Goal: Task Accomplishment & Management: Manage account settings

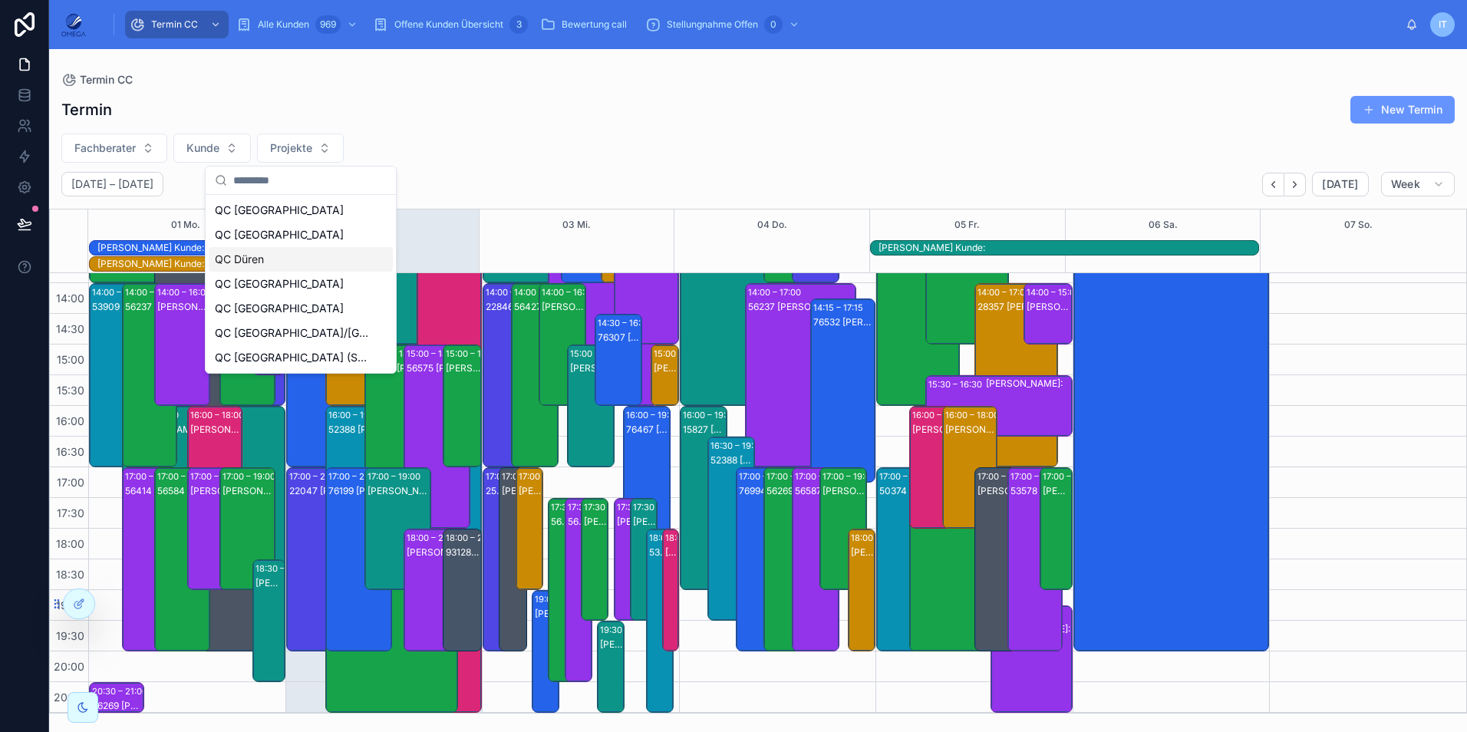
click at [314, 266] on div "QC Düren" at bounding box center [301, 259] width 184 height 25
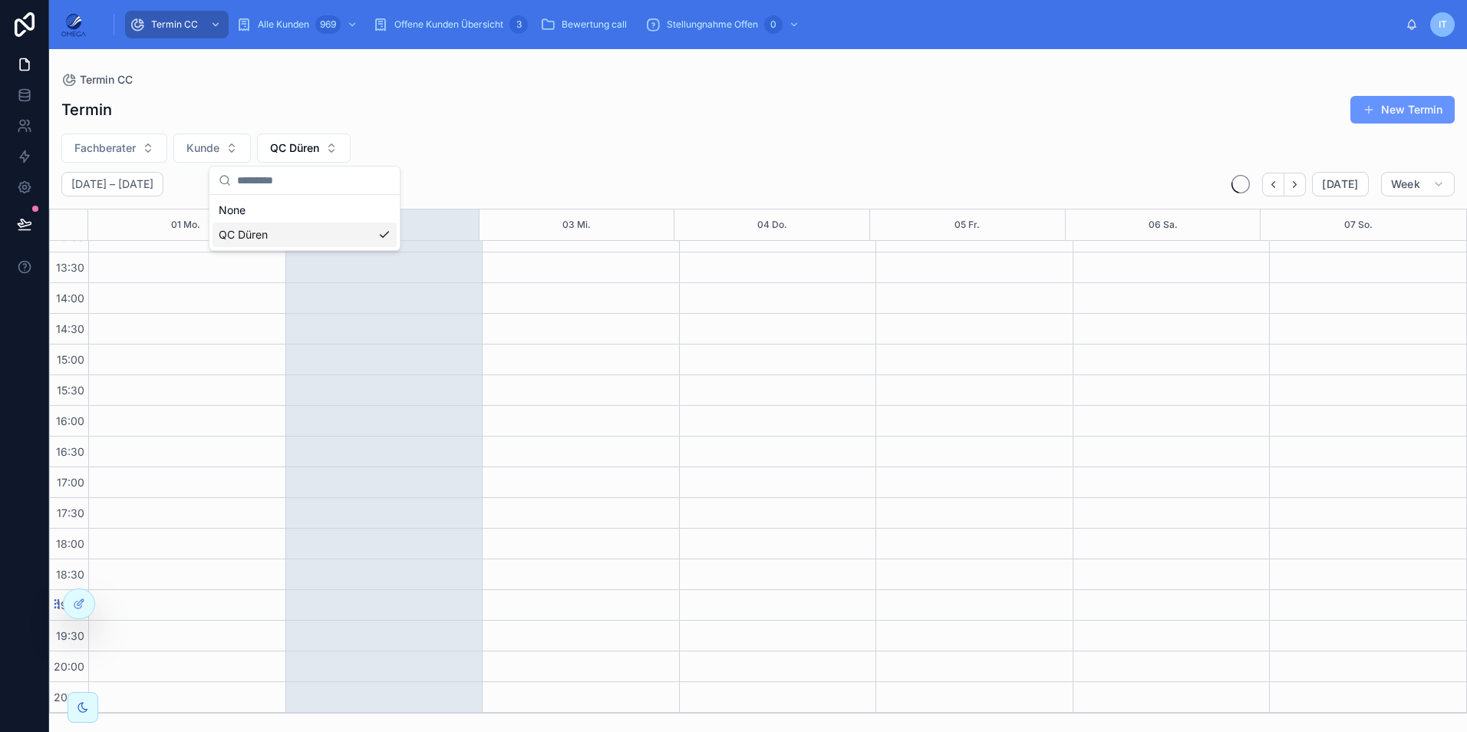
scroll to position [326, 0]
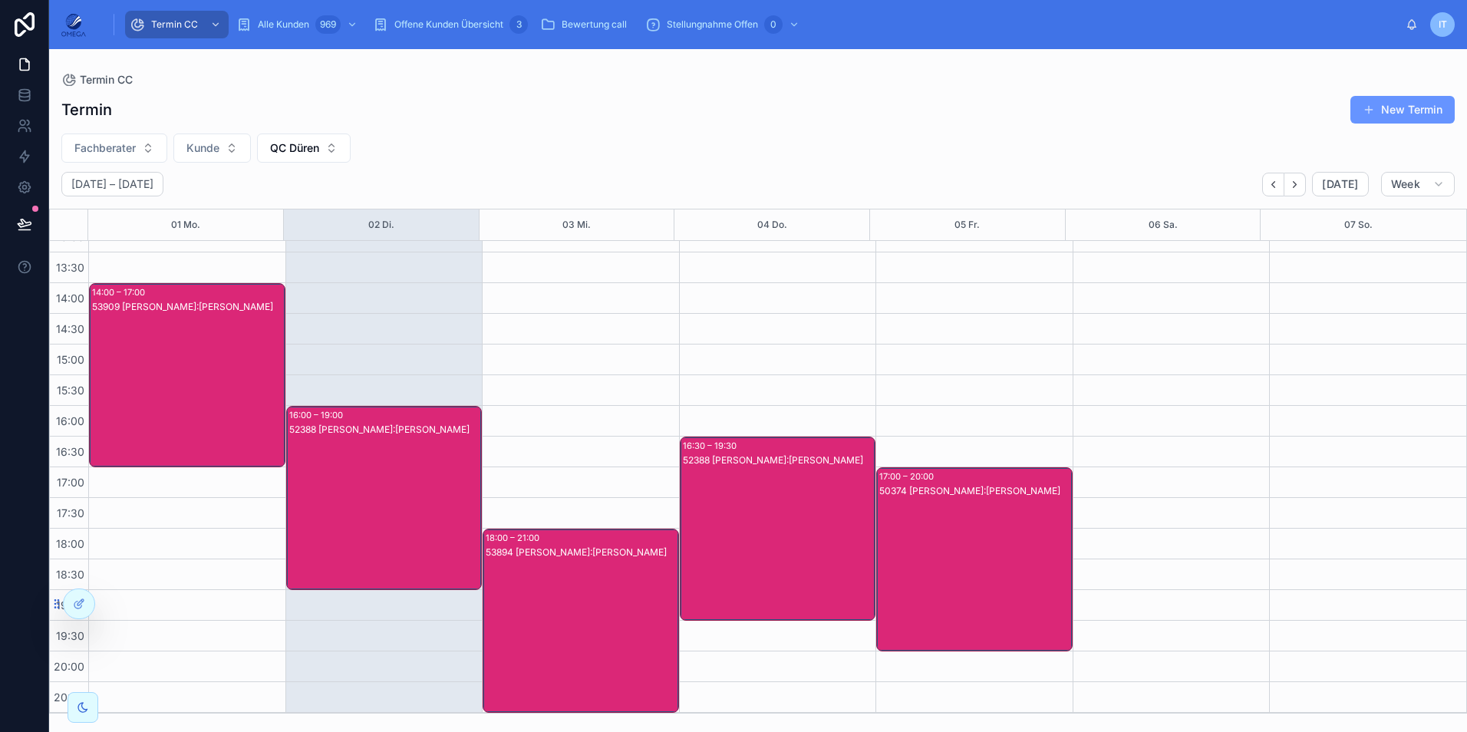
click at [234, 392] on div "53909 [PERSON_NAME]:[PERSON_NAME]" at bounding box center [188, 390] width 192 height 181
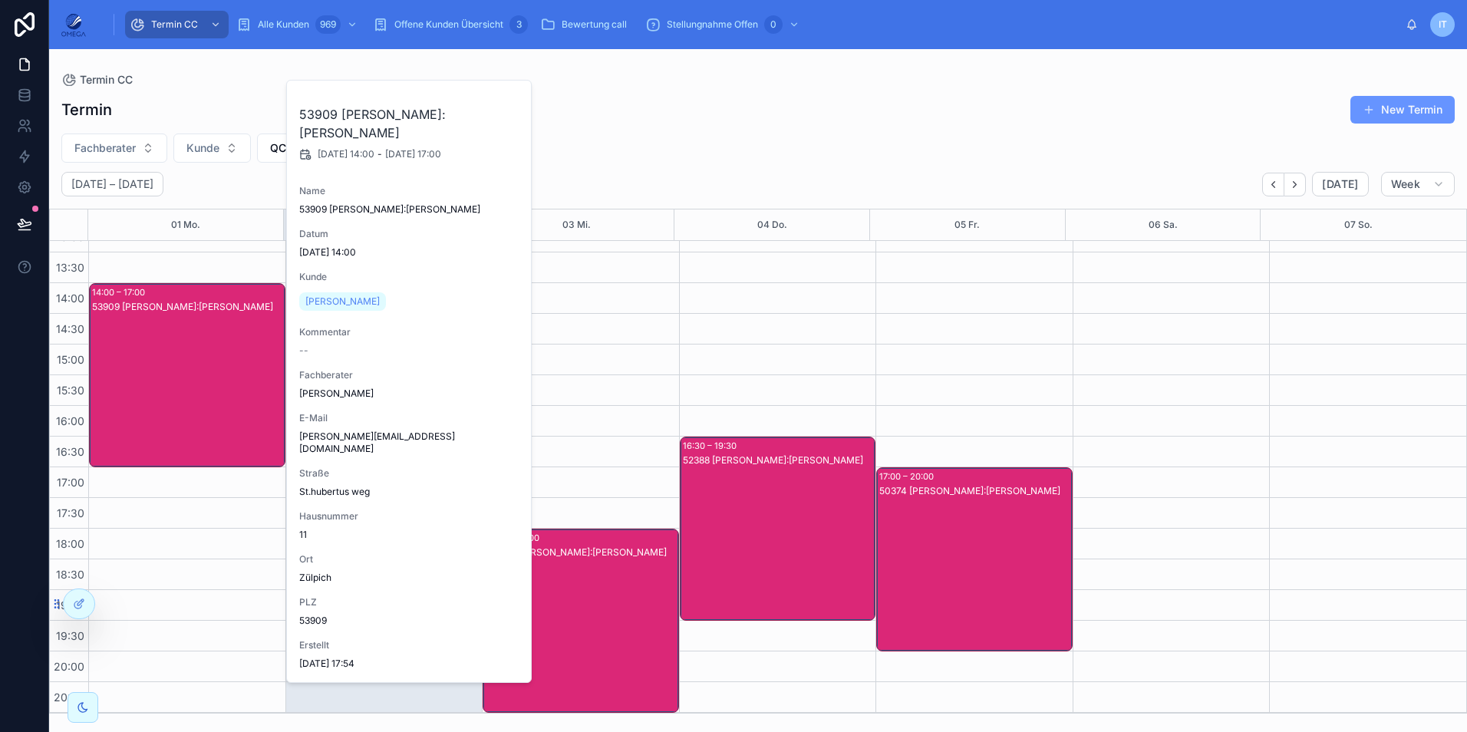
click at [233, 392] on div "53909 [PERSON_NAME]:[PERSON_NAME]" at bounding box center [188, 390] width 192 height 181
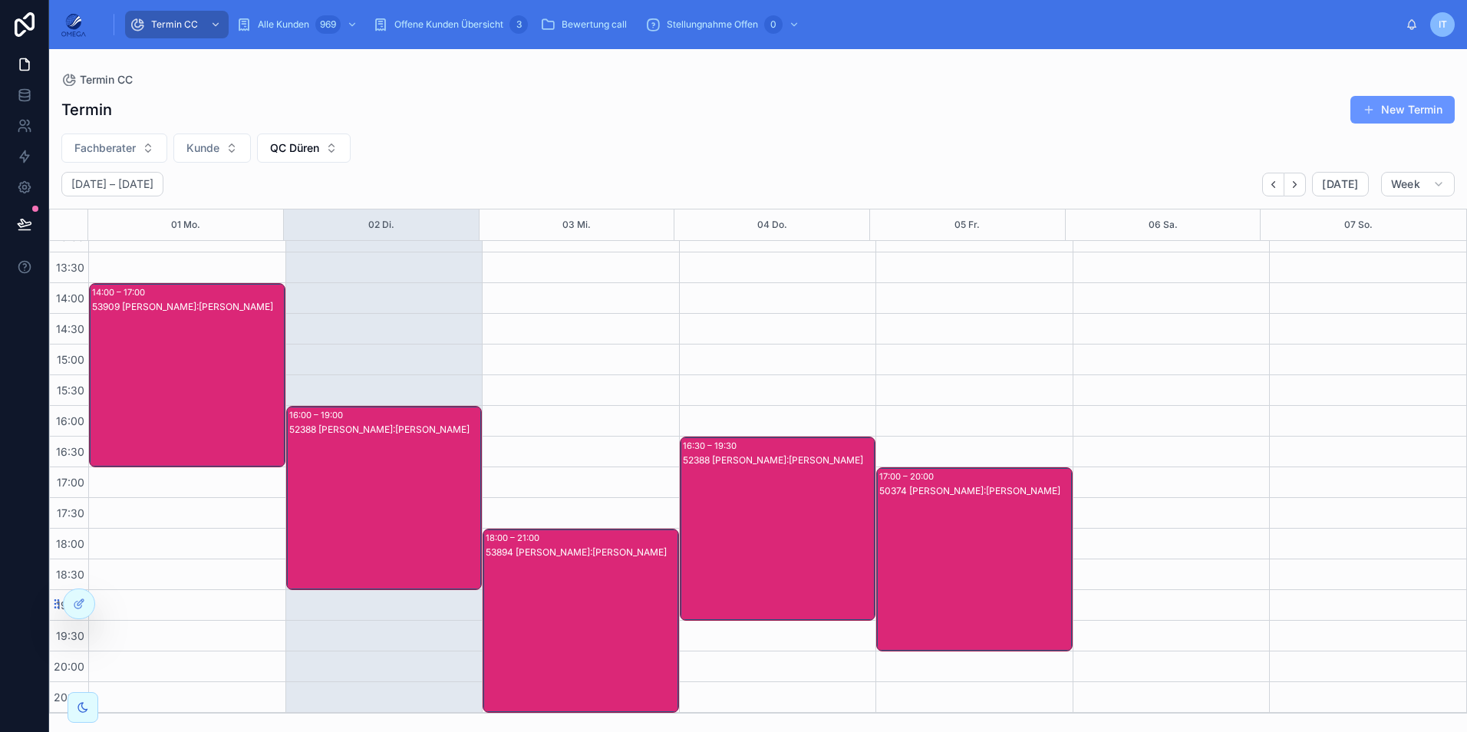
click at [363, 500] on div "52388 [PERSON_NAME]:[PERSON_NAME]" at bounding box center [385, 513] width 192 height 181
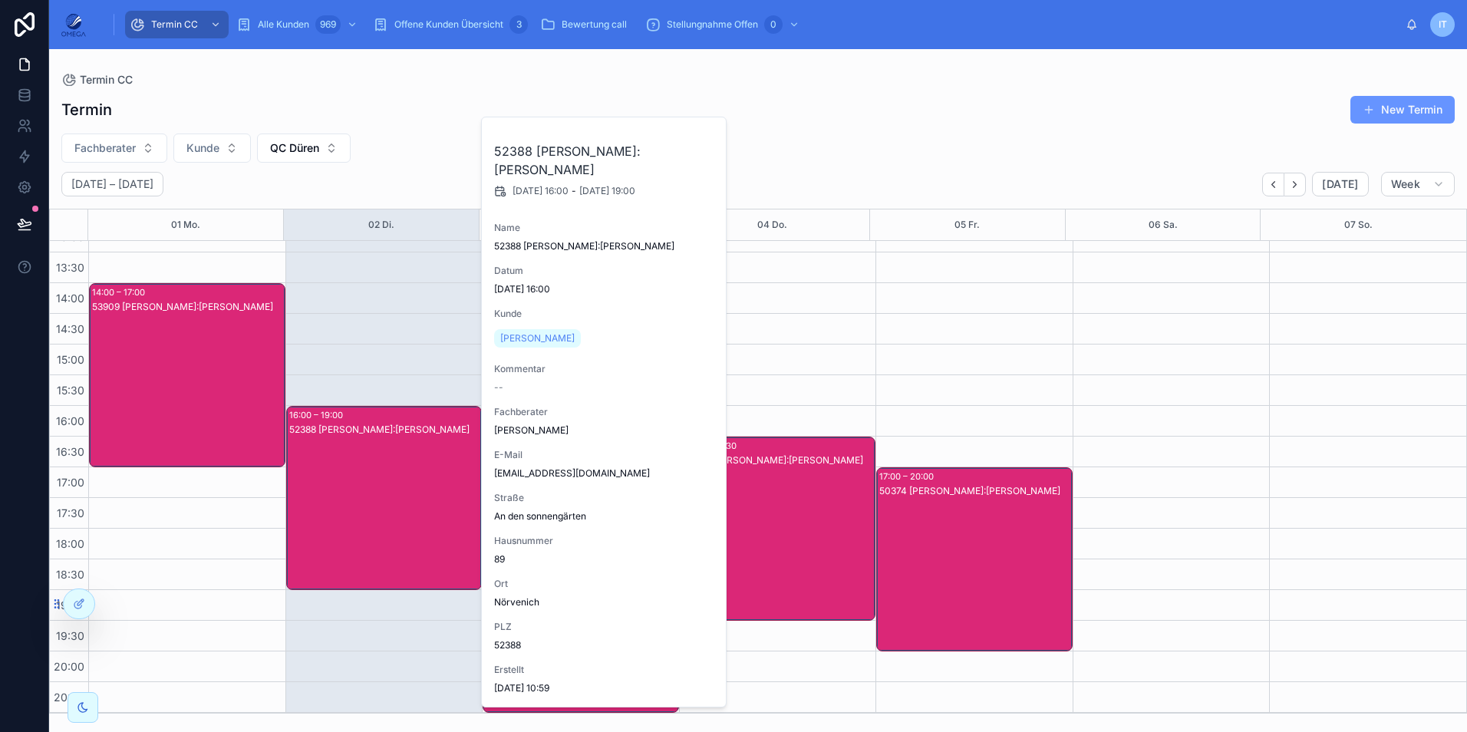
click at [363, 498] on div "52388 [PERSON_NAME]:[PERSON_NAME]" at bounding box center [385, 513] width 192 height 181
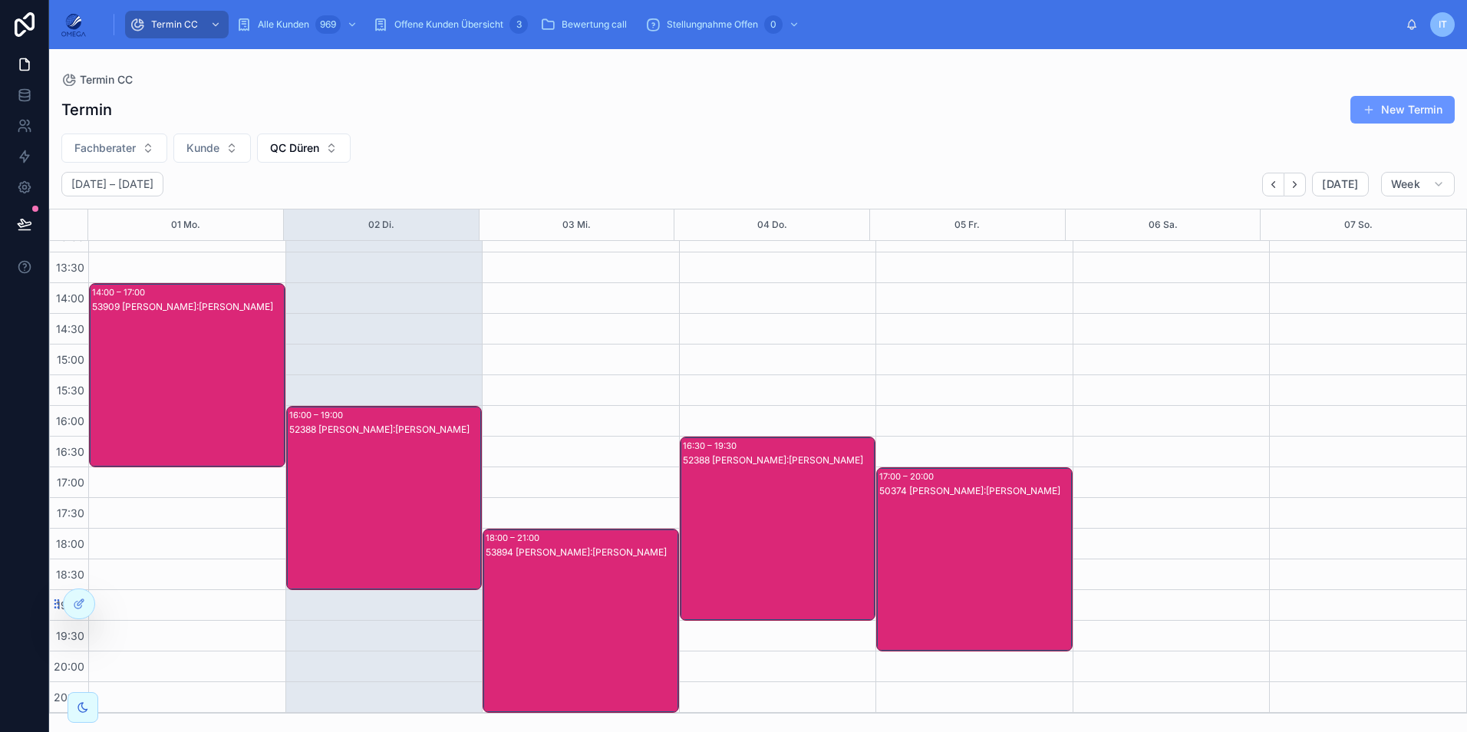
click at [551, 565] on div "53894 [PERSON_NAME]:[PERSON_NAME]" at bounding box center [582, 636] width 192 height 181
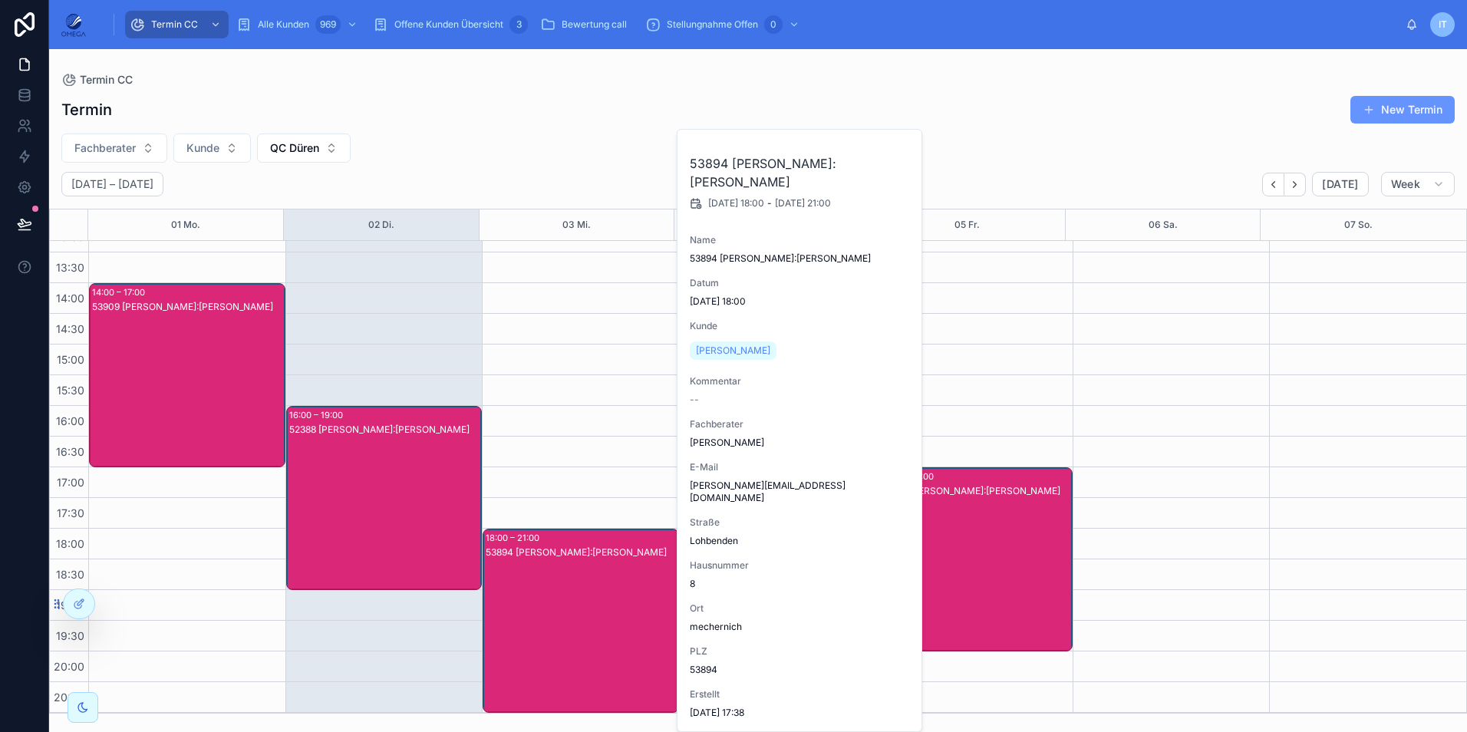
click at [551, 565] on div "53894 [PERSON_NAME]:[PERSON_NAME]" at bounding box center [582, 636] width 192 height 181
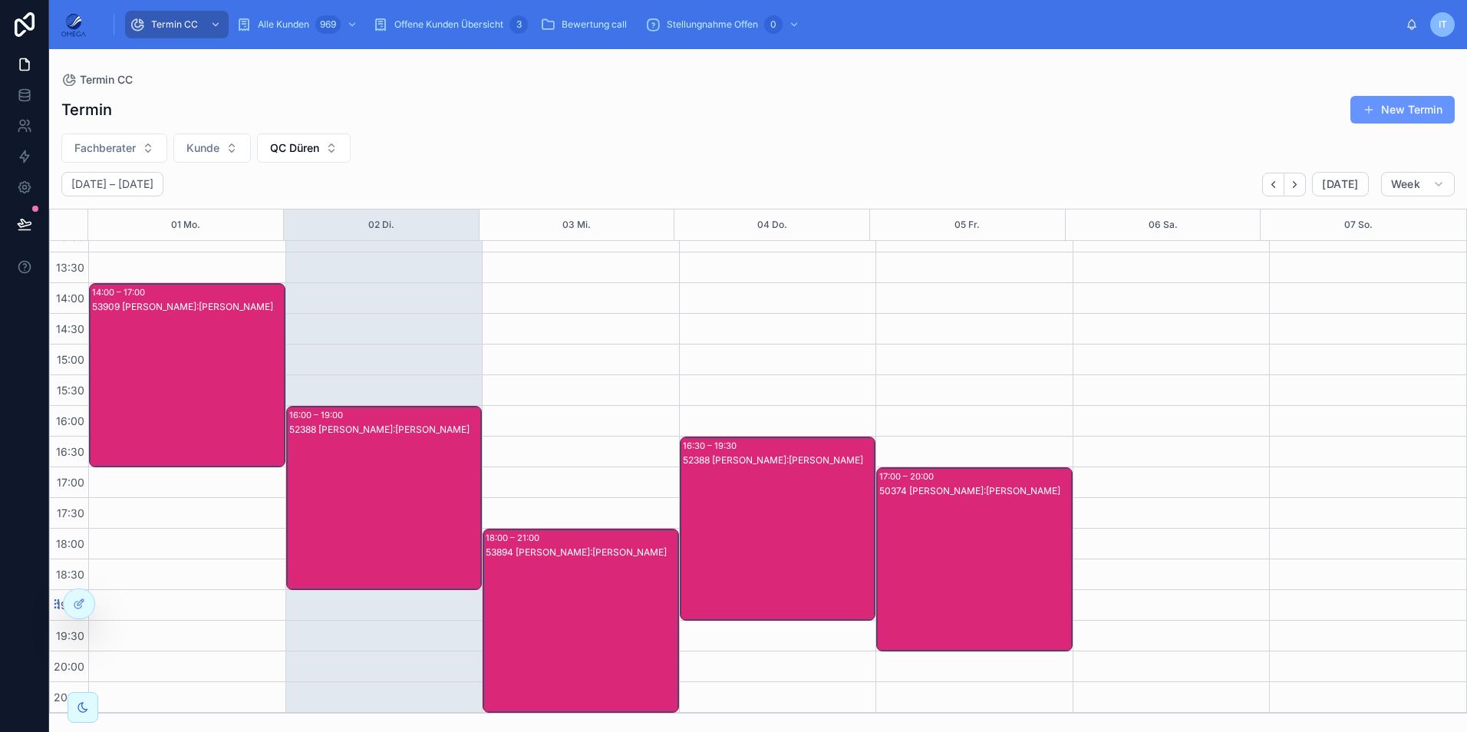
click at [991, 556] on div "50374 [PERSON_NAME]:[PERSON_NAME]" at bounding box center [975, 574] width 192 height 181
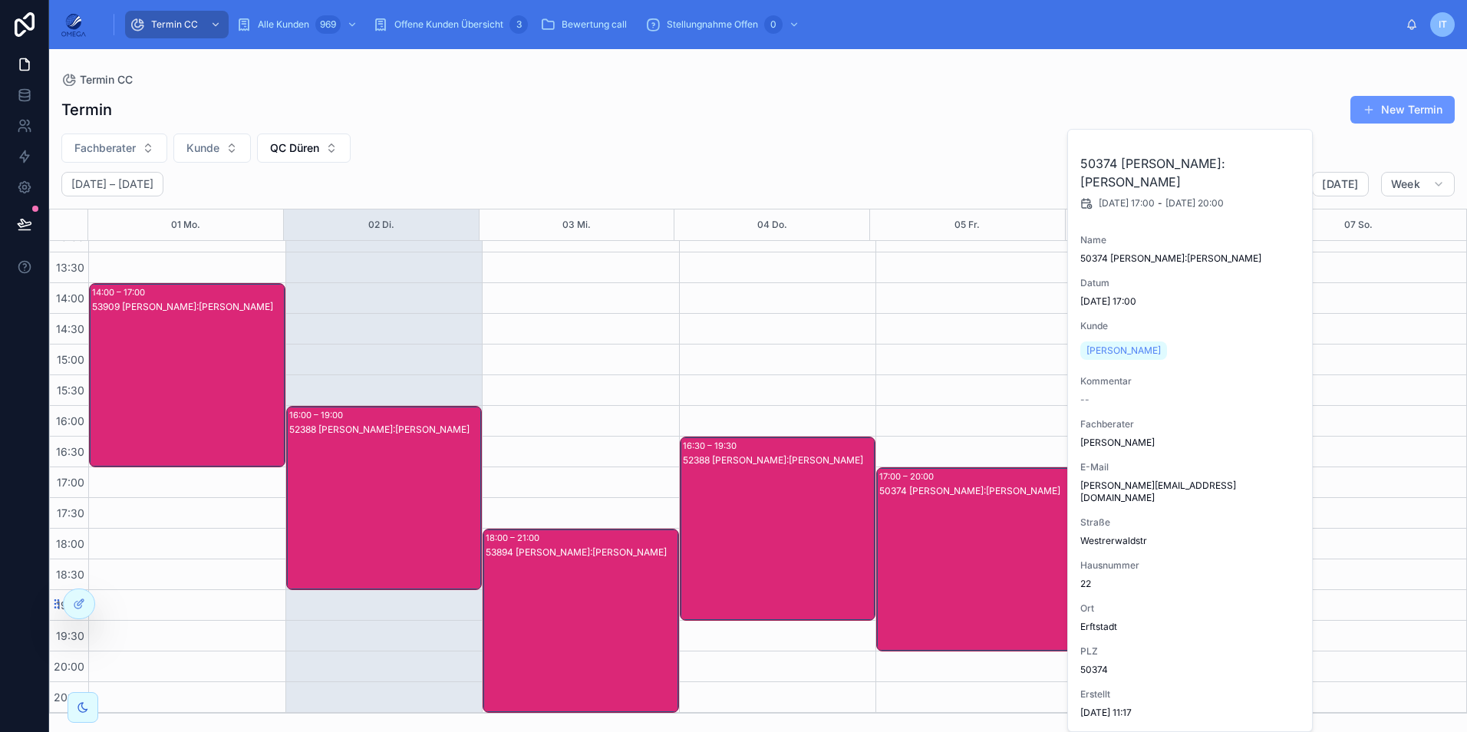
click at [991, 556] on div "50374 [PERSON_NAME]:[PERSON_NAME]" at bounding box center [975, 574] width 192 height 181
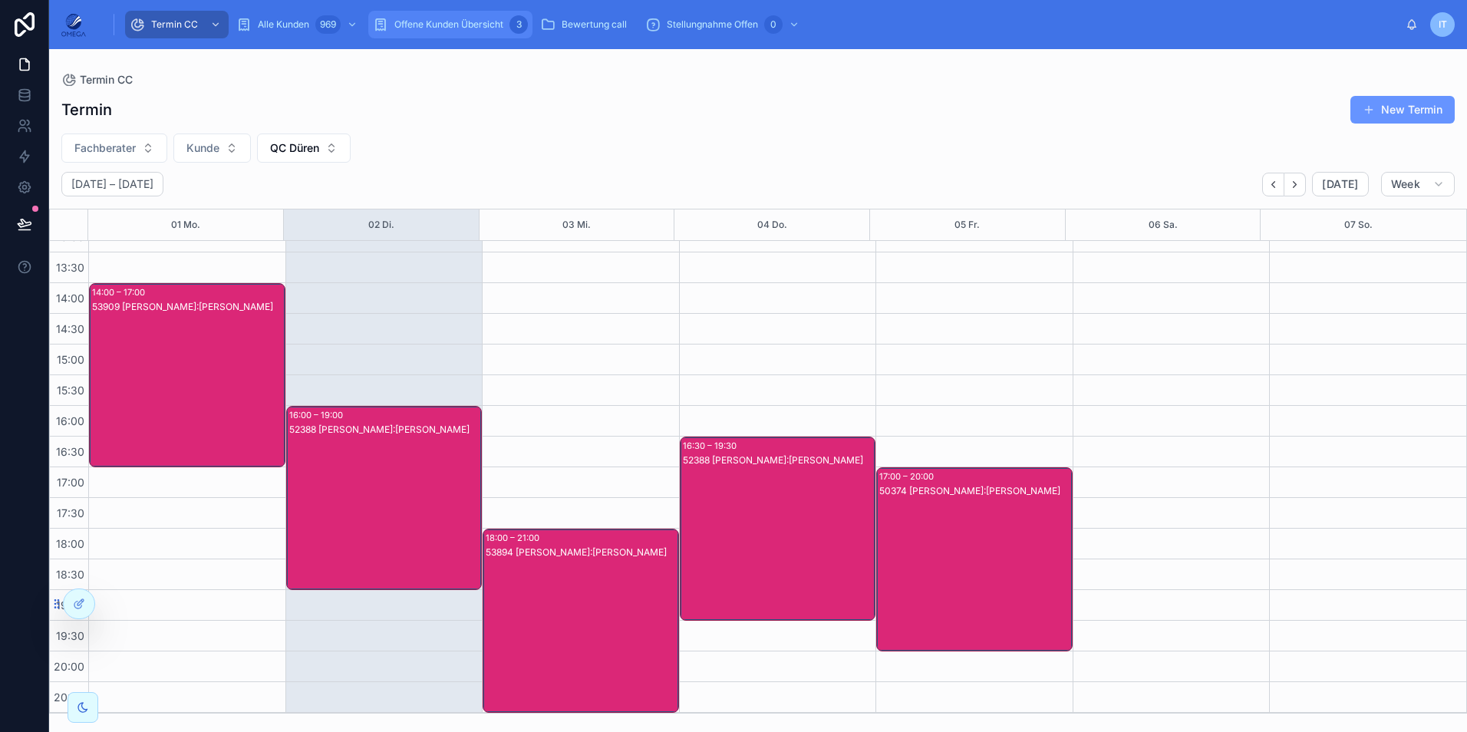
click at [444, 25] on span "Offene Kunden Übersicht" at bounding box center [448, 24] width 109 height 12
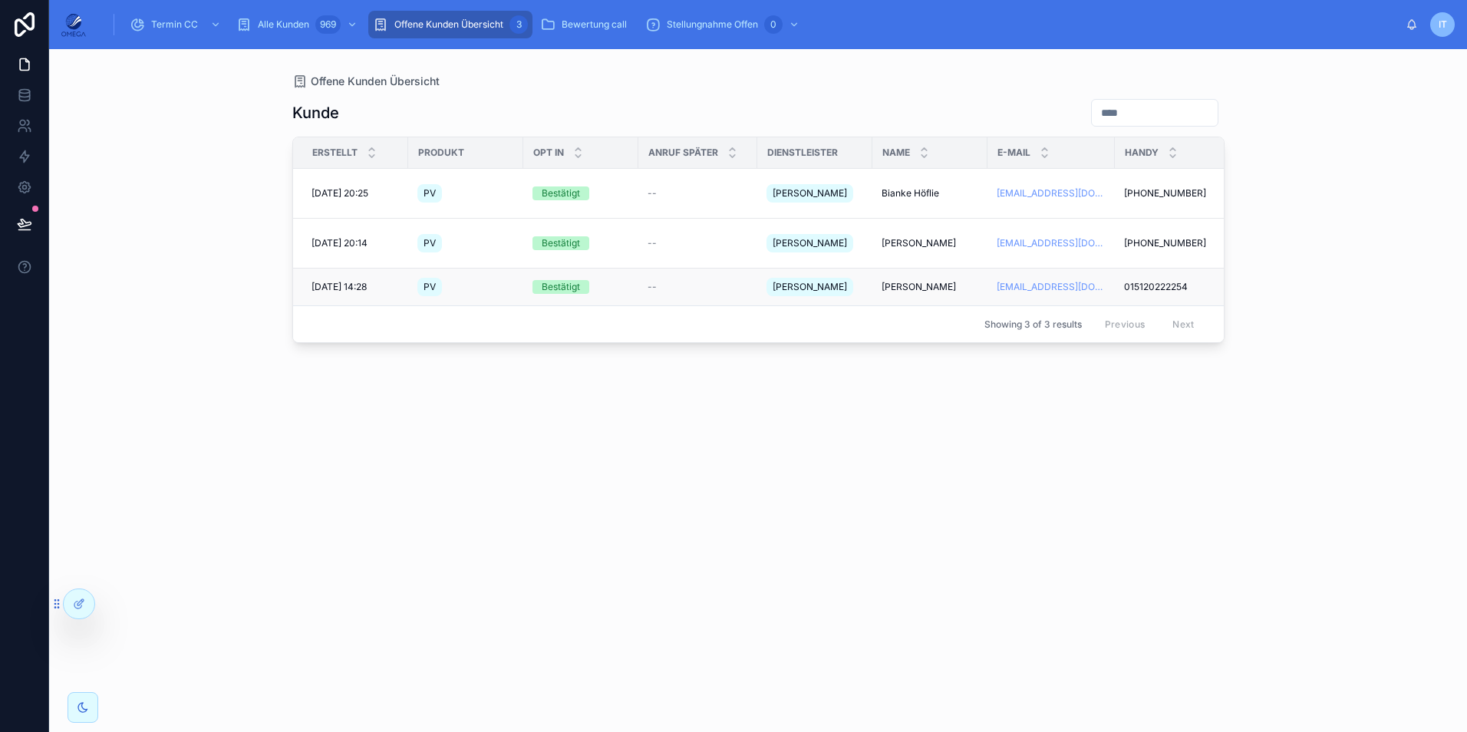
click at [910, 281] on span "[PERSON_NAME]" at bounding box center [919, 287] width 74 height 12
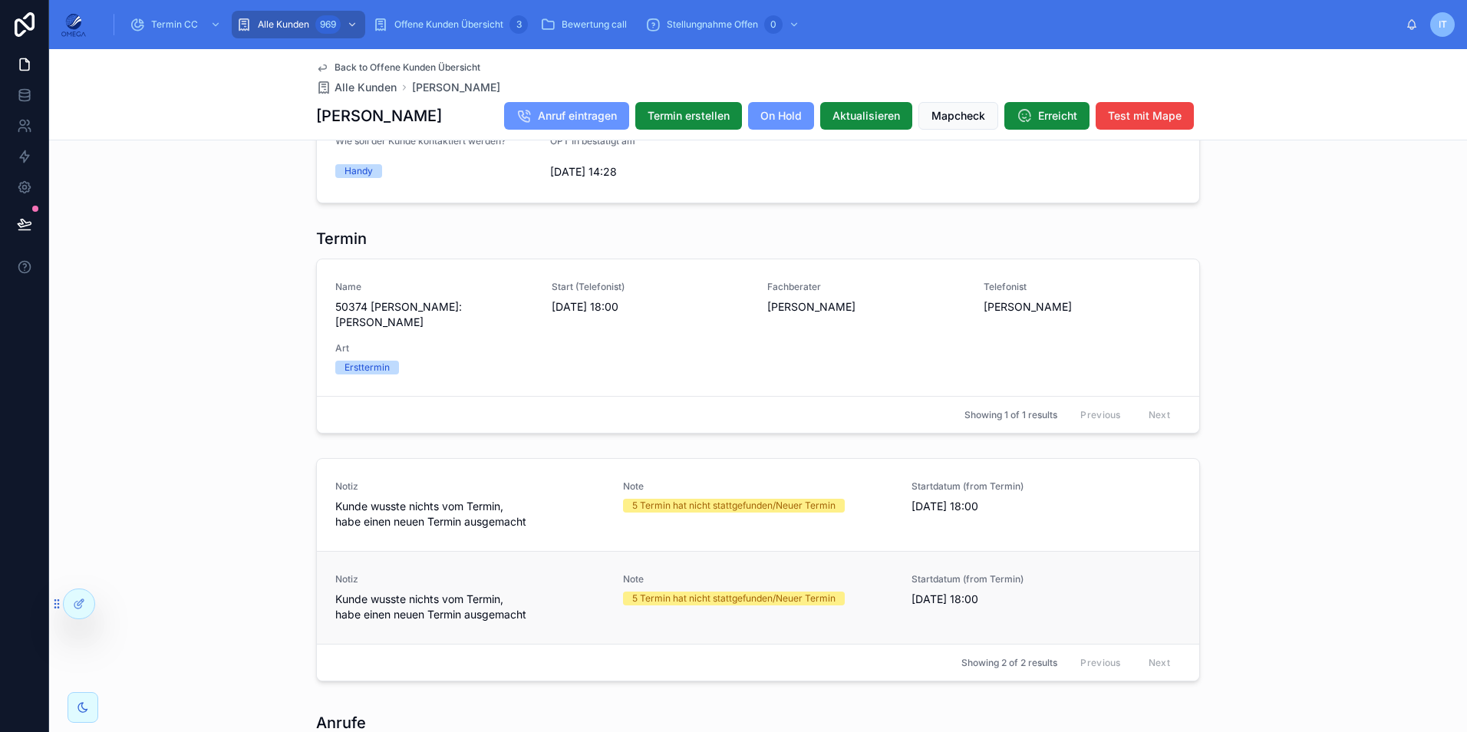
scroll to position [1305, 0]
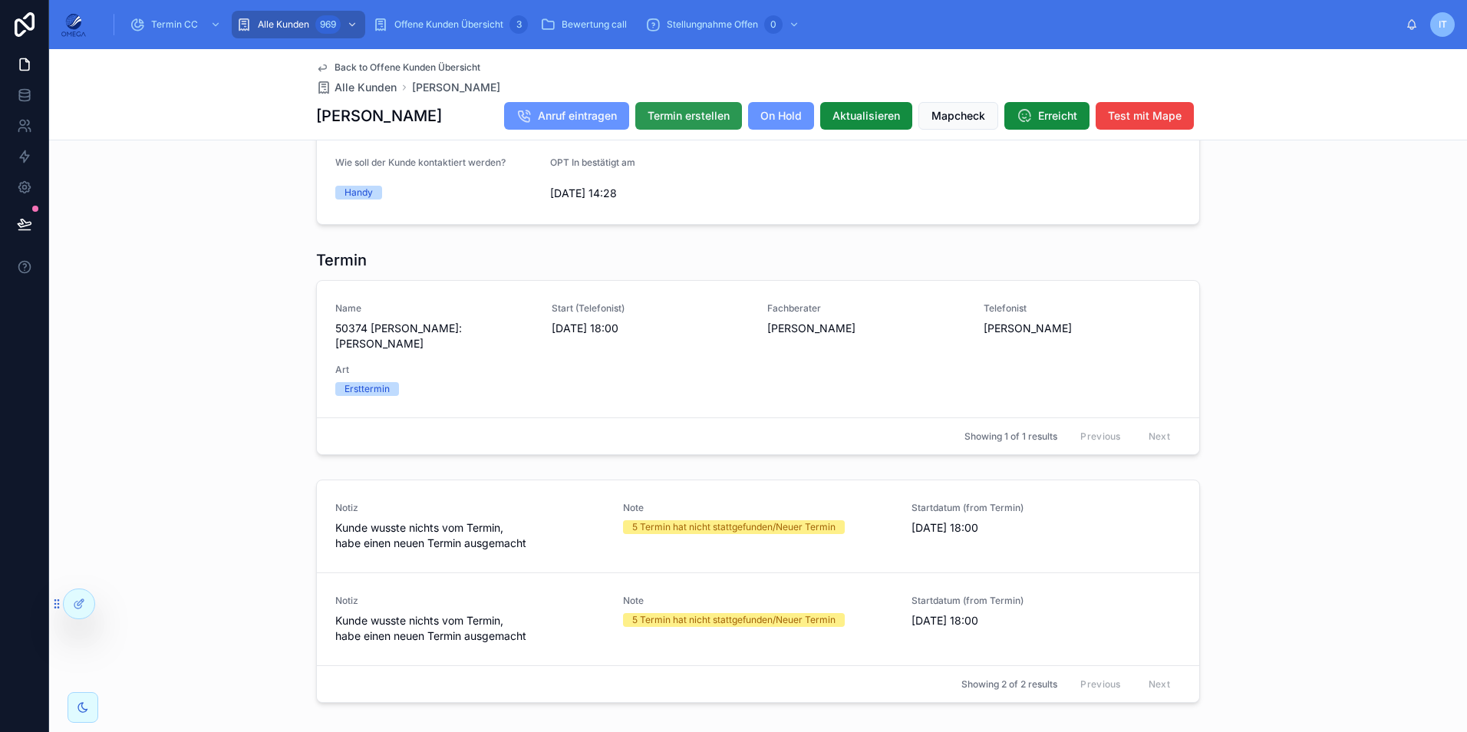
click at [693, 114] on span "Termin erstellen" at bounding box center [689, 115] width 82 height 15
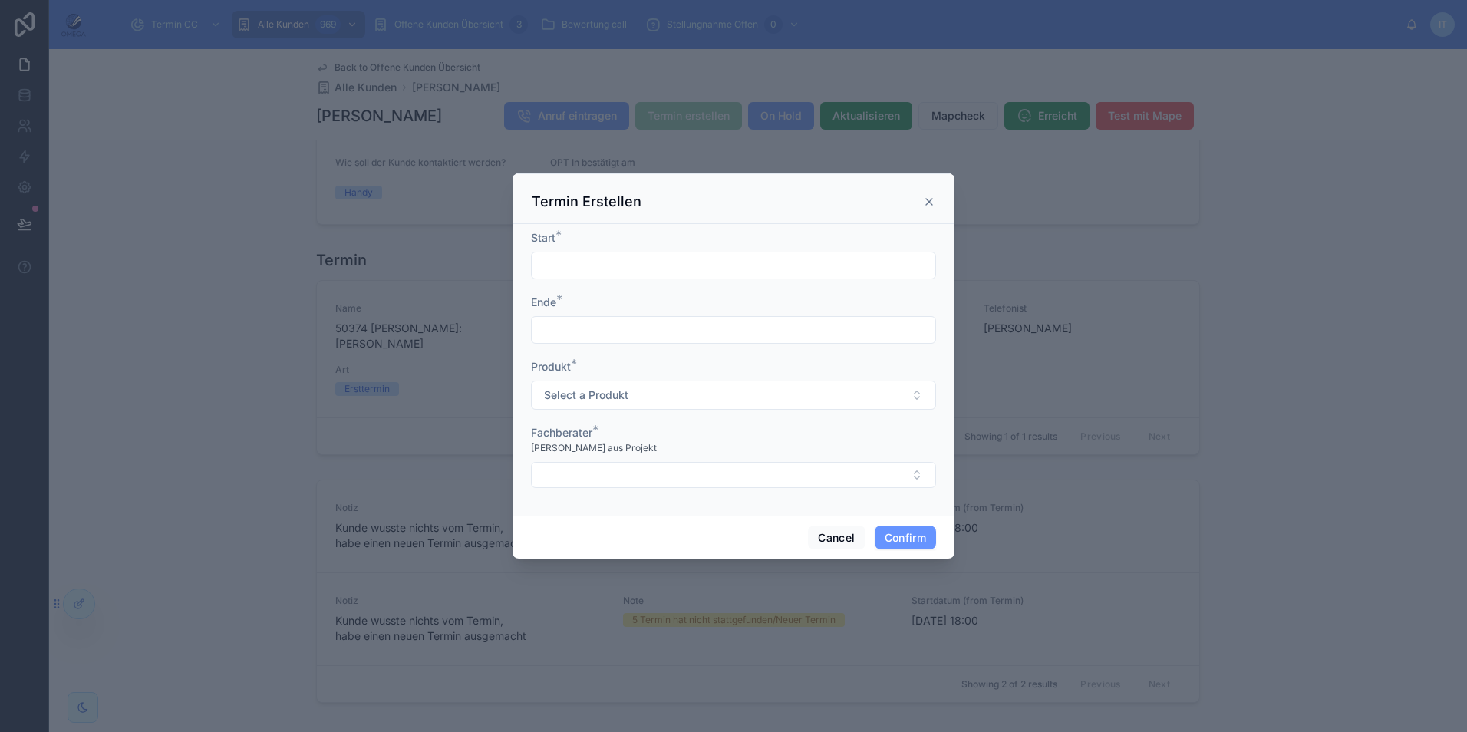
click at [645, 271] on input "text" at bounding box center [734, 265] width 404 height 21
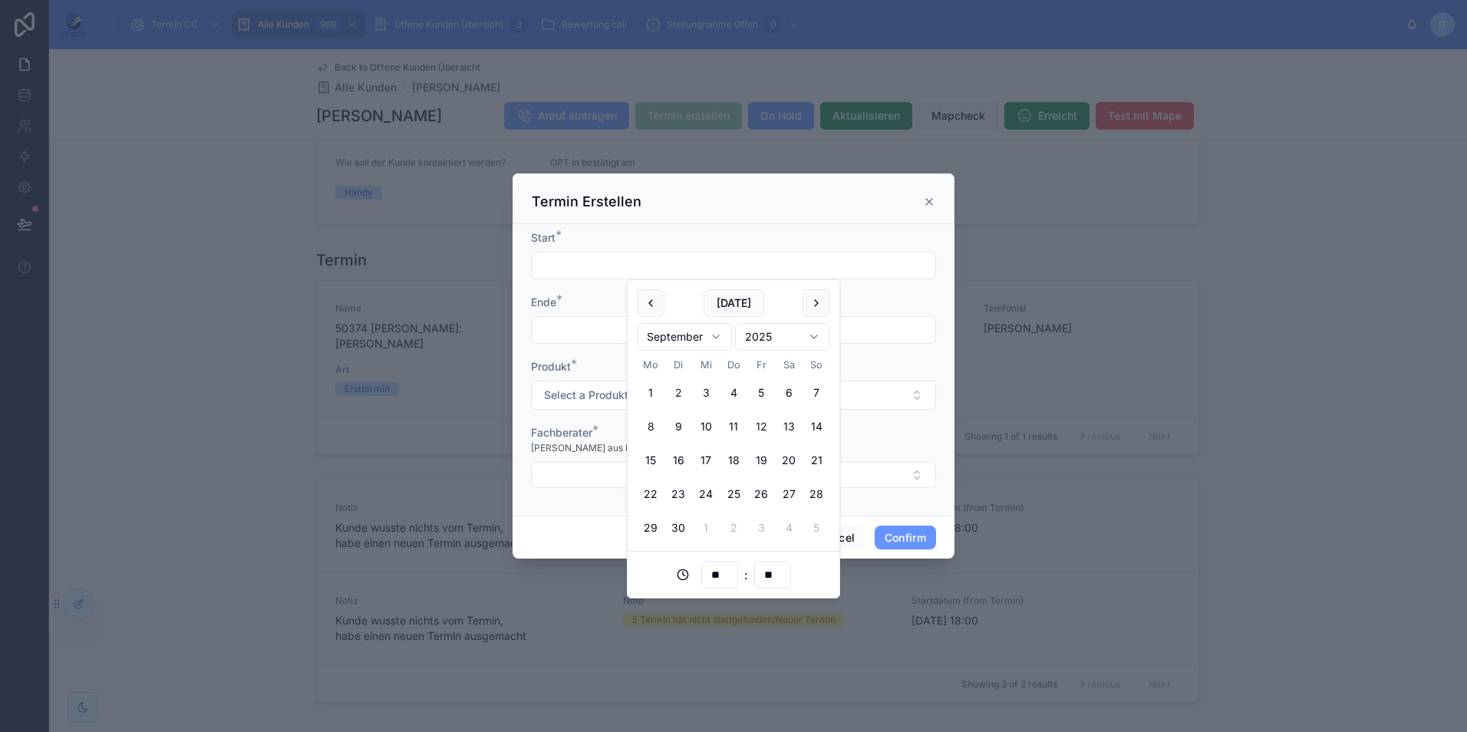
click at [764, 423] on button "12" at bounding box center [761, 427] width 28 height 28
click at [727, 576] on input "**" at bounding box center [719, 574] width 35 height 21
click at [712, 411] on div "09" at bounding box center [719, 414] width 69 height 25
type input "**********"
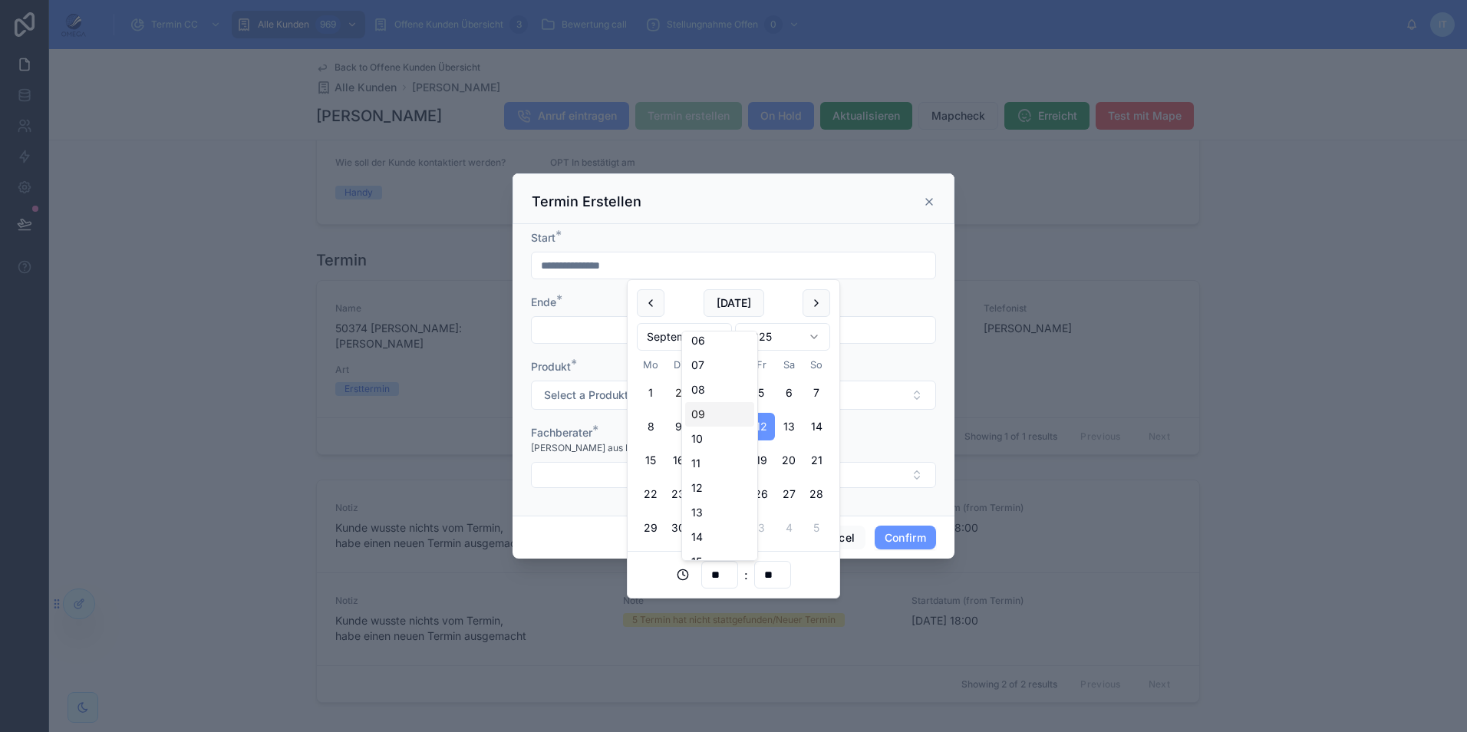
type input "**"
click at [886, 335] on input "text" at bounding box center [734, 329] width 404 height 21
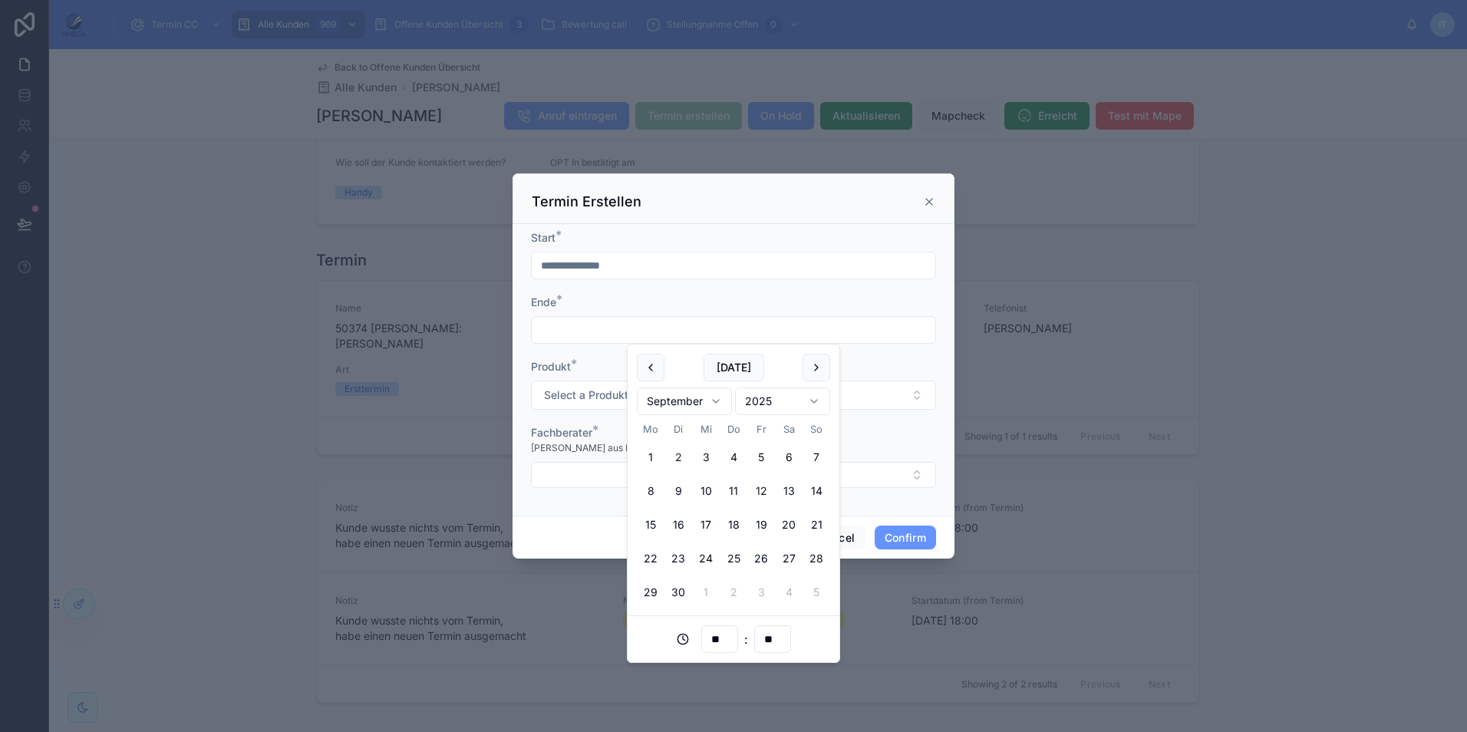
click at [764, 490] on button "12" at bounding box center [761, 491] width 28 height 28
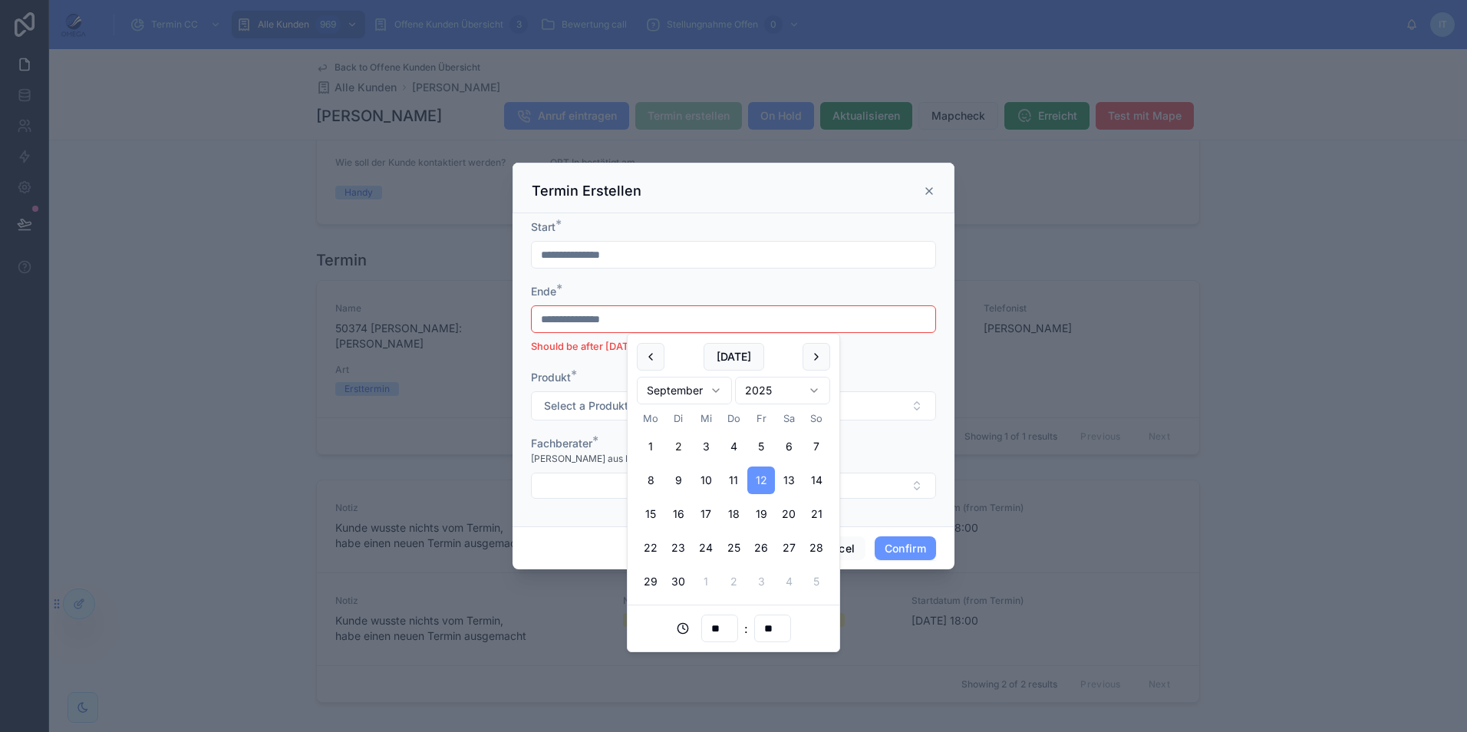
click at [726, 623] on input "**" at bounding box center [719, 628] width 35 height 21
type input "**********"
type input "**"
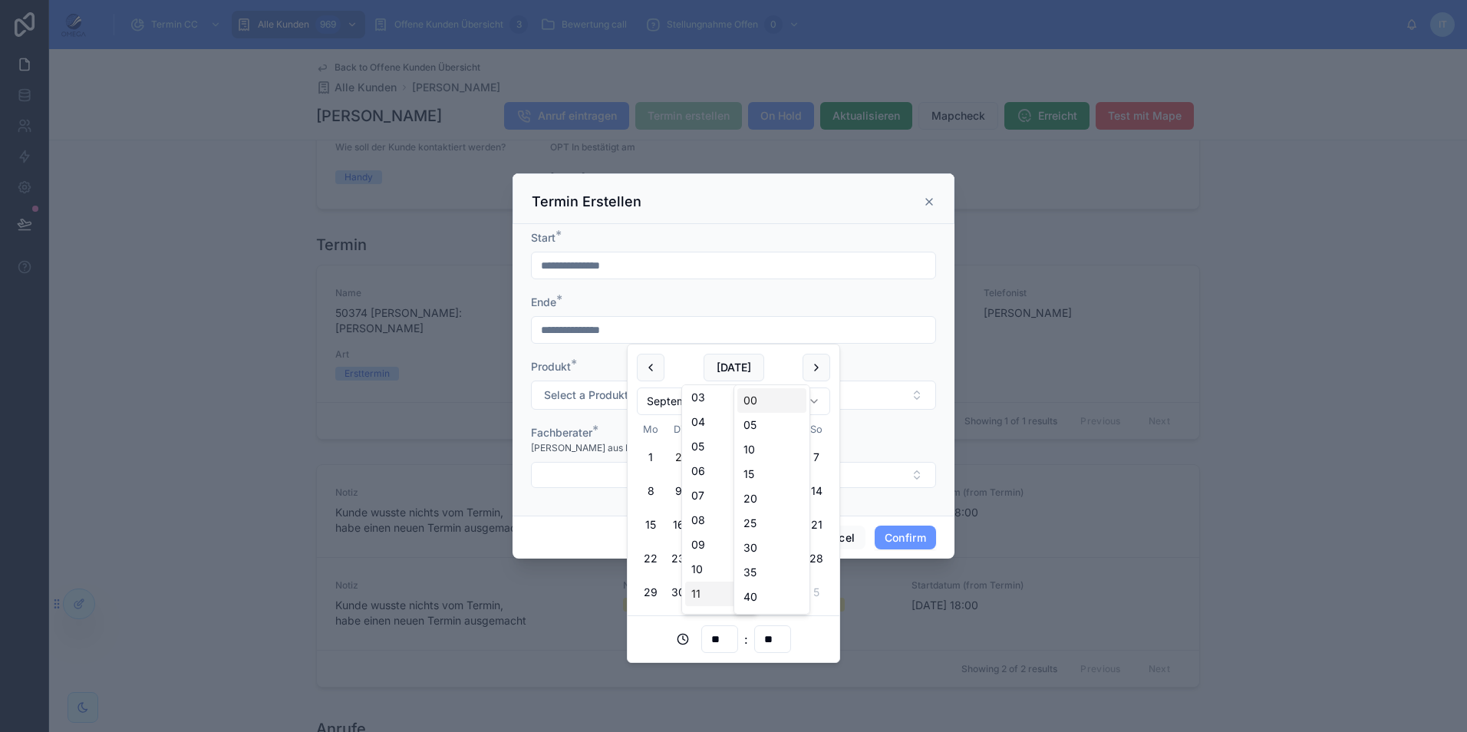
type input "**********"
type input "**"
click at [906, 361] on div "Produkt *" at bounding box center [733, 366] width 405 height 15
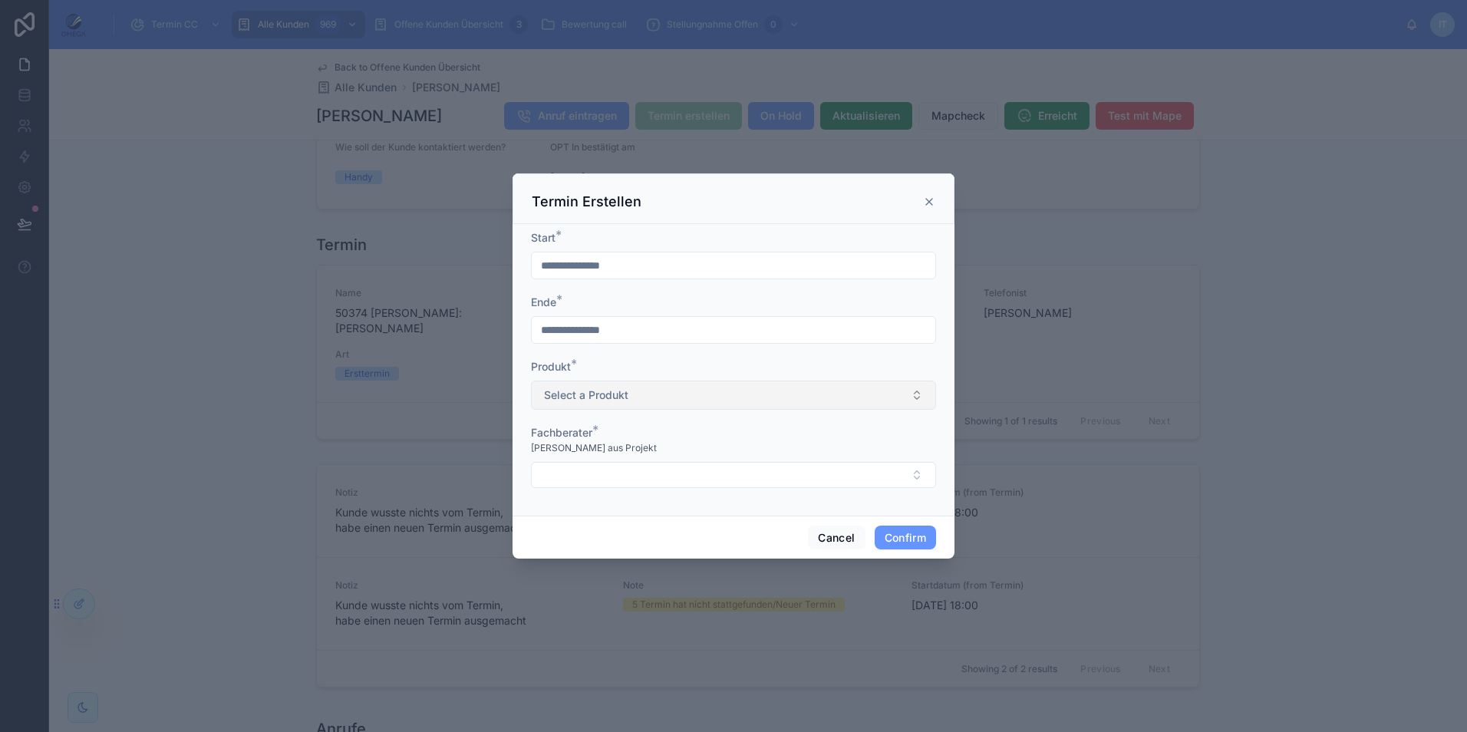
click at [849, 389] on button "Select a Produkt" at bounding box center [733, 395] width 405 height 29
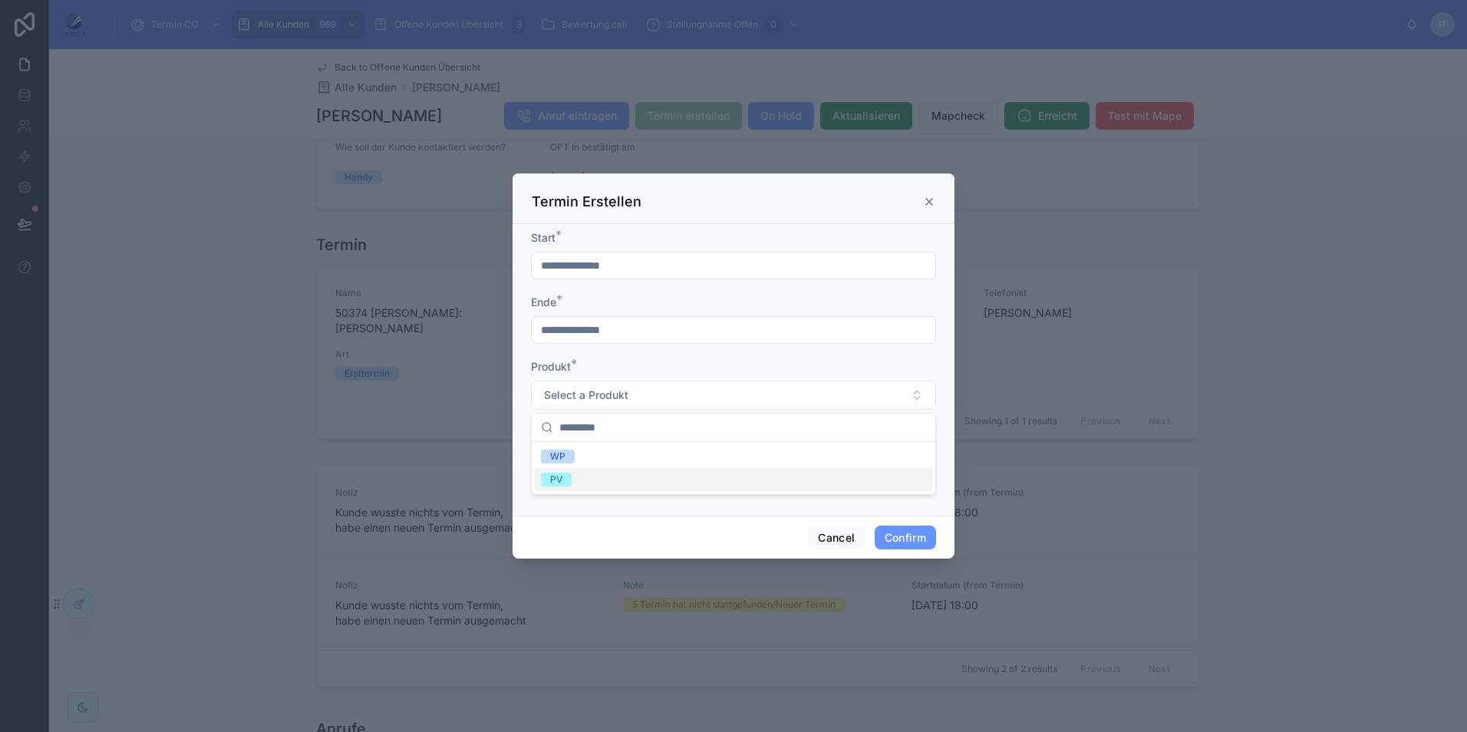
click at [605, 477] on div "PV" at bounding box center [733, 479] width 397 height 23
click at [664, 470] on button "Select Button" at bounding box center [733, 475] width 405 height 26
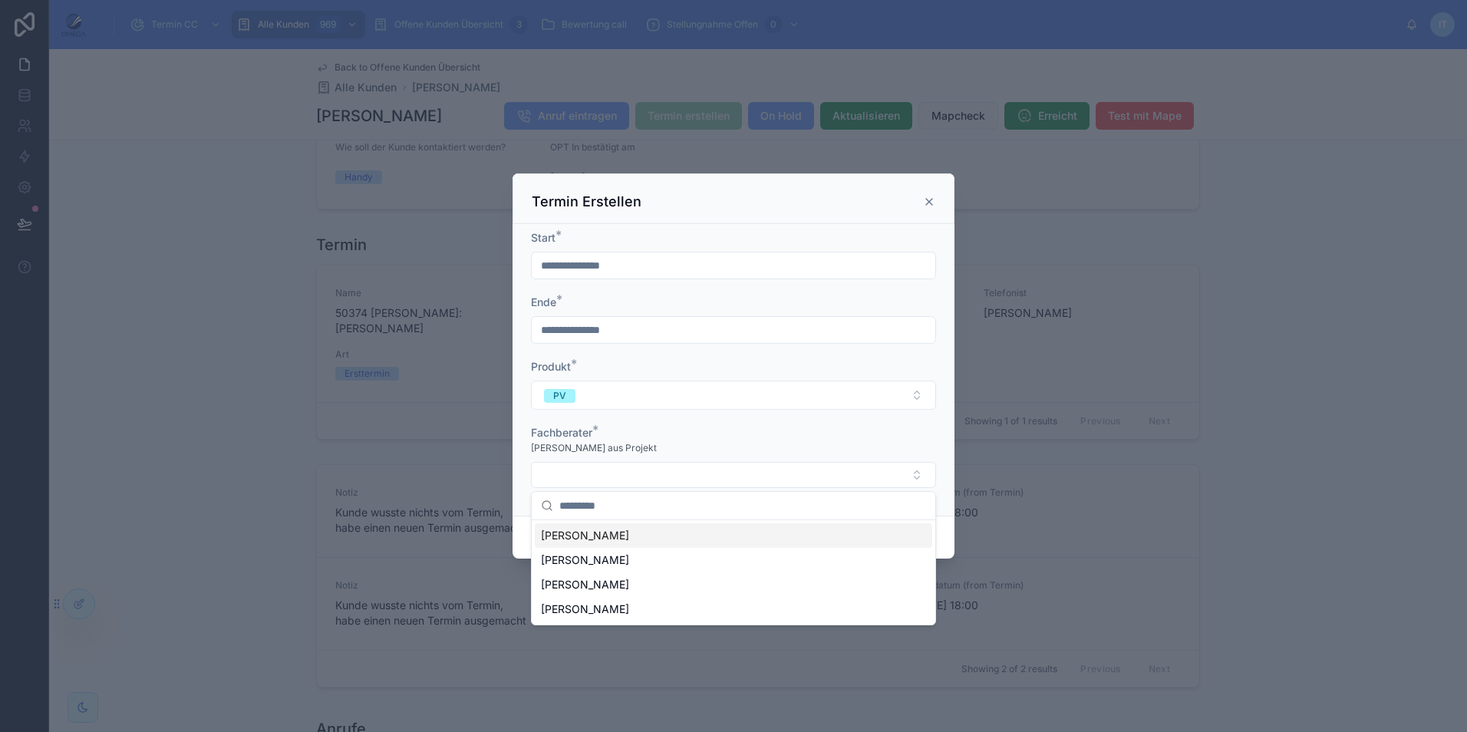
click at [621, 544] on div "[PERSON_NAME]" at bounding box center [733, 535] width 397 height 25
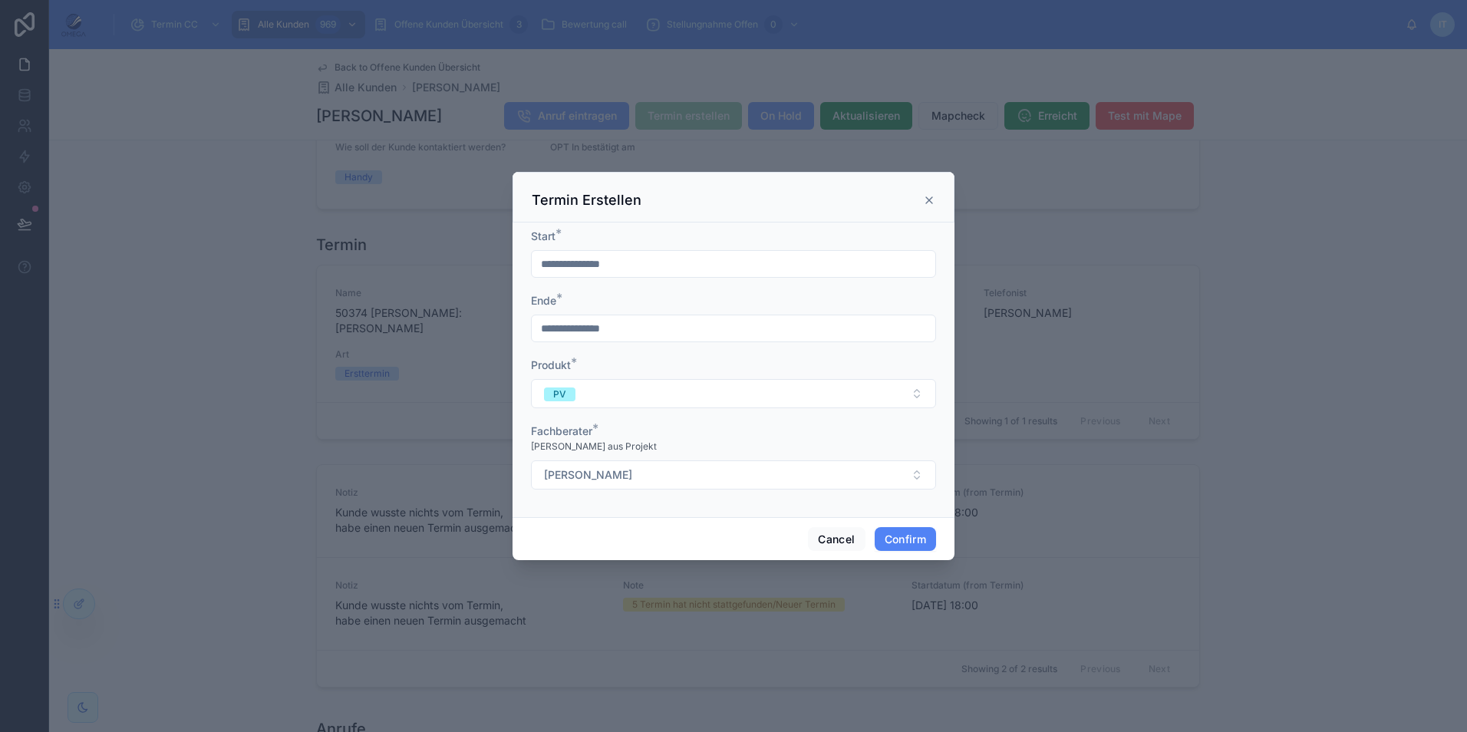
click at [896, 538] on button "Confirm" at bounding box center [905, 539] width 61 height 25
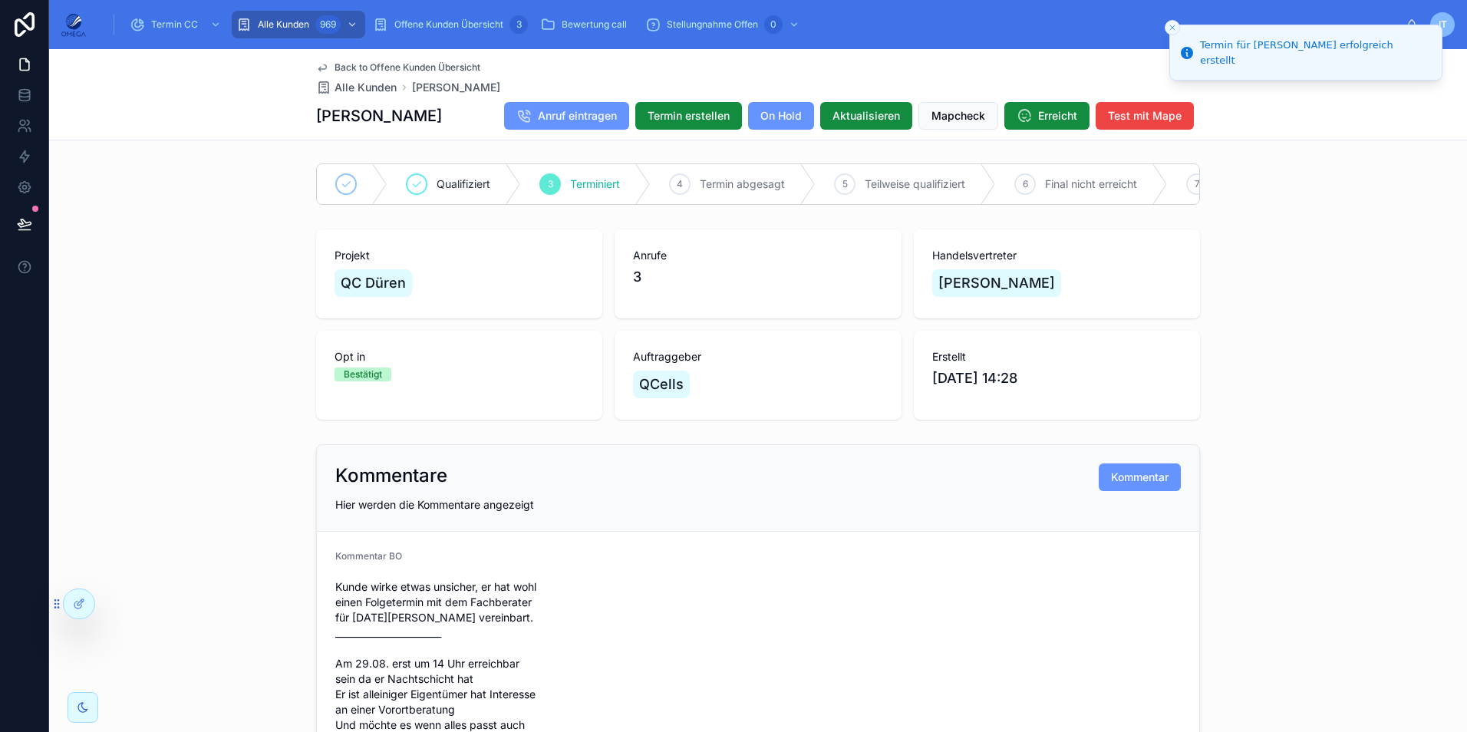
scroll to position [0, 0]
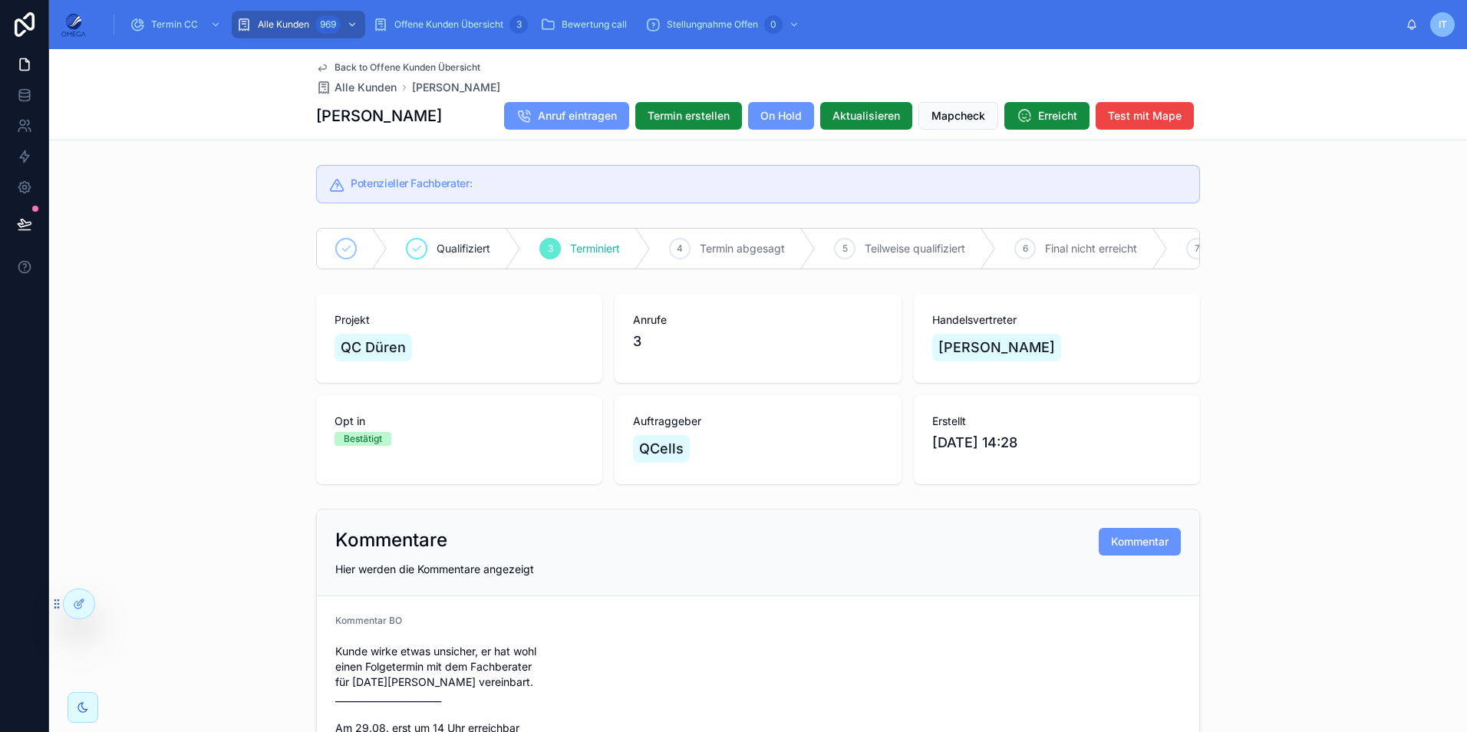
click at [442, 68] on span "Back to Offene Kunden Übersicht" at bounding box center [408, 67] width 146 height 12
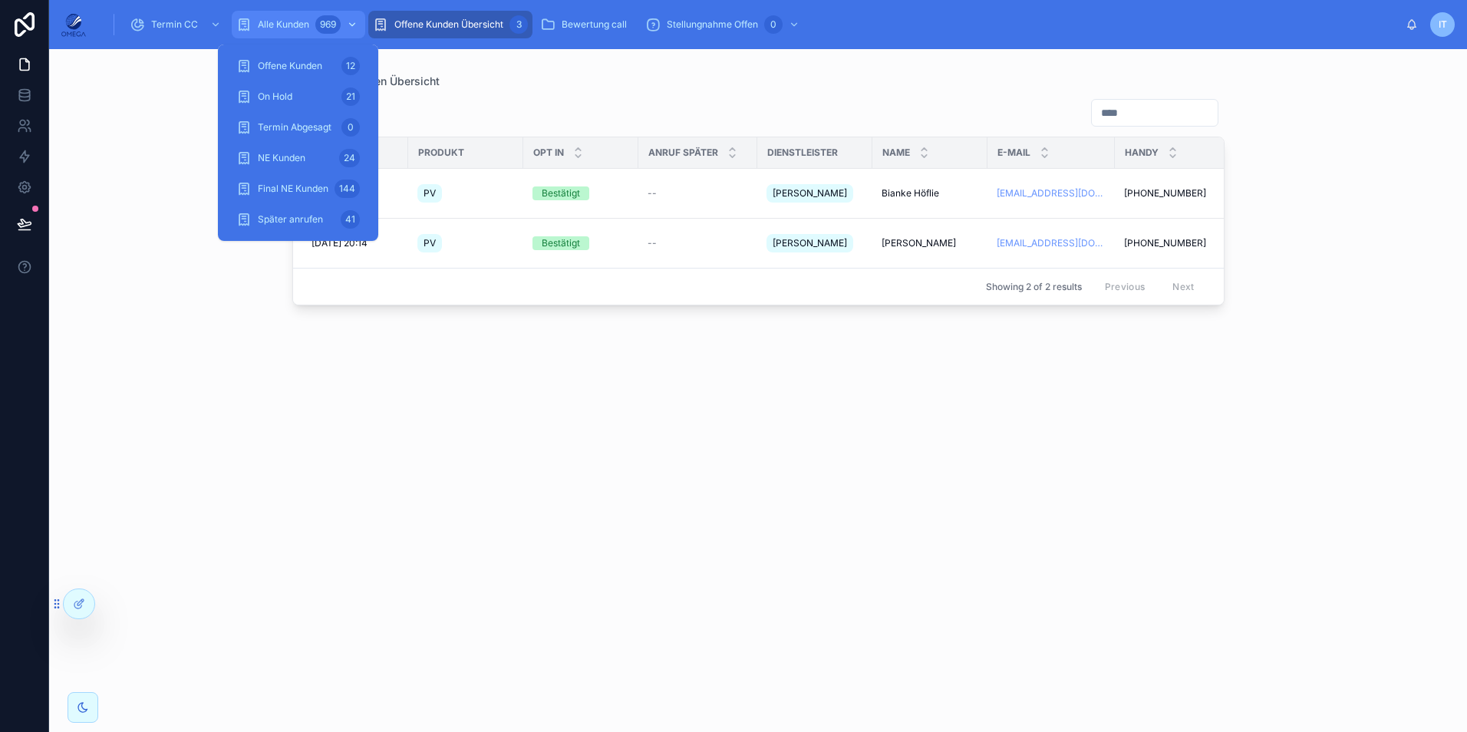
click at [309, 26] on div "Alle Kunden 969" at bounding box center [298, 24] width 124 height 25
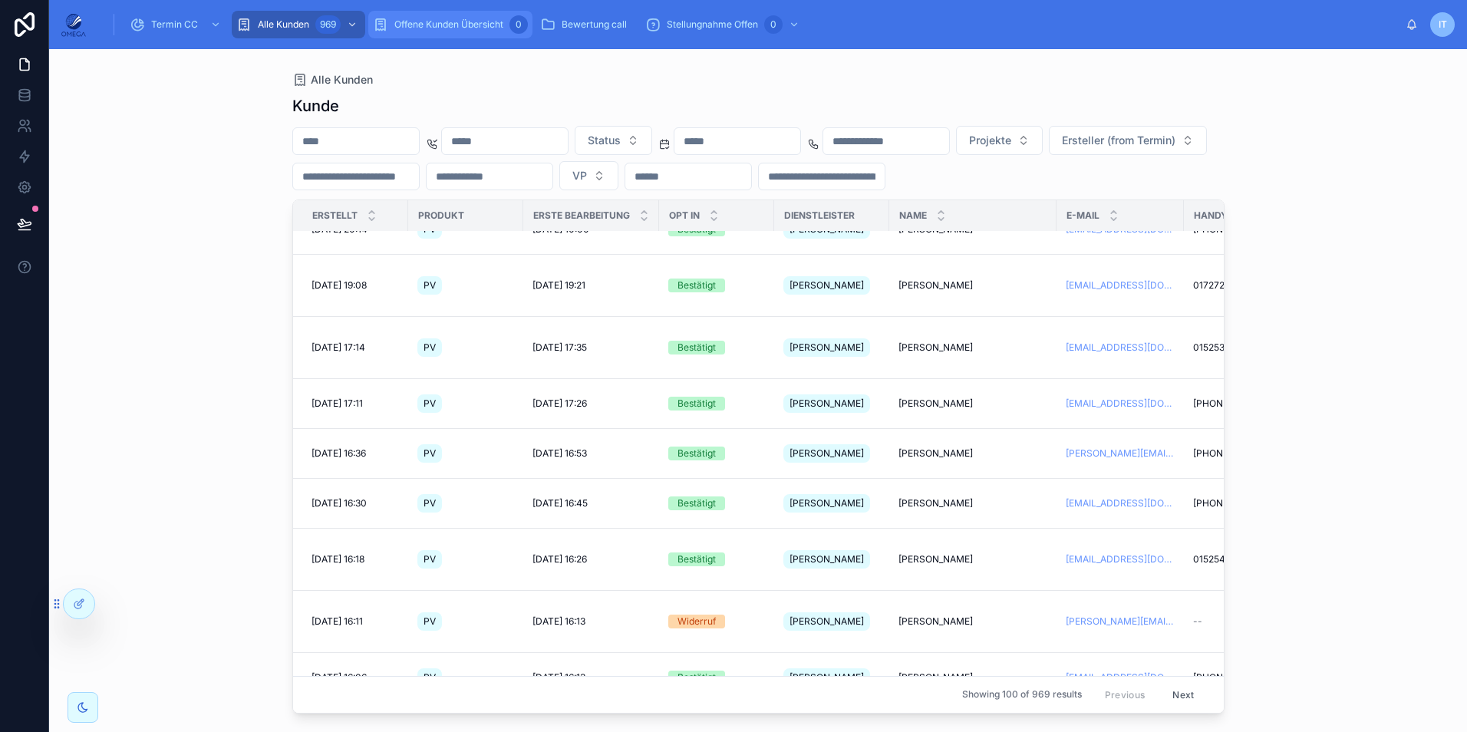
scroll to position [153, 0]
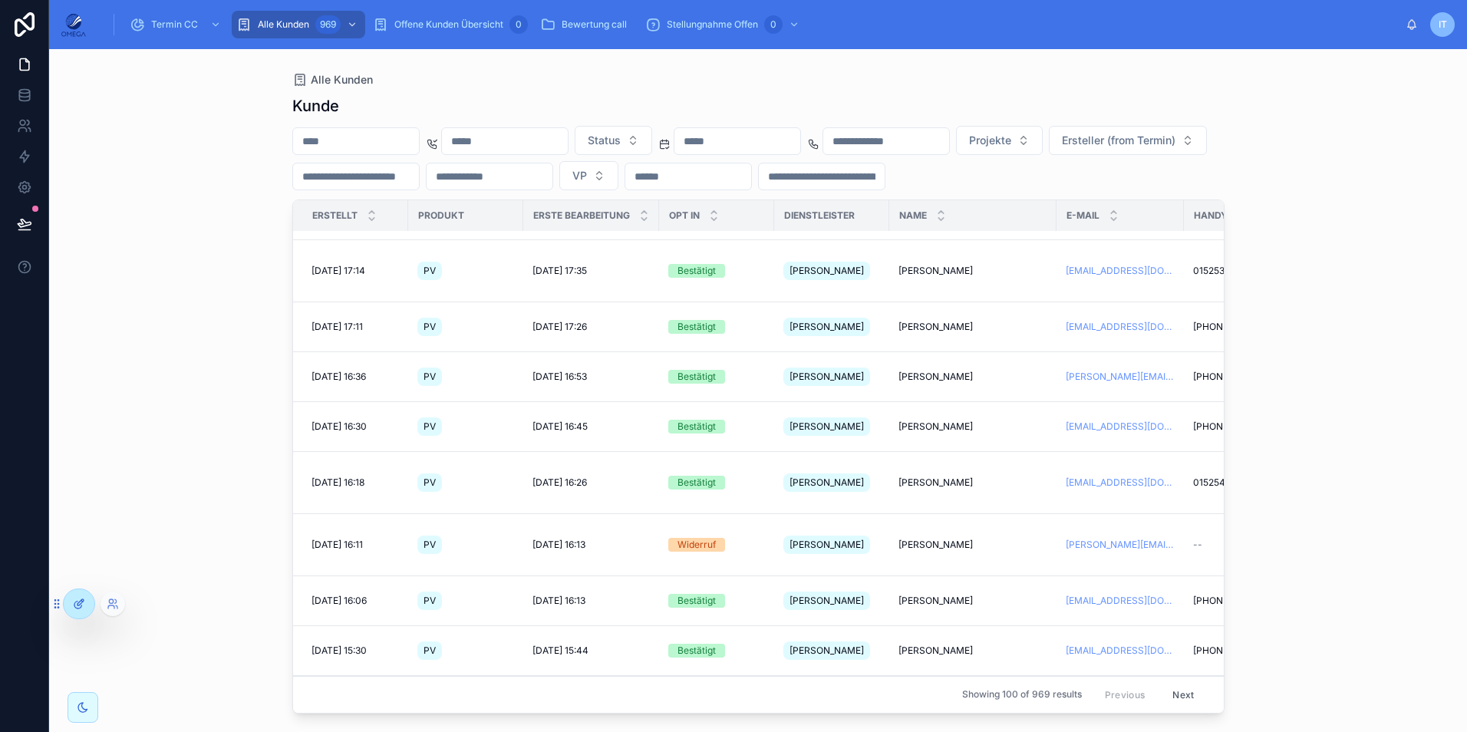
click at [81, 605] on icon at bounding box center [77, 605] width 7 height 7
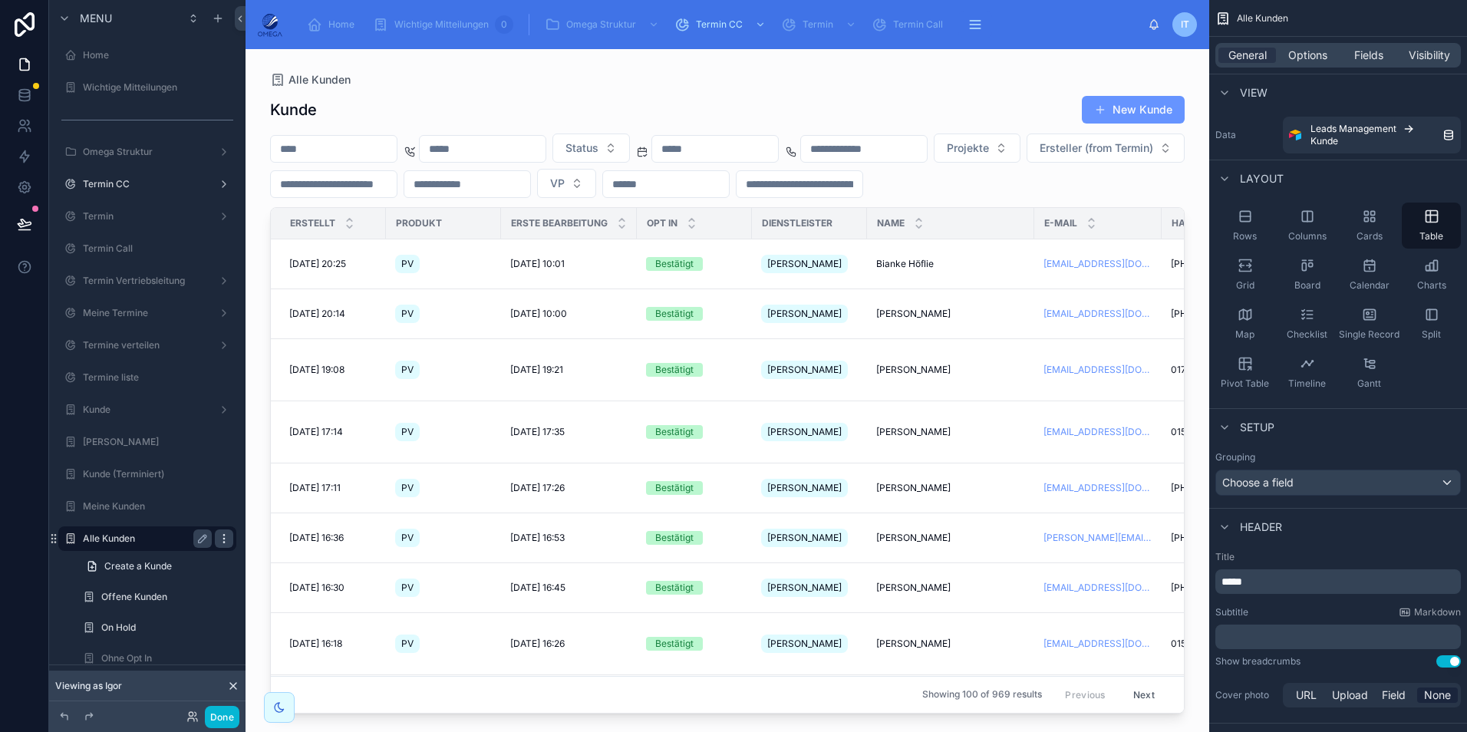
click at [220, 540] on icon "scrollable content" at bounding box center [224, 539] width 12 height 12
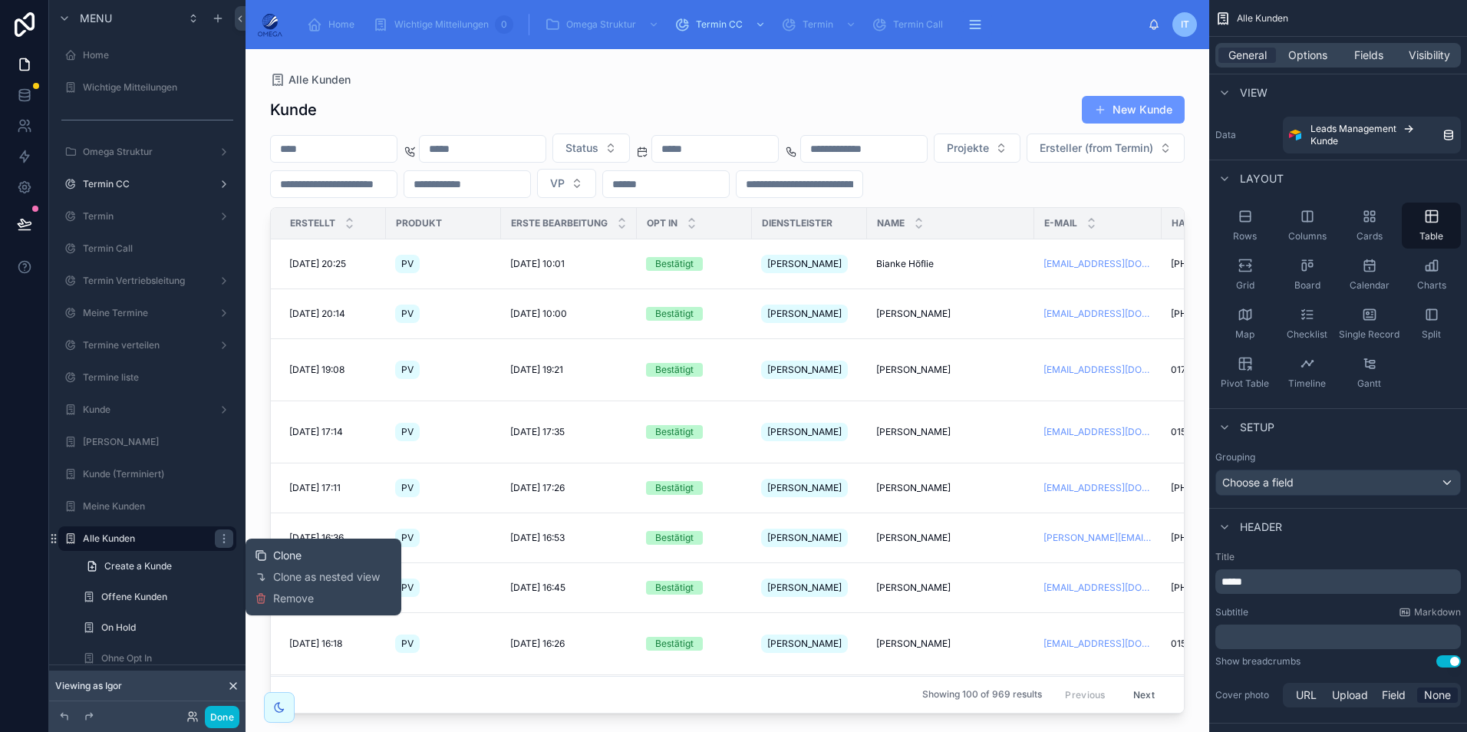
click at [298, 556] on span "Clone" at bounding box center [287, 555] width 28 height 15
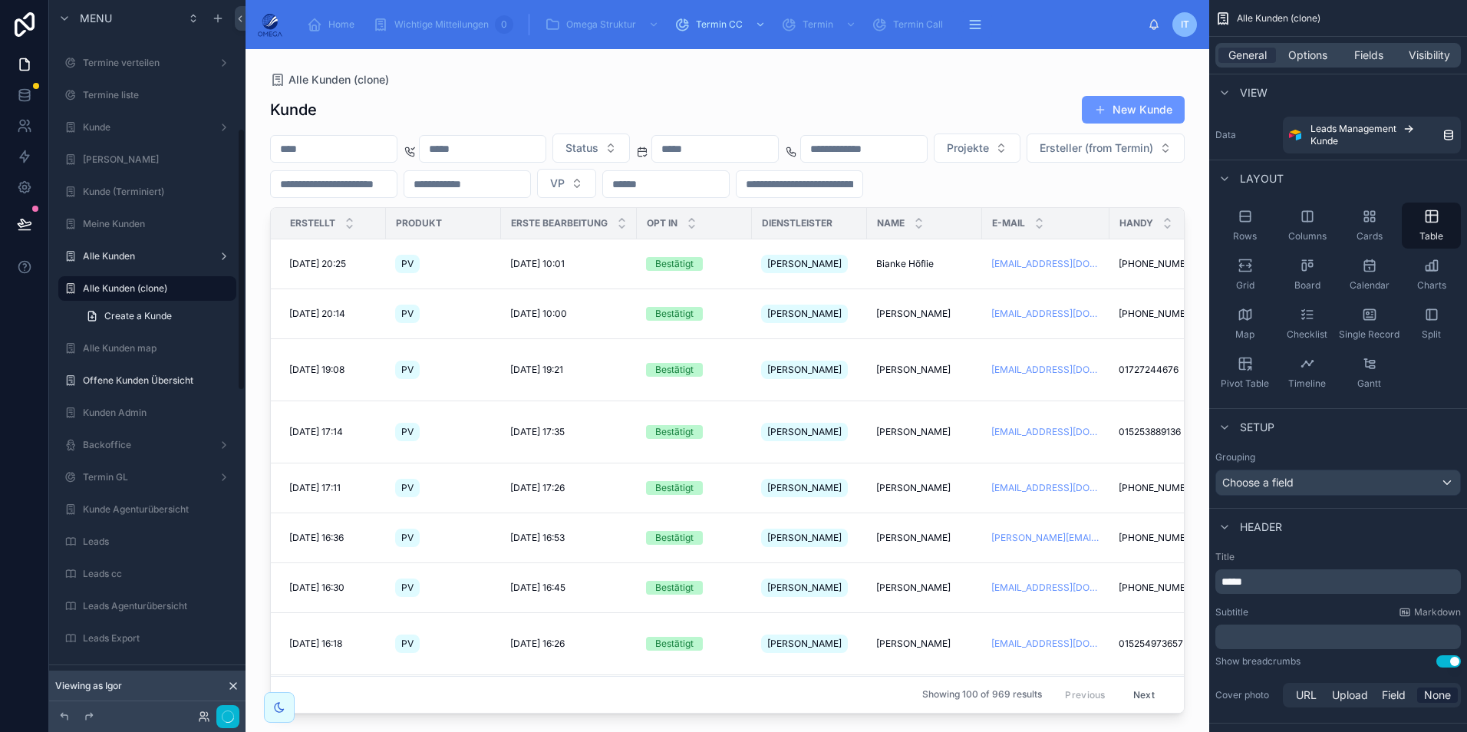
scroll to position [274, 0]
click at [199, 299] on icon "scrollable content" at bounding box center [203, 297] width 8 height 8
drag, startPoint x: 175, startPoint y: 290, endPoint x: 157, endPoint y: 291, distance: 17.7
click at [175, 291] on input "**********" at bounding box center [135, 297] width 104 height 18
click at [160, 299] on input "**********" at bounding box center [135, 297] width 104 height 18
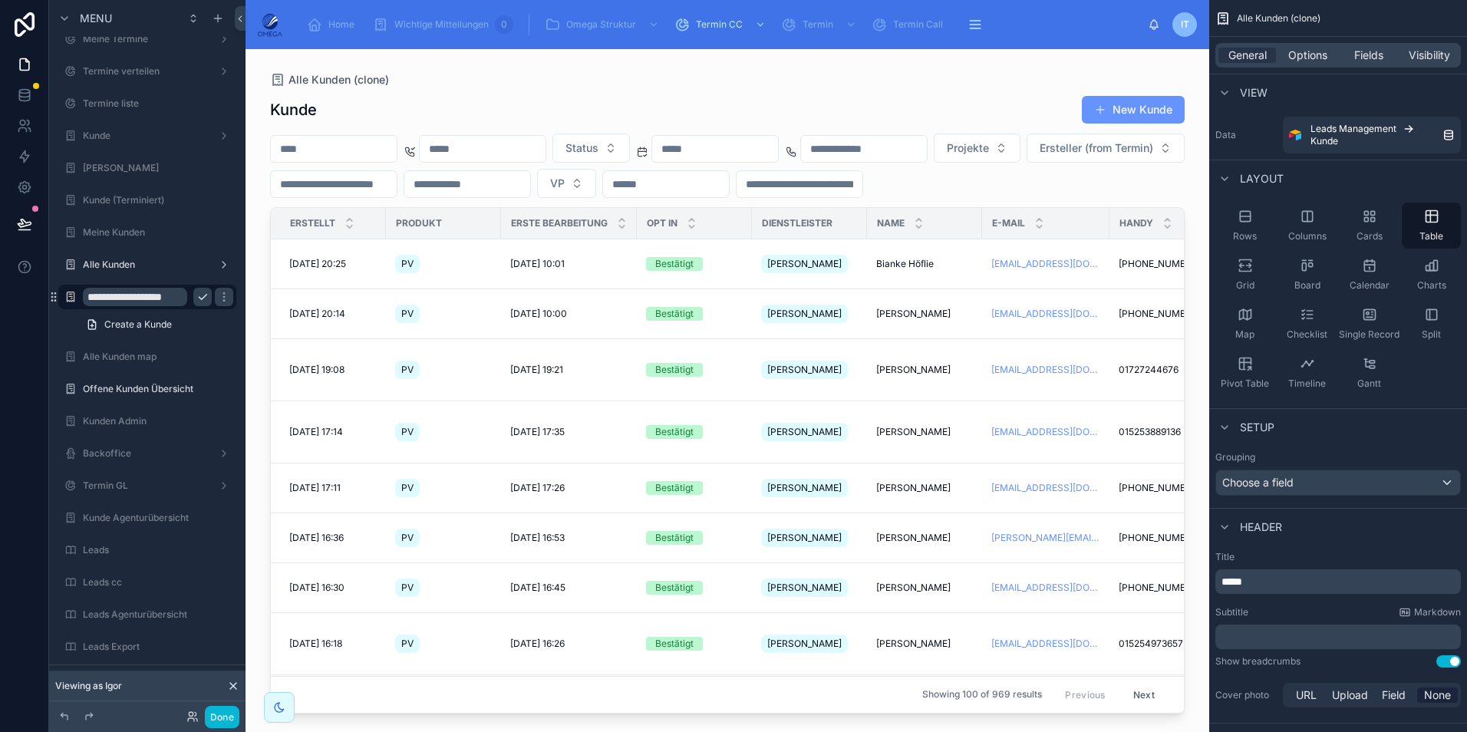
click at [160, 299] on input "**********" at bounding box center [135, 297] width 104 height 18
type input "**********"
click at [218, 299] on icon "scrollable content" at bounding box center [224, 297] width 12 height 12
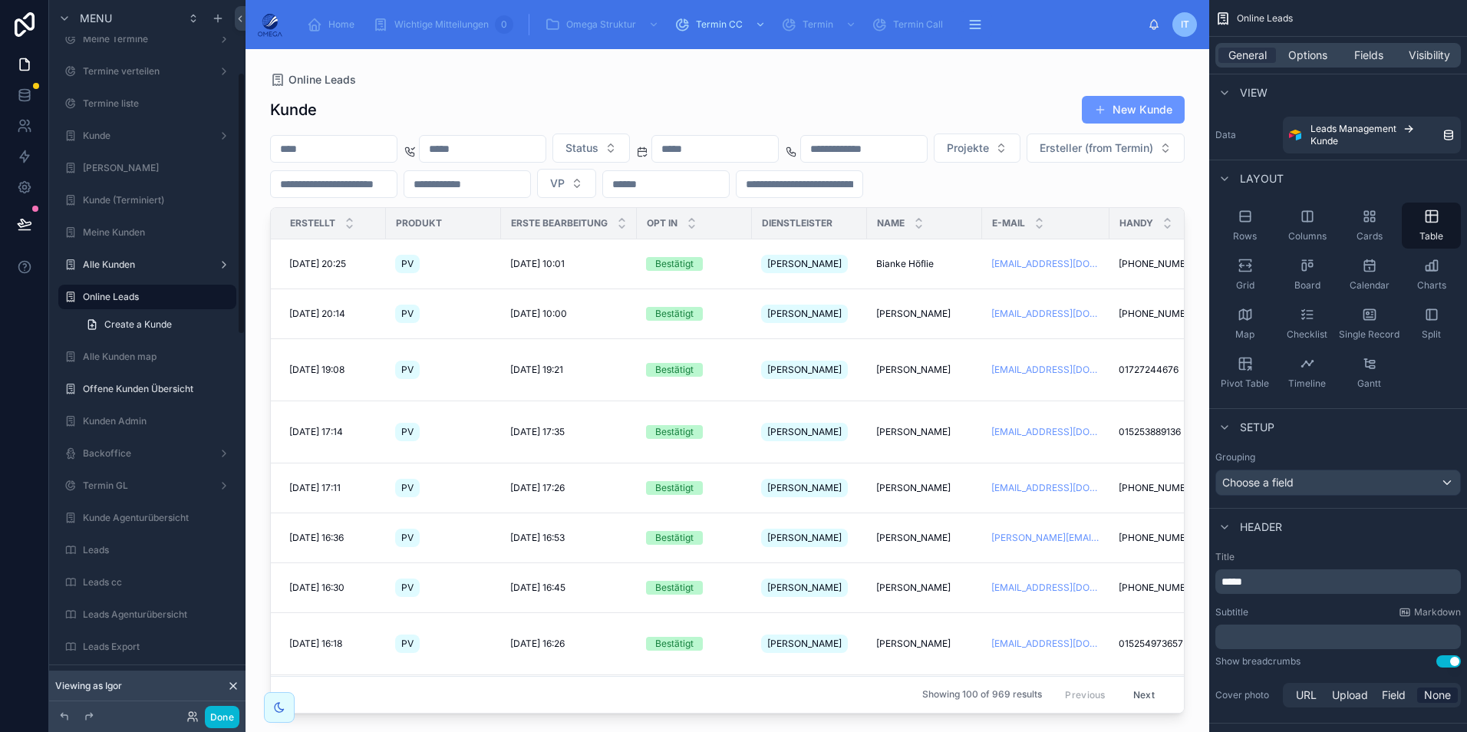
scroll to position [197, 0]
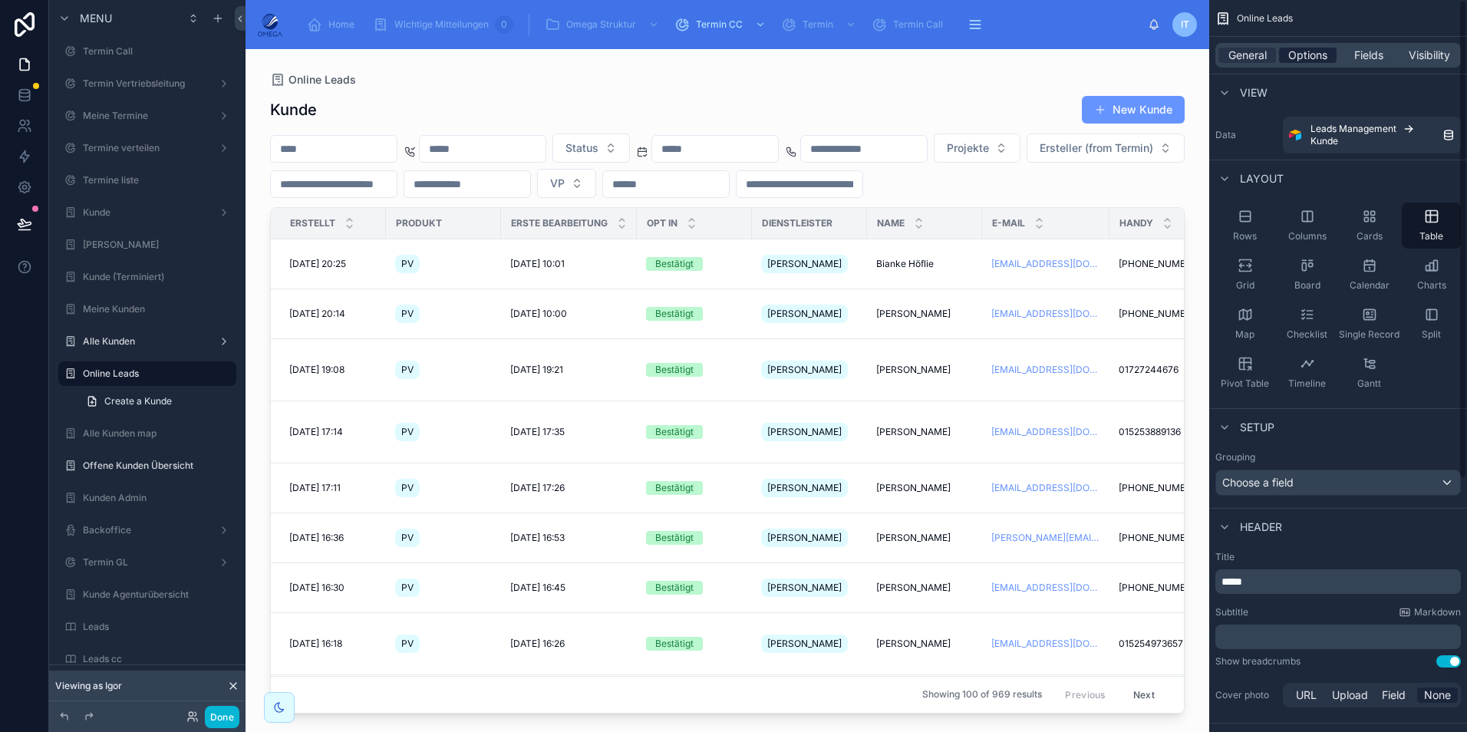
click at [1308, 54] on span "Options" at bounding box center [1307, 55] width 39 height 15
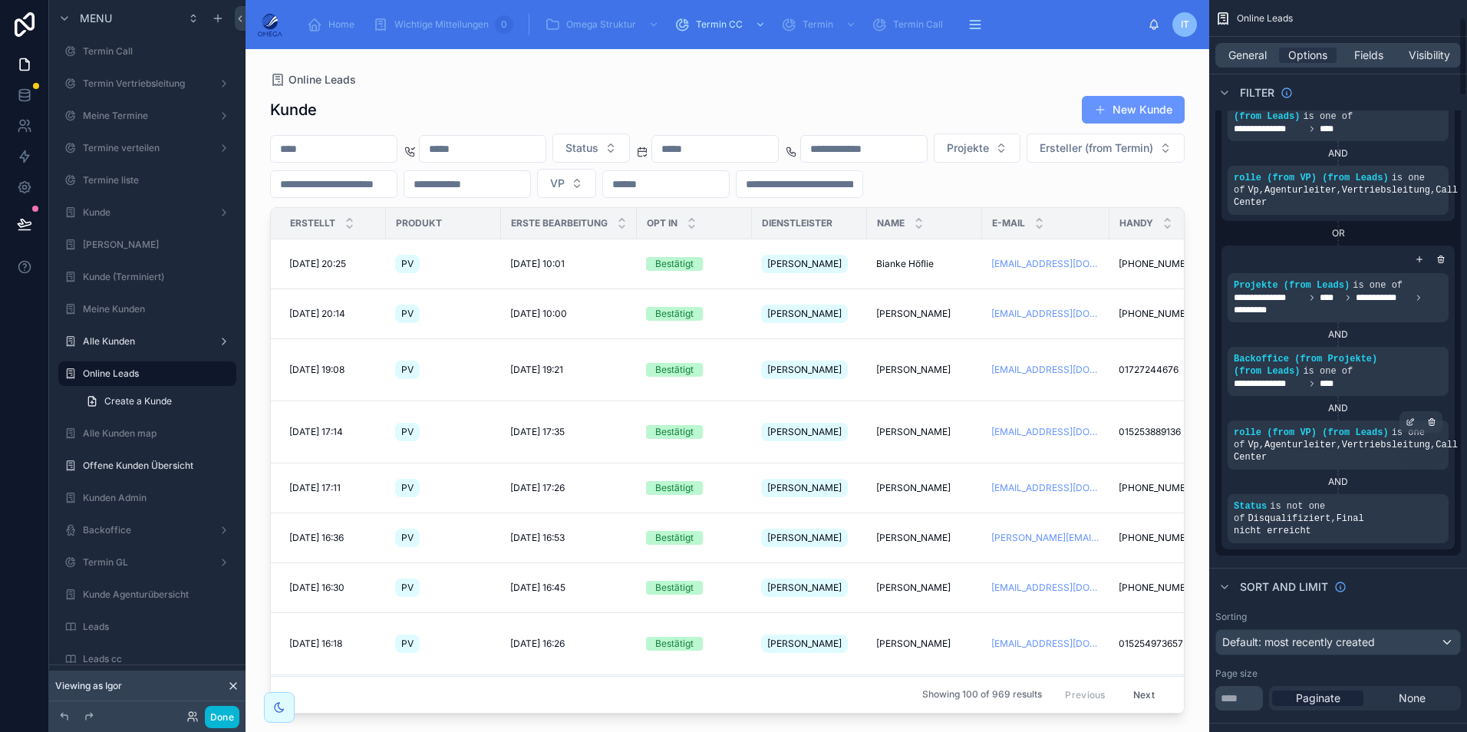
scroll to position [230, 0]
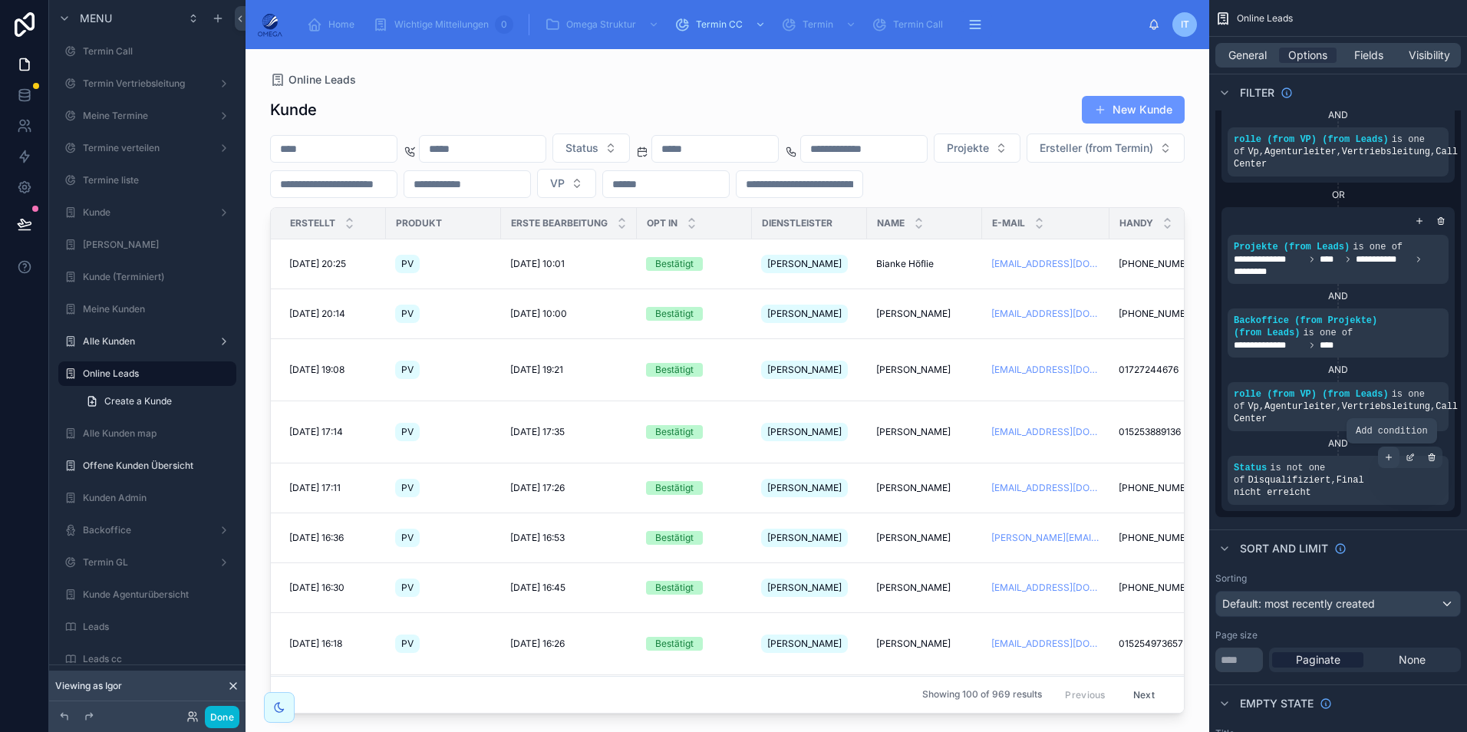
click at [1391, 459] on icon "scrollable content" at bounding box center [1388, 457] width 9 height 9
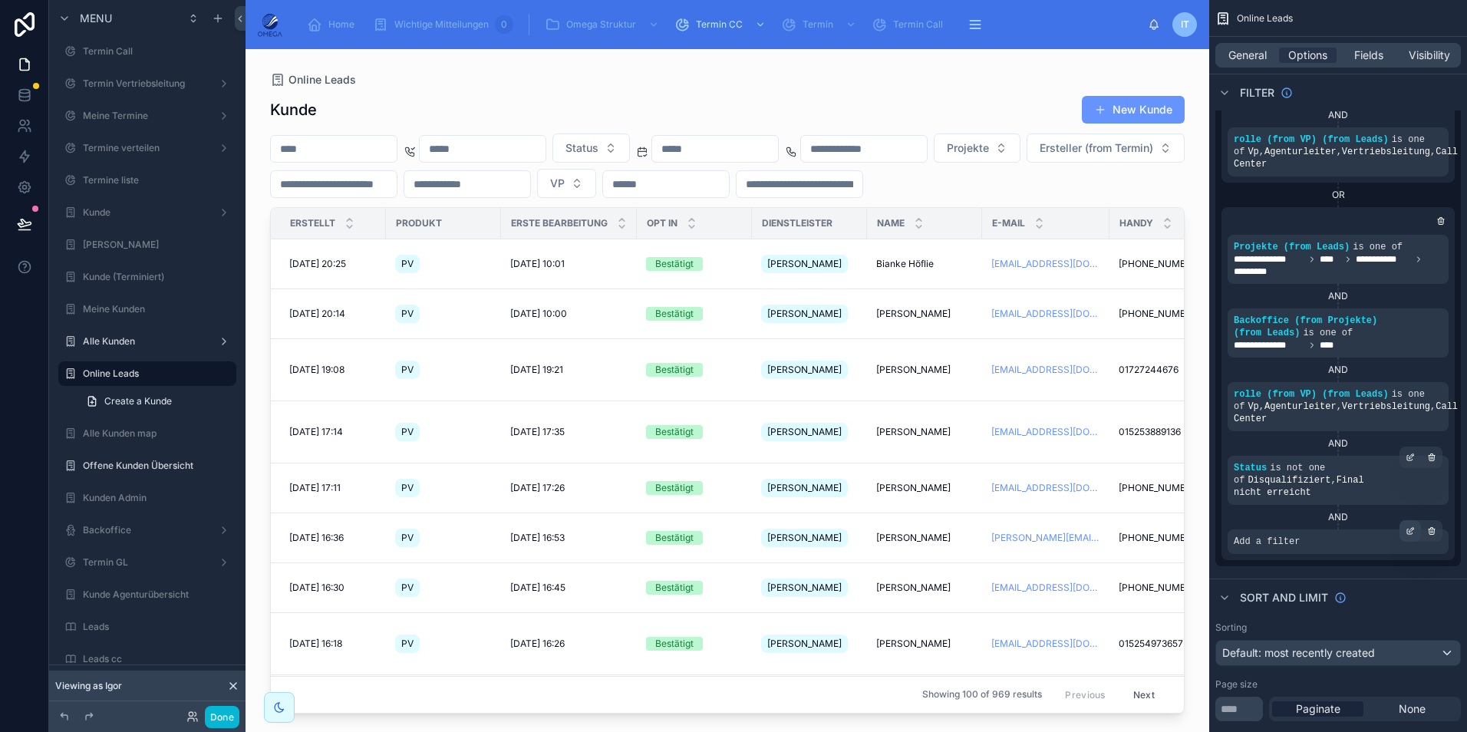
click at [1406, 526] on icon "scrollable content" at bounding box center [1410, 530] width 9 height 9
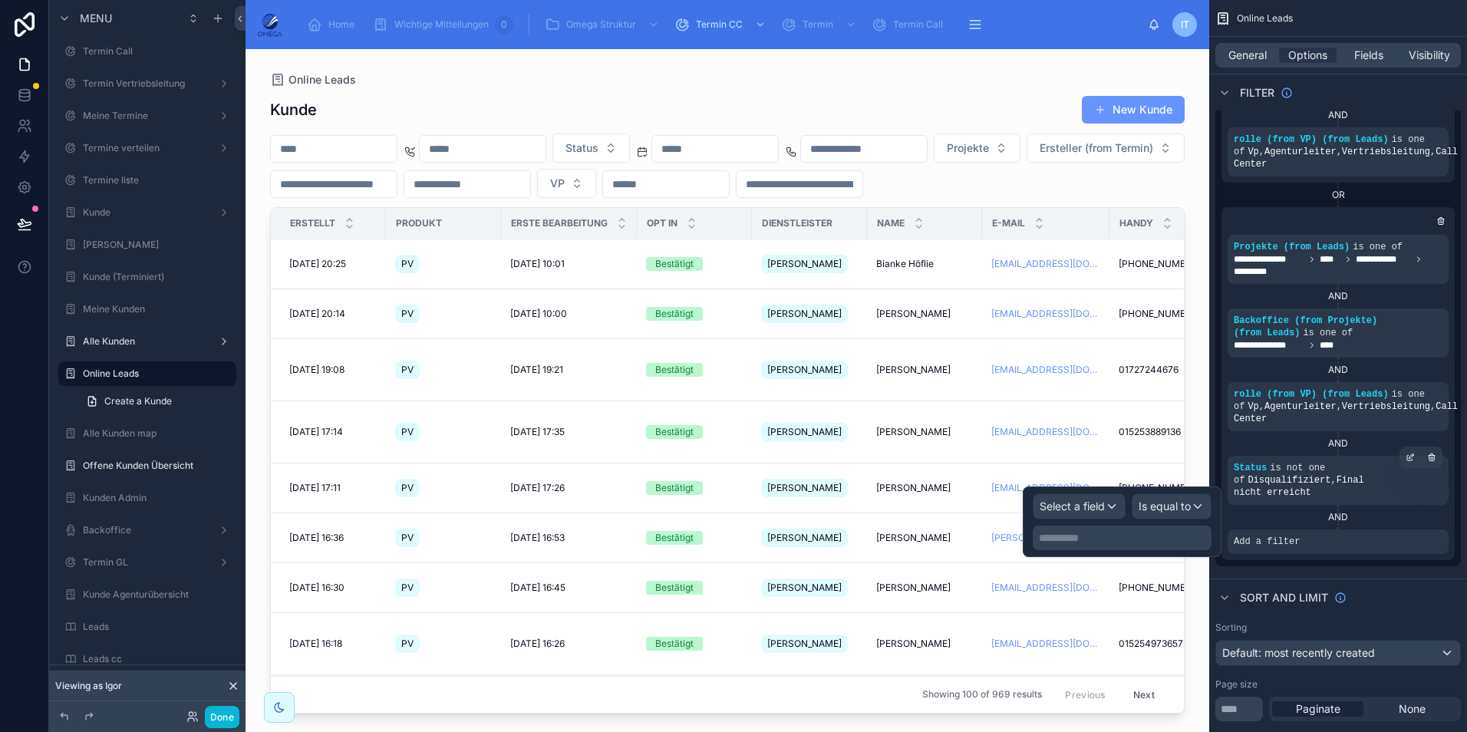
click at [1127, 511] on div "Select a field Is equal to" at bounding box center [1122, 506] width 179 height 26
click at [1104, 506] on span "Select a field" at bounding box center [1072, 506] width 65 height 13
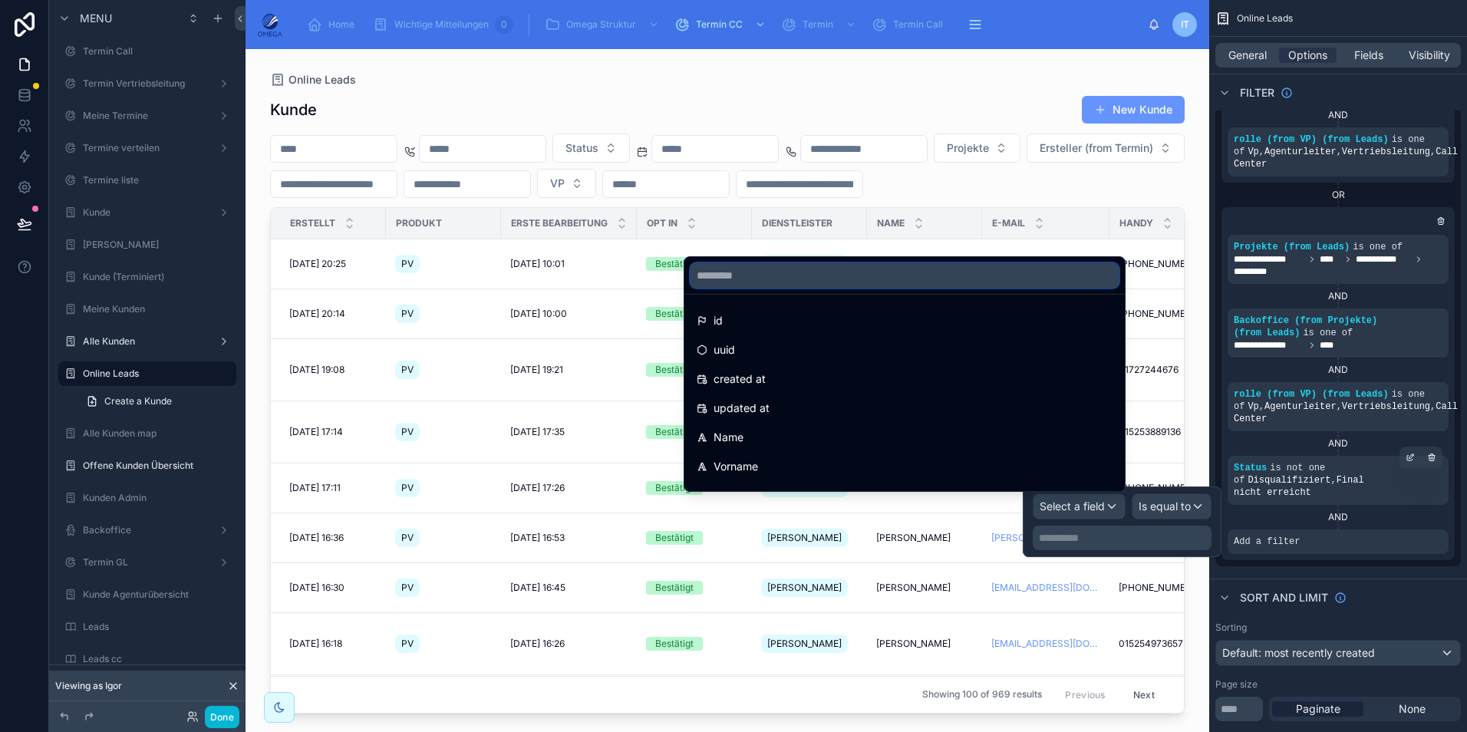
click at [889, 284] on input "text" at bounding box center [905, 275] width 428 height 25
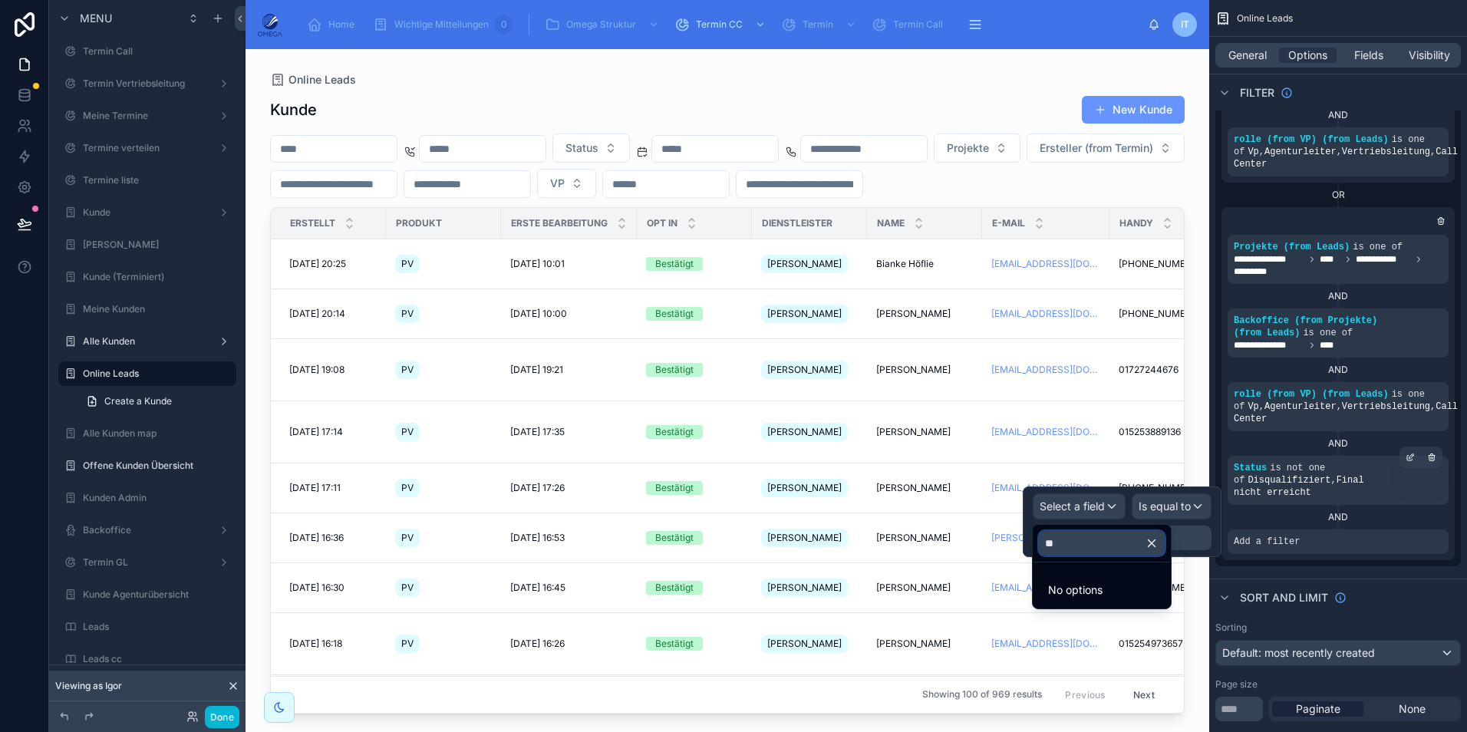
type input "*"
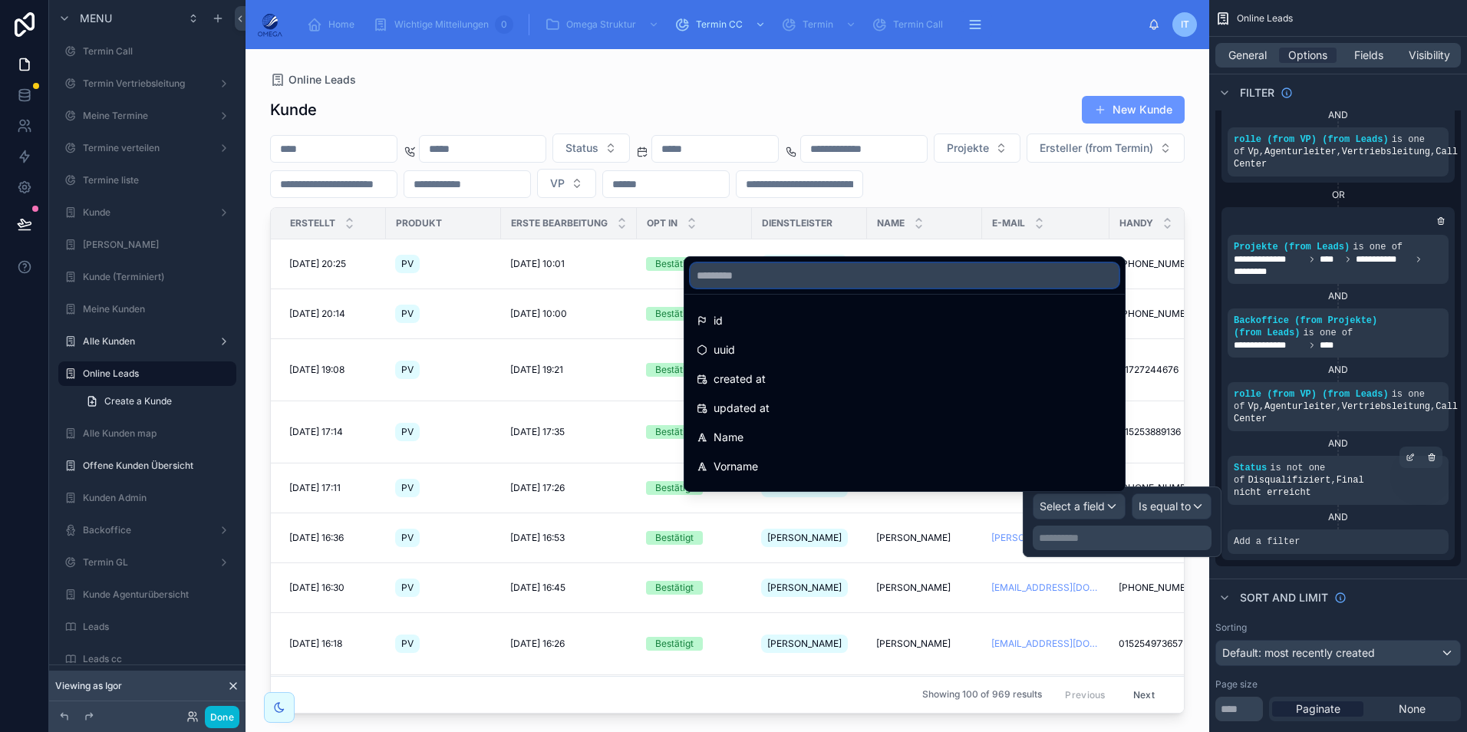
type input "*"
click at [29, 97] on icon at bounding box center [24, 98] width 10 height 6
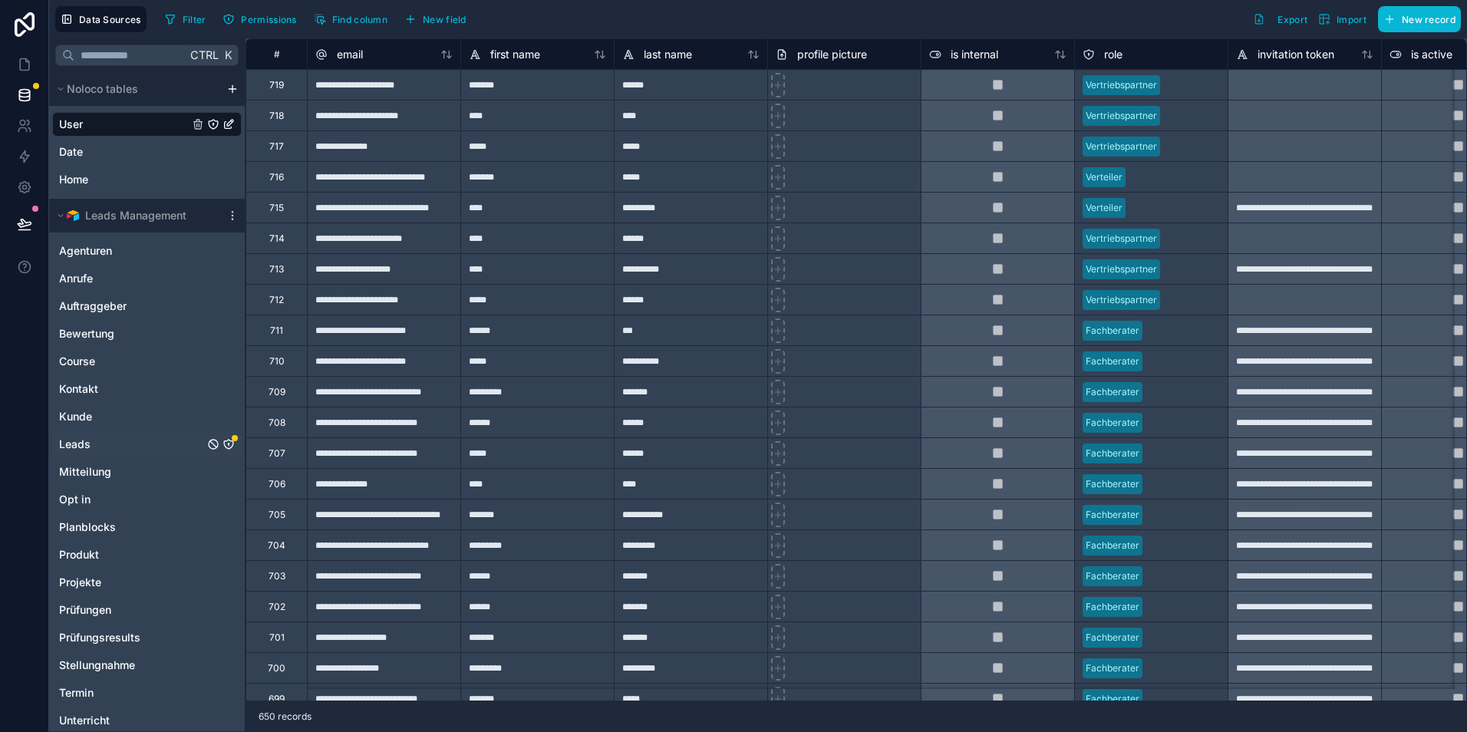
click at [128, 440] on div "Leads" at bounding box center [147, 444] width 190 height 25
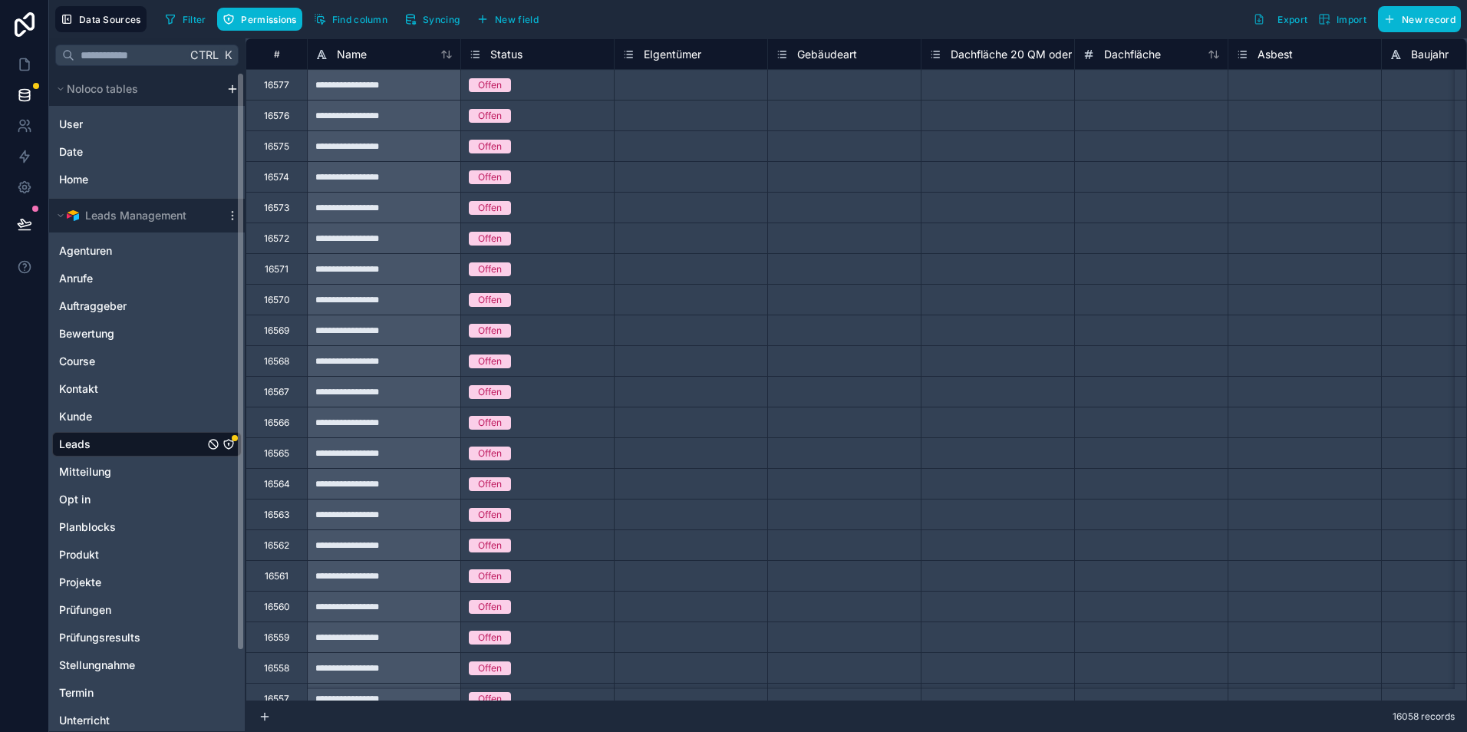
click at [228, 441] on icon "Leads" at bounding box center [229, 444] width 12 height 12
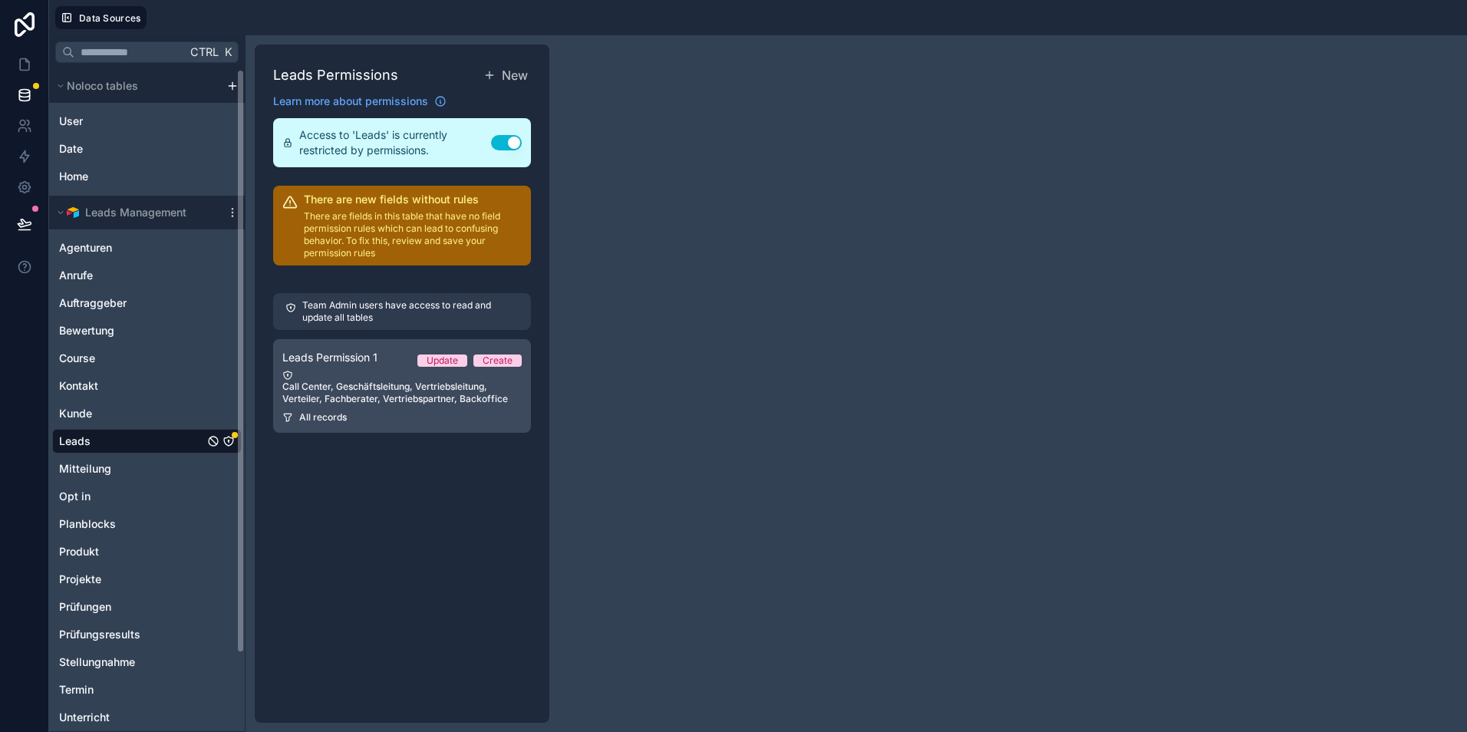
click at [325, 381] on div "Call Center, Geschäftsleitung, Vertriebsleitung, Verteiler, Fachberater, Vertri…" at bounding box center [401, 387] width 239 height 35
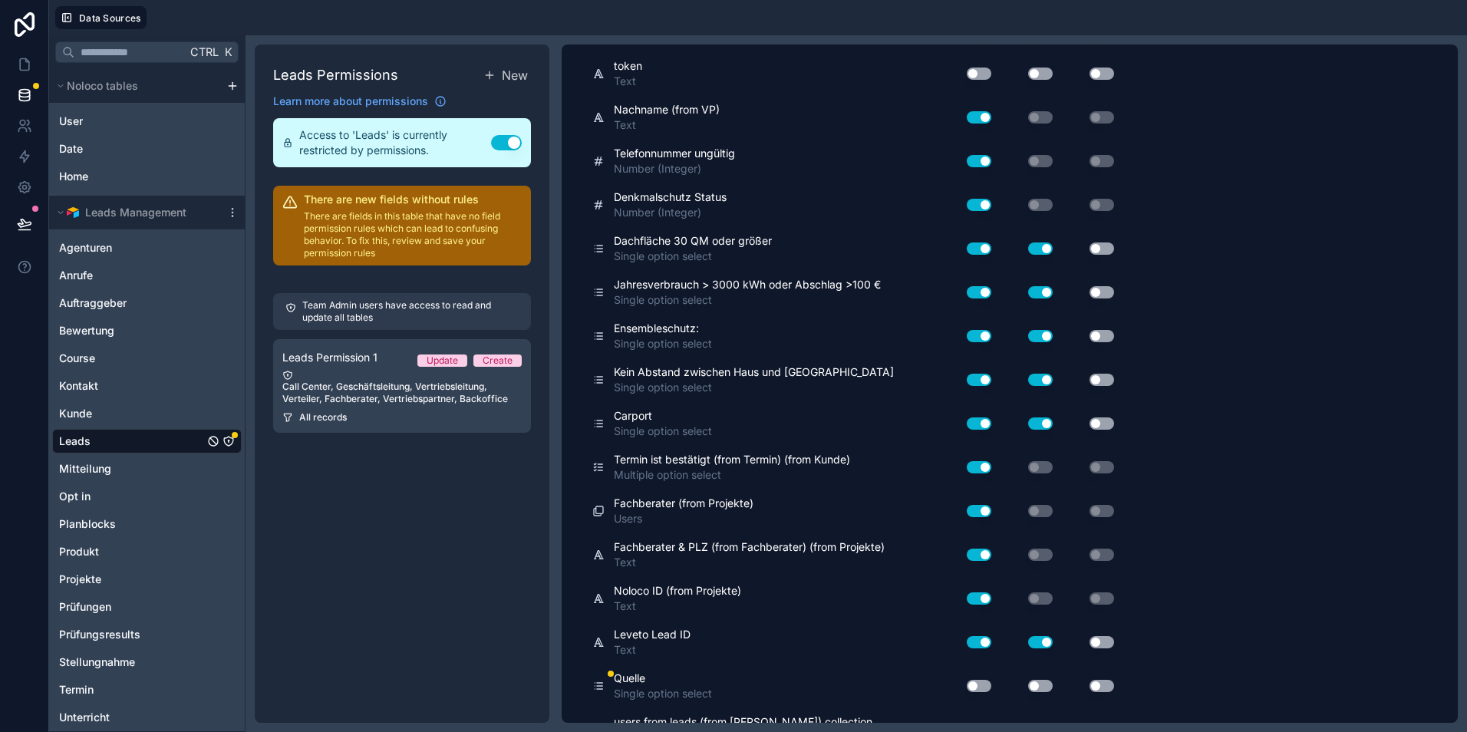
scroll to position [5817, 0]
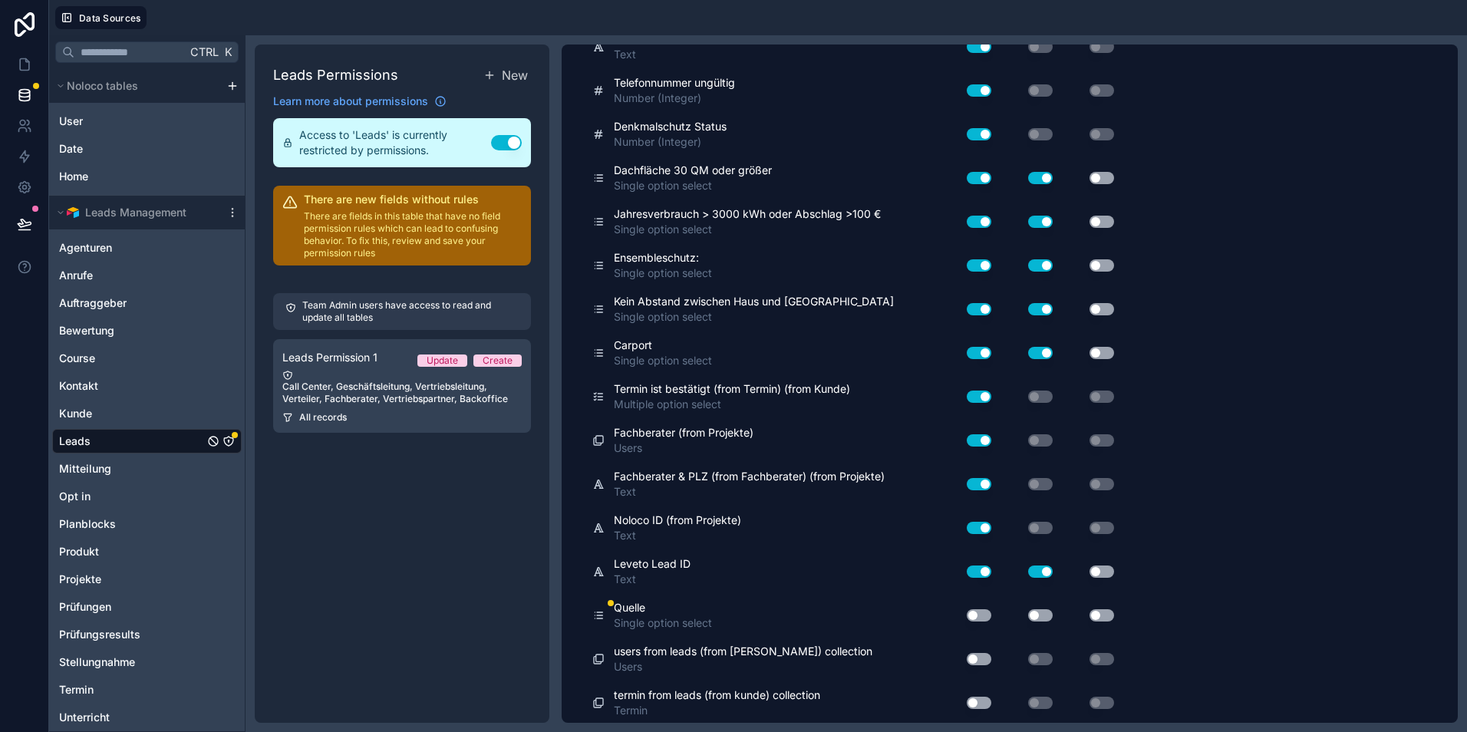
click at [975, 609] on button "Use setting" at bounding box center [979, 615] width 25 height 12
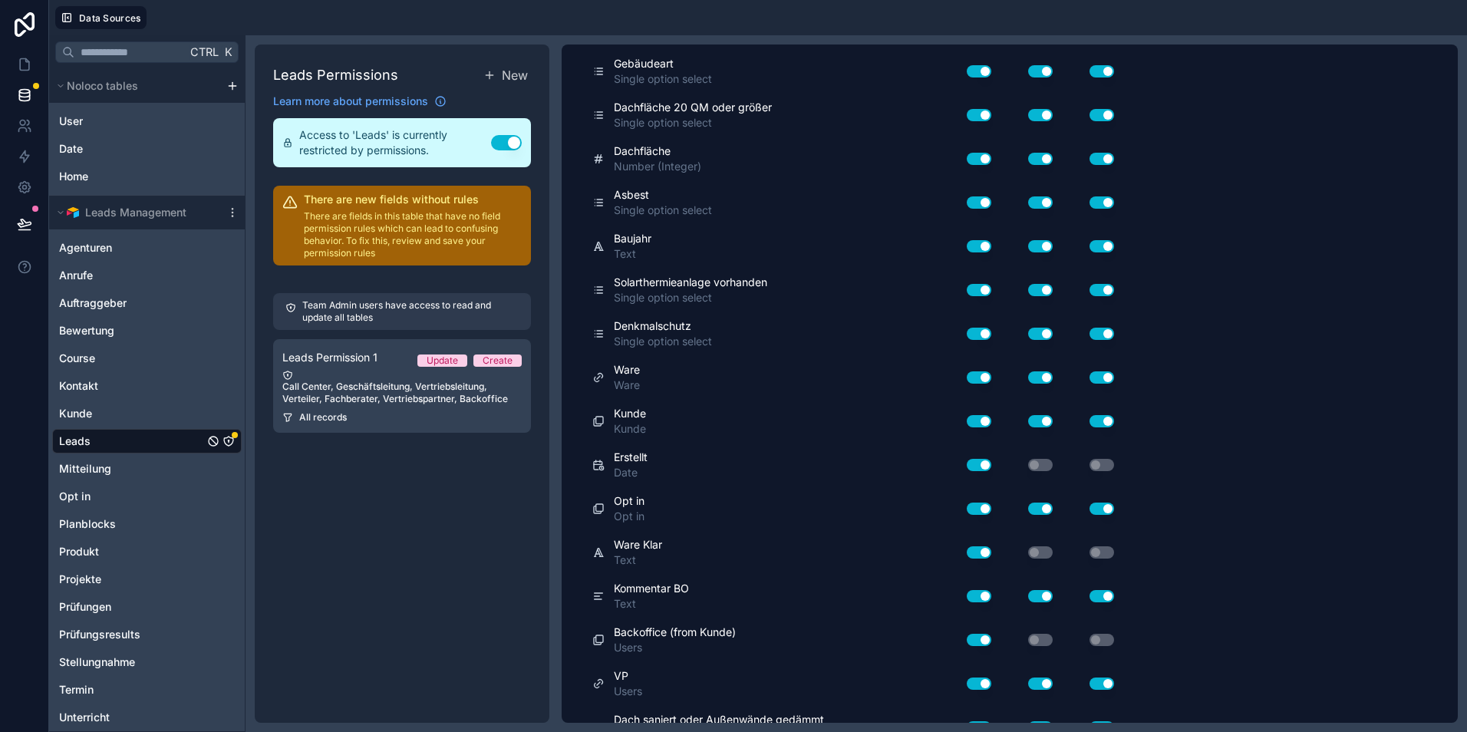
scroll to position [0, 0]
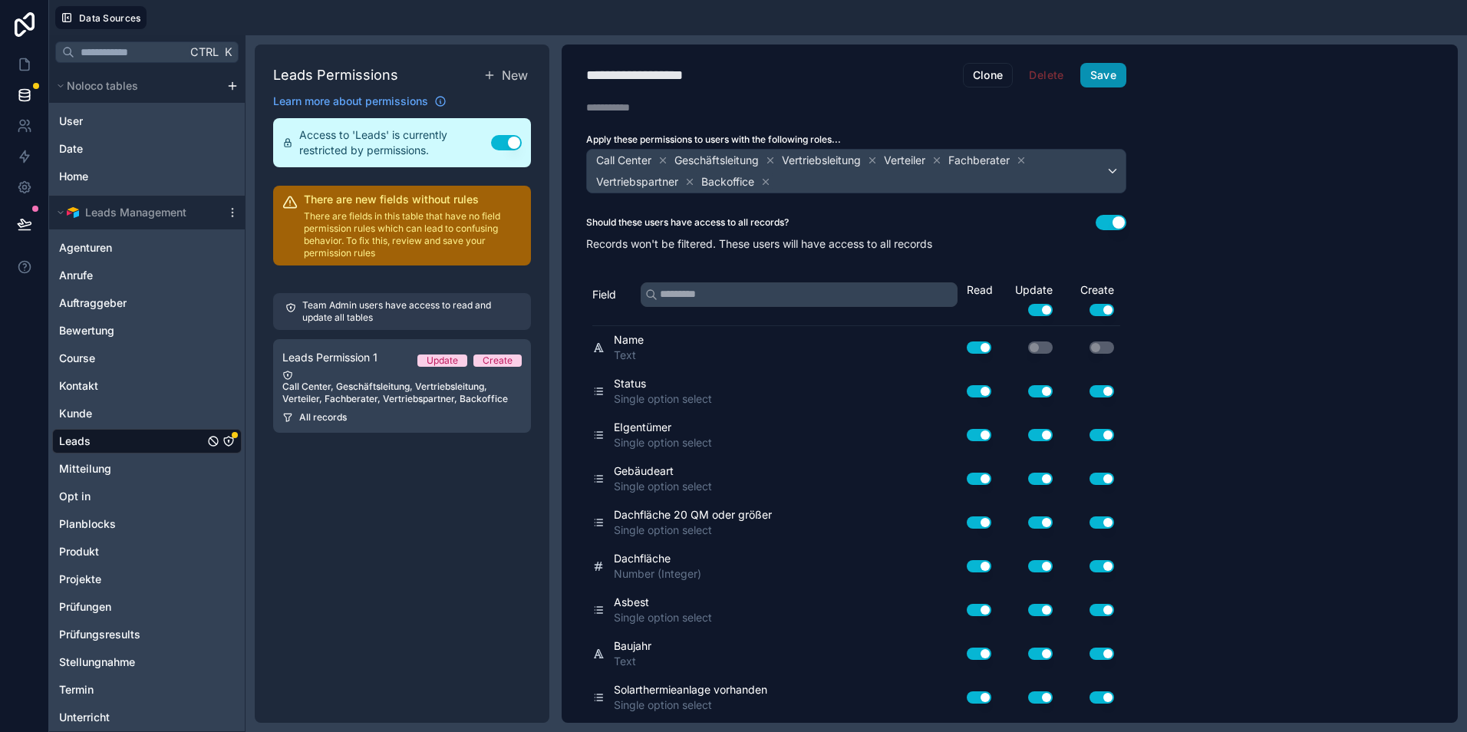
click at [1101, 77] on button "Save" at bounding box center [1103, 75] width 46 height 25
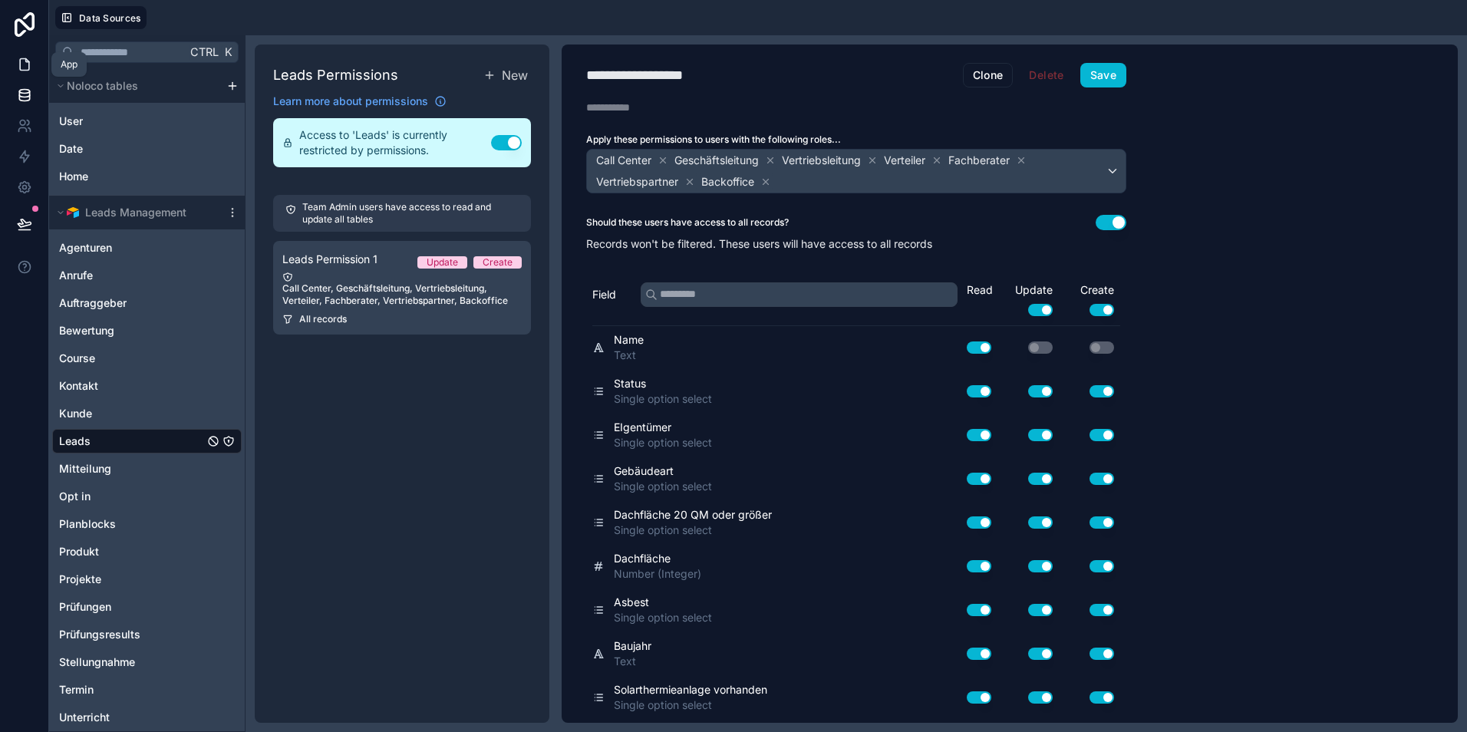
click at [21, 59] on icon at bounding box center [24, 65] width 9 height 12
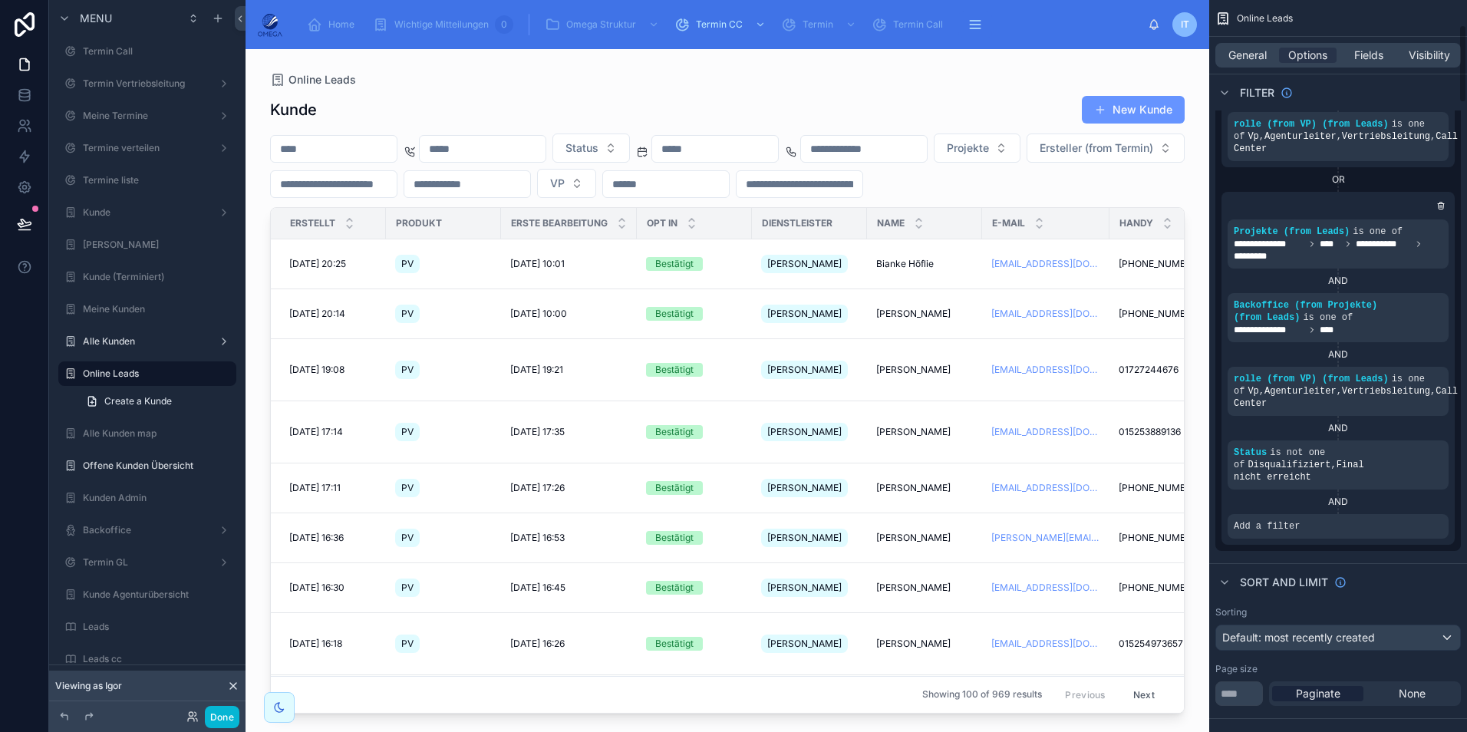
scroll to position [230, 0]
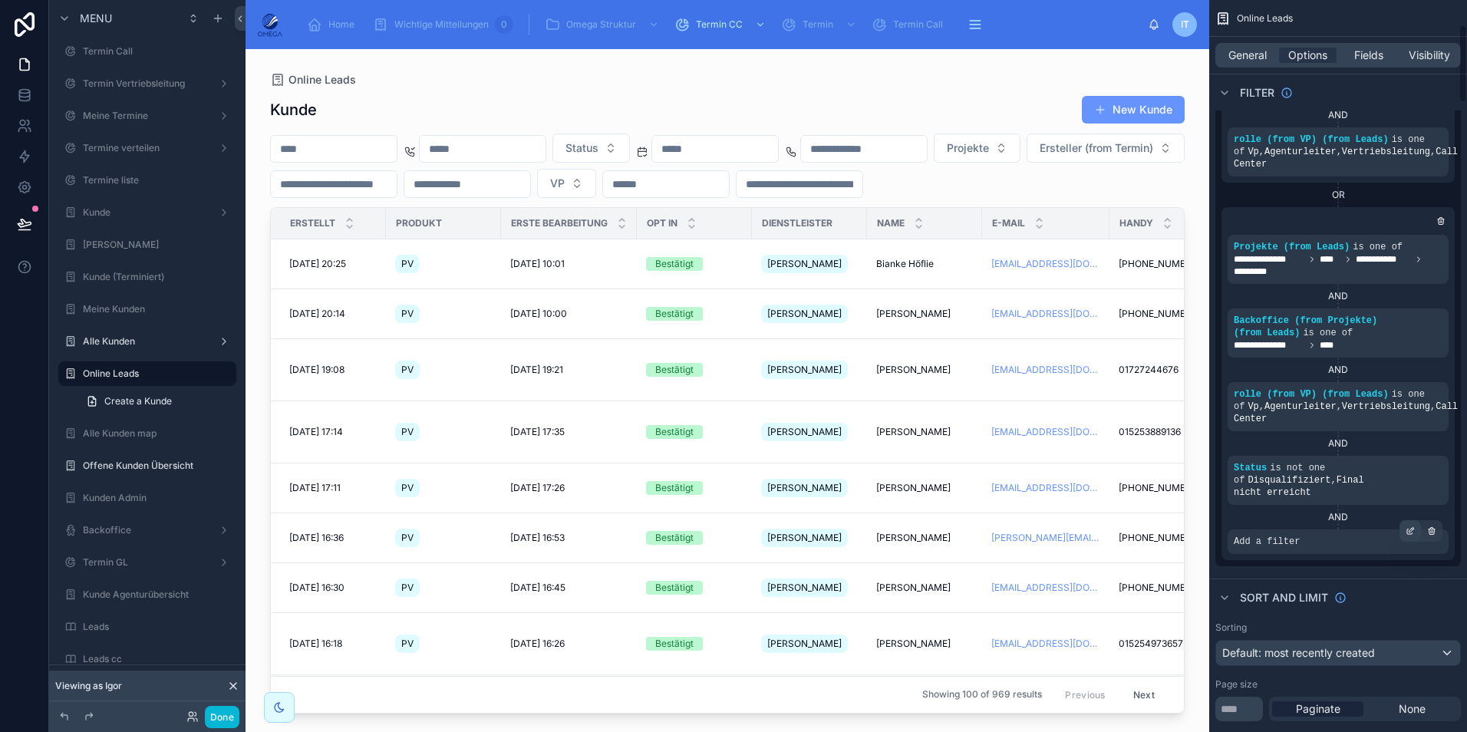
click at [1403, 523] on div "scrollable content" at bounding box center [1410, 530] width 21 height 21
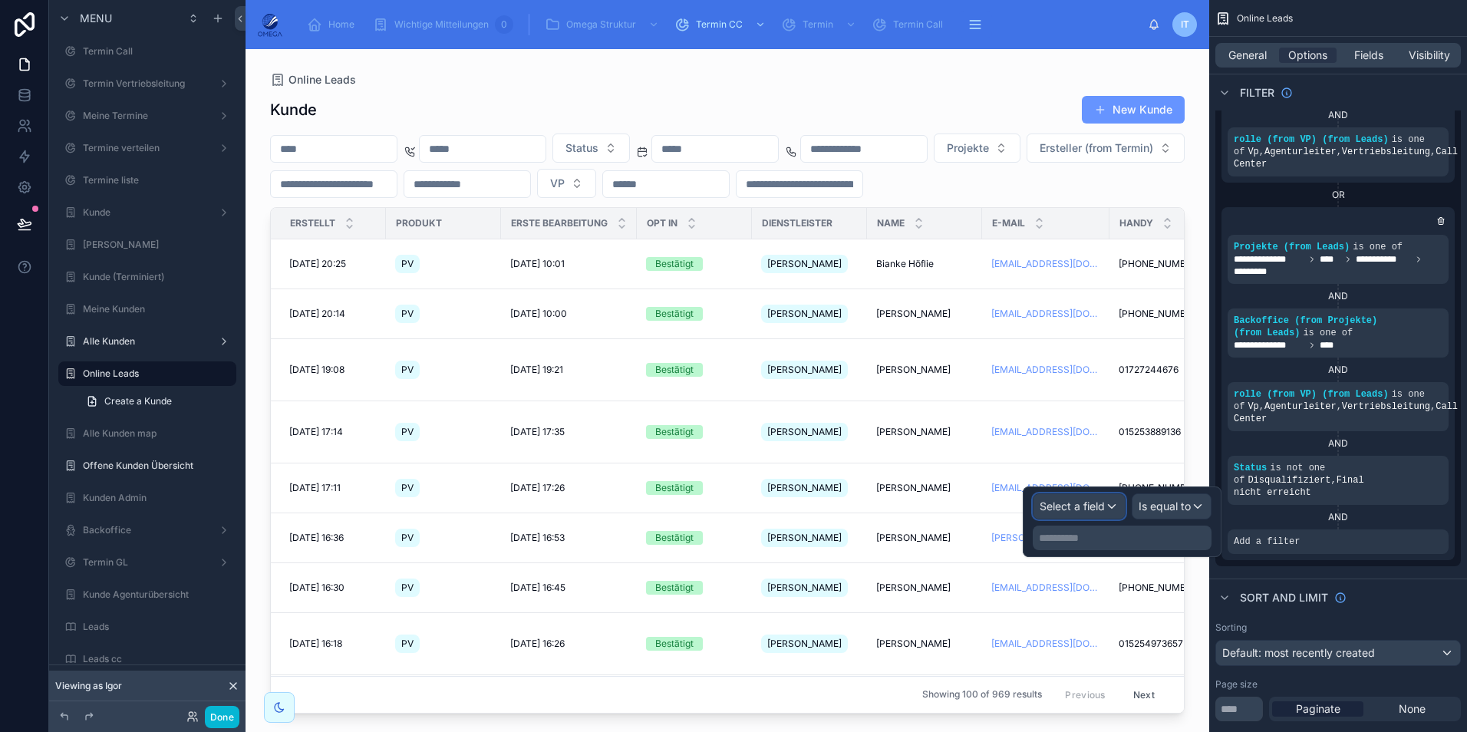
click at [1095, 506] on span "Select a field" at bounding box center [1072, 506] width 65 height 13
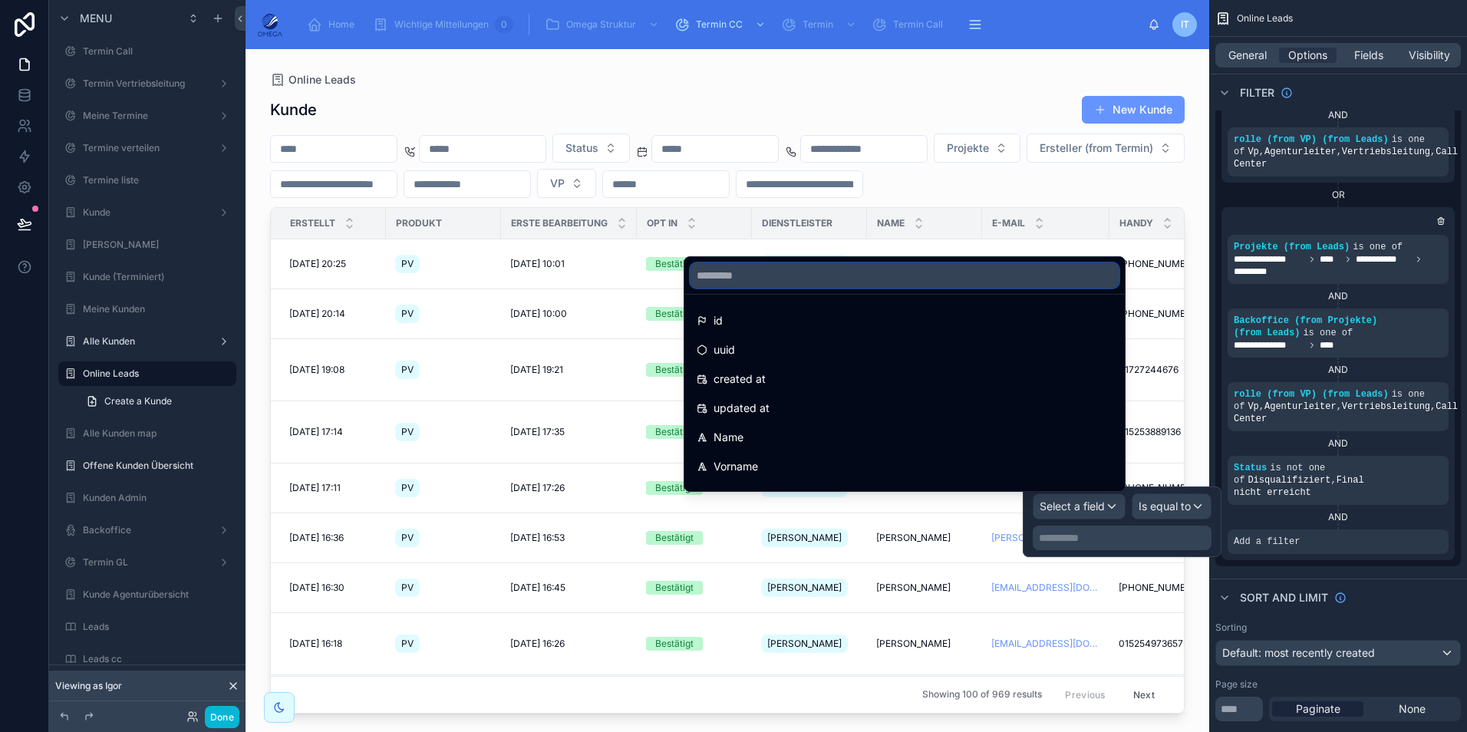
click at [806, 276] on input "text" at bounding box center [905, 275] width 428 height 25
type input "*"
click at [949, 102] on div at bounding box center [728, 381] width 964 height 665
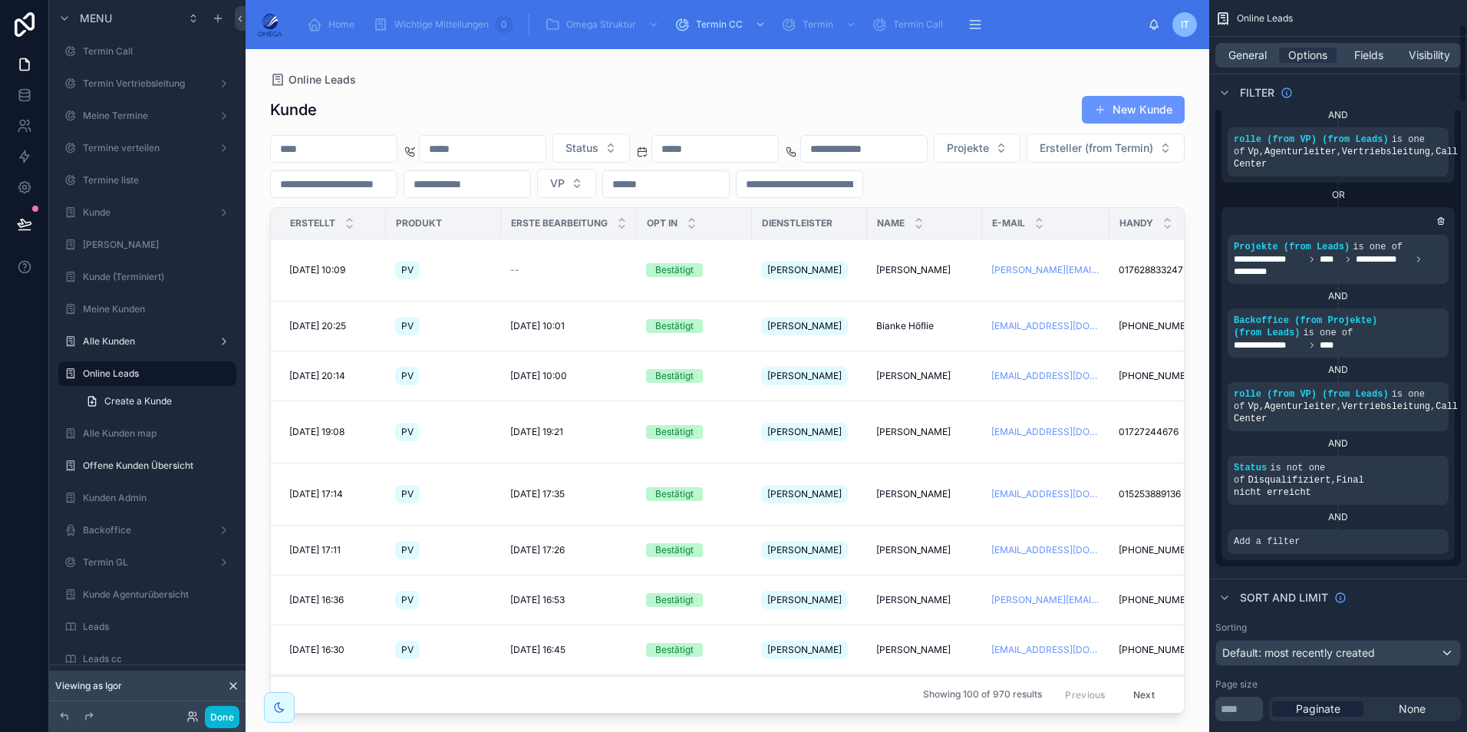
drag, startPoint x: 1413, startPoint y: 524, endPoint x: 1285, endPoint y: 496, distance: 131.8
click at [0, 0] on div "scrollable content" at bounding box center [0, 0] width 0 height 0
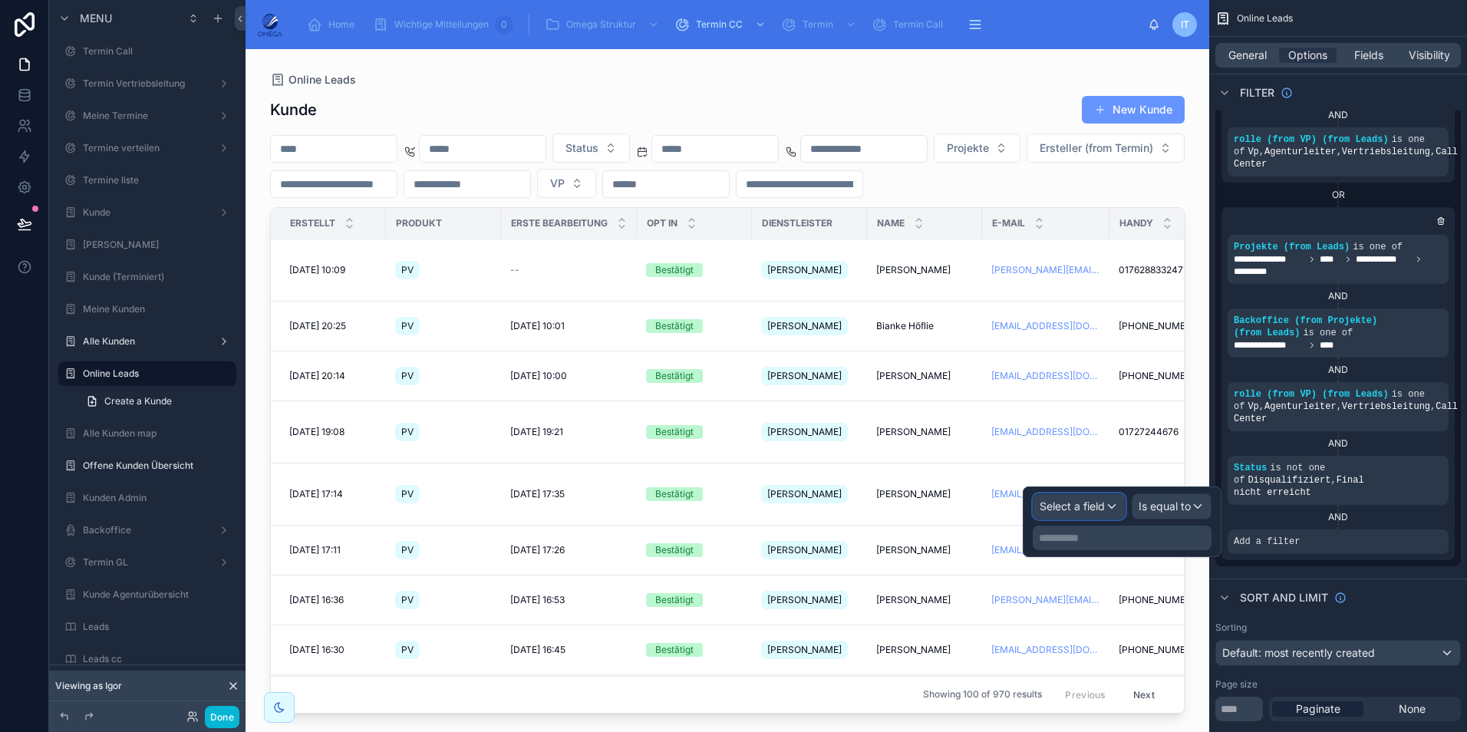
click at [1090, 505] on span "Select a field" at bounding box center [1072, 506] width 65 height 13
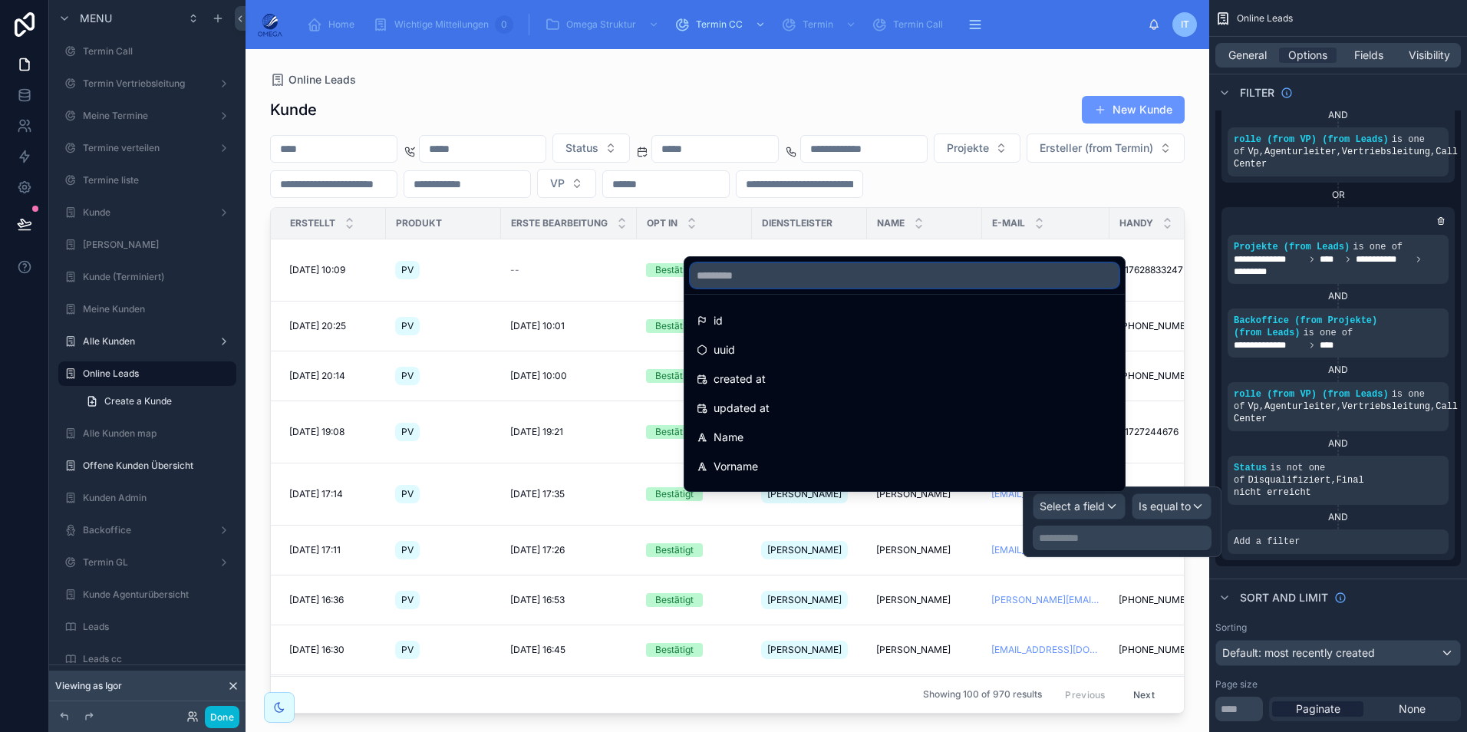
click at [770, 280] on input "text" at bounding box center [905, 275] width 428 height 25
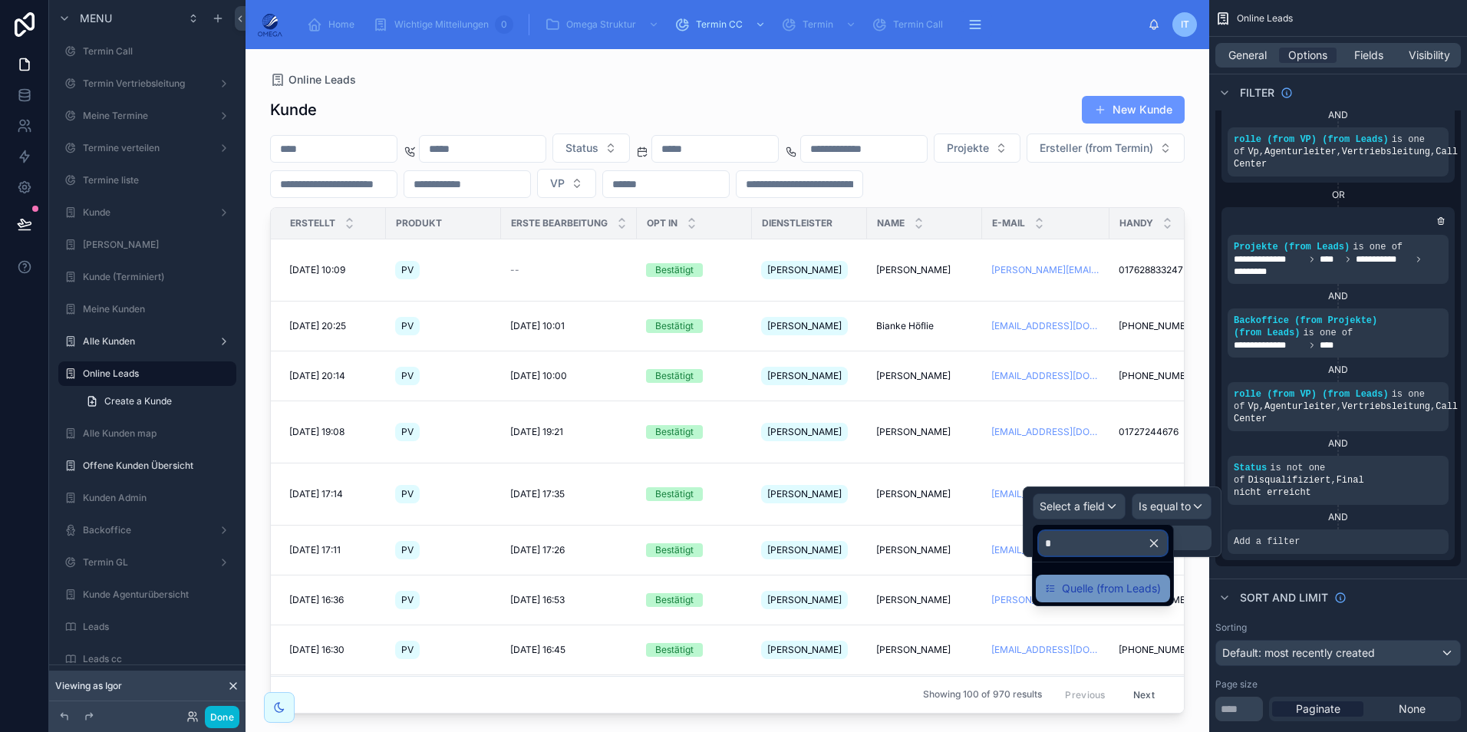
type input "*"
click at [1093, 592] on span "Quelle (from Leads)" at bounding box center [1111, 588] width 99 height 18
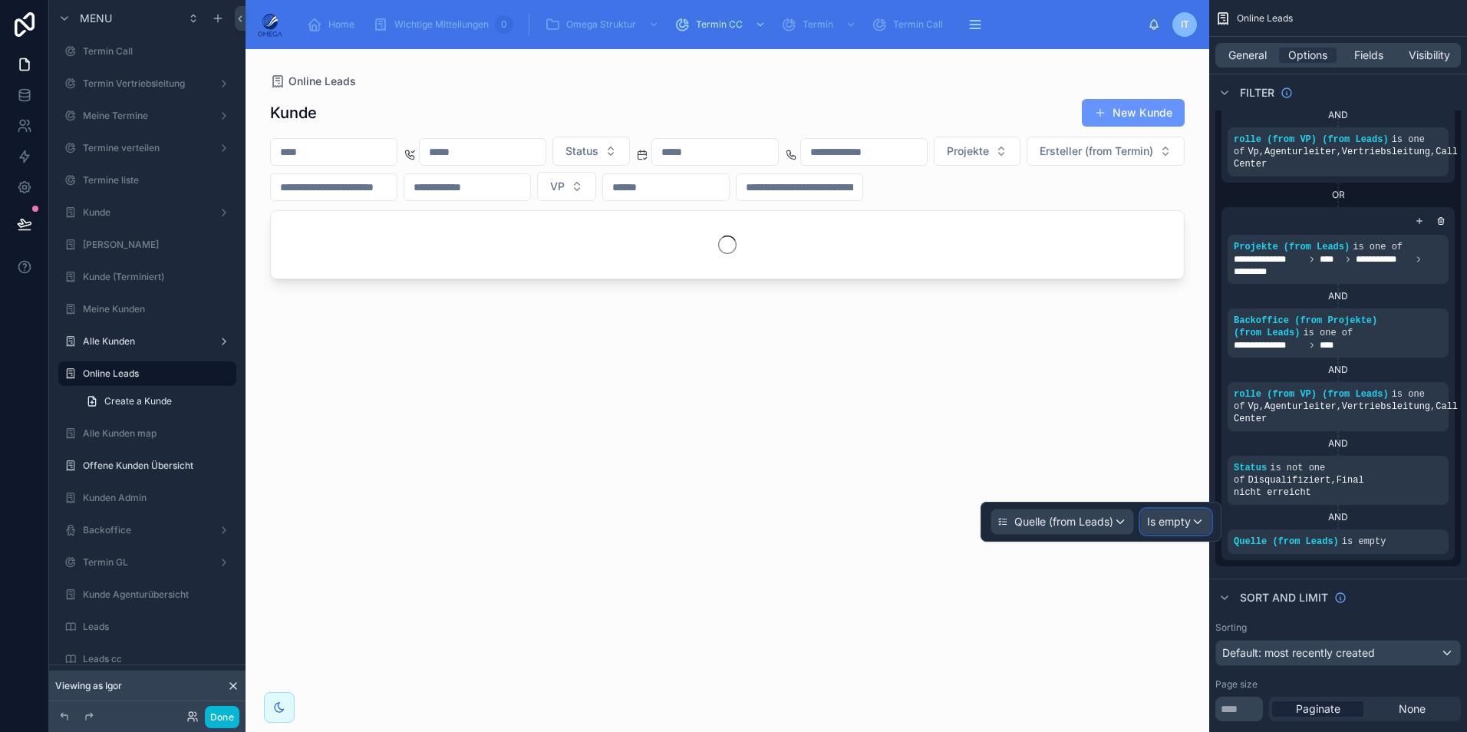
click at [1182, 521] on span "Is empty" at bounding box center [1169, 521] width 44 height 15
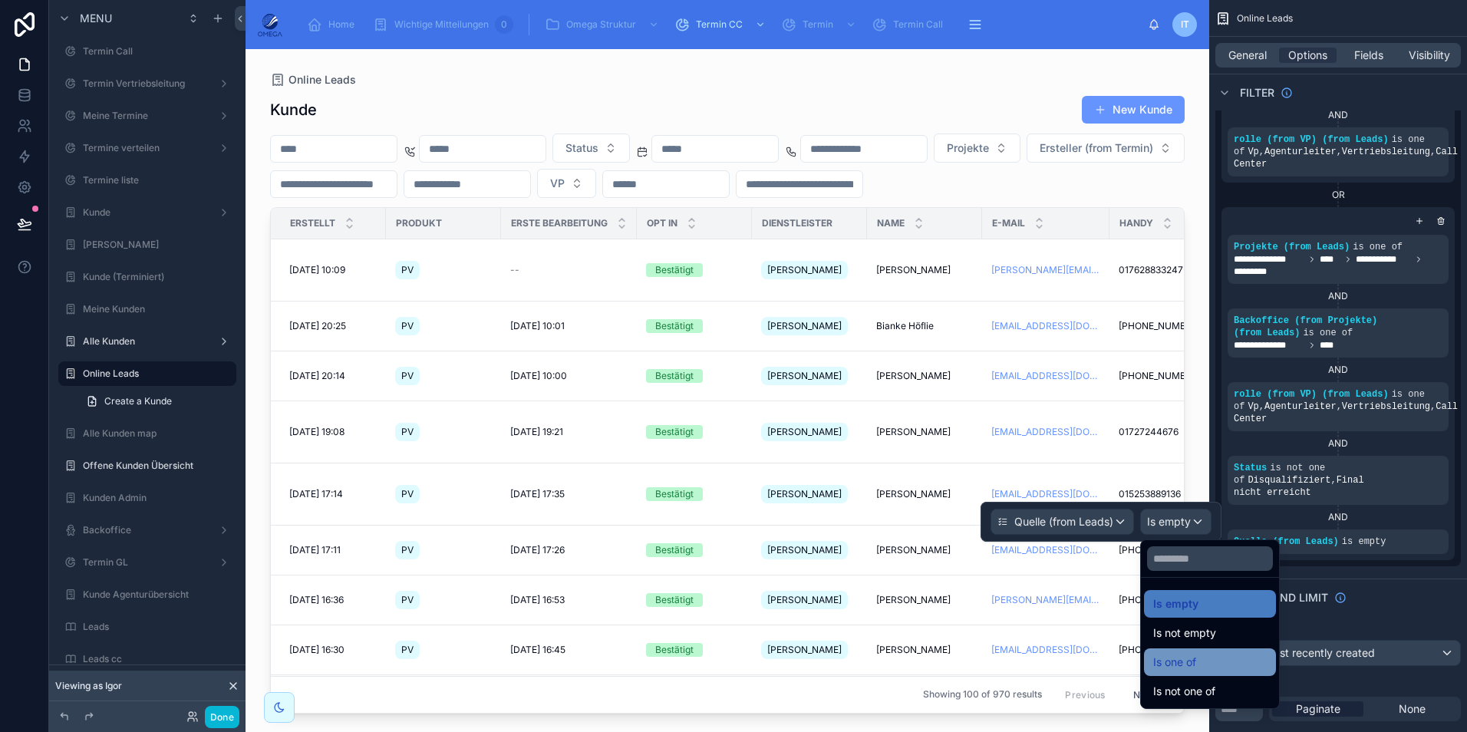
click at [1204, 658] on div "Is one of" at bounding box center [1210, 662] width 114 height 18
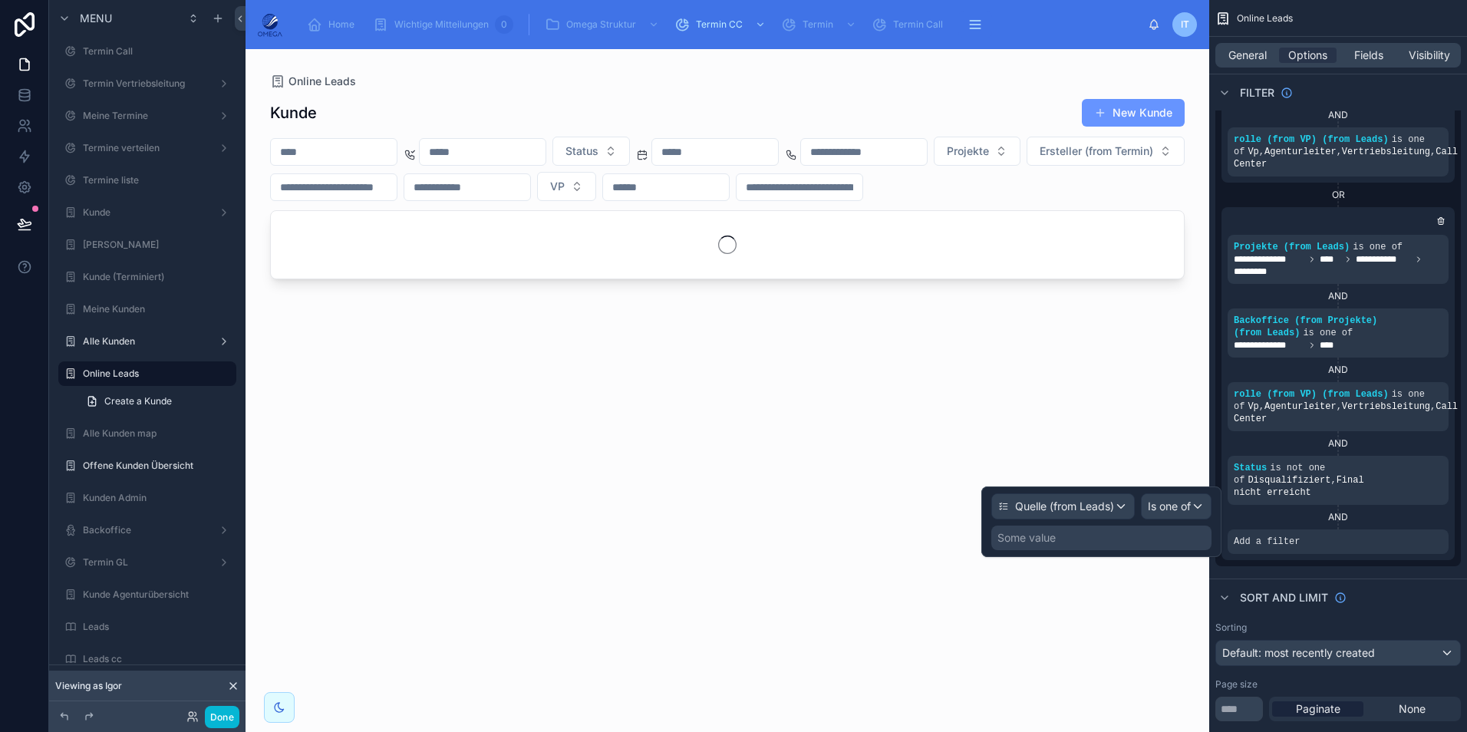
click at [1118, 539] on div "Some value" at bounding box center [1101, 538] width 220 height 25
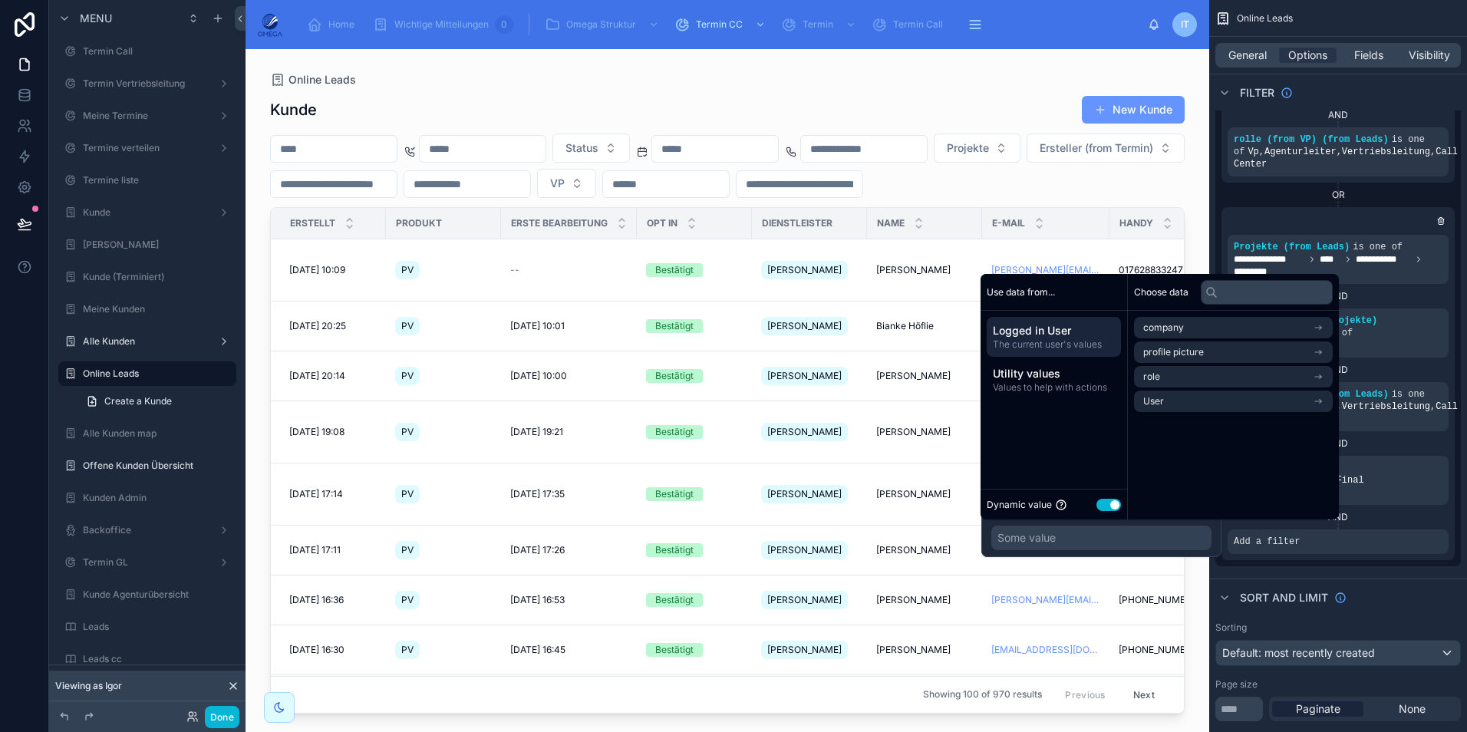
click at [1107, 503] on button "Use setting" at bounding box center [1109, 505] width 25 height 12
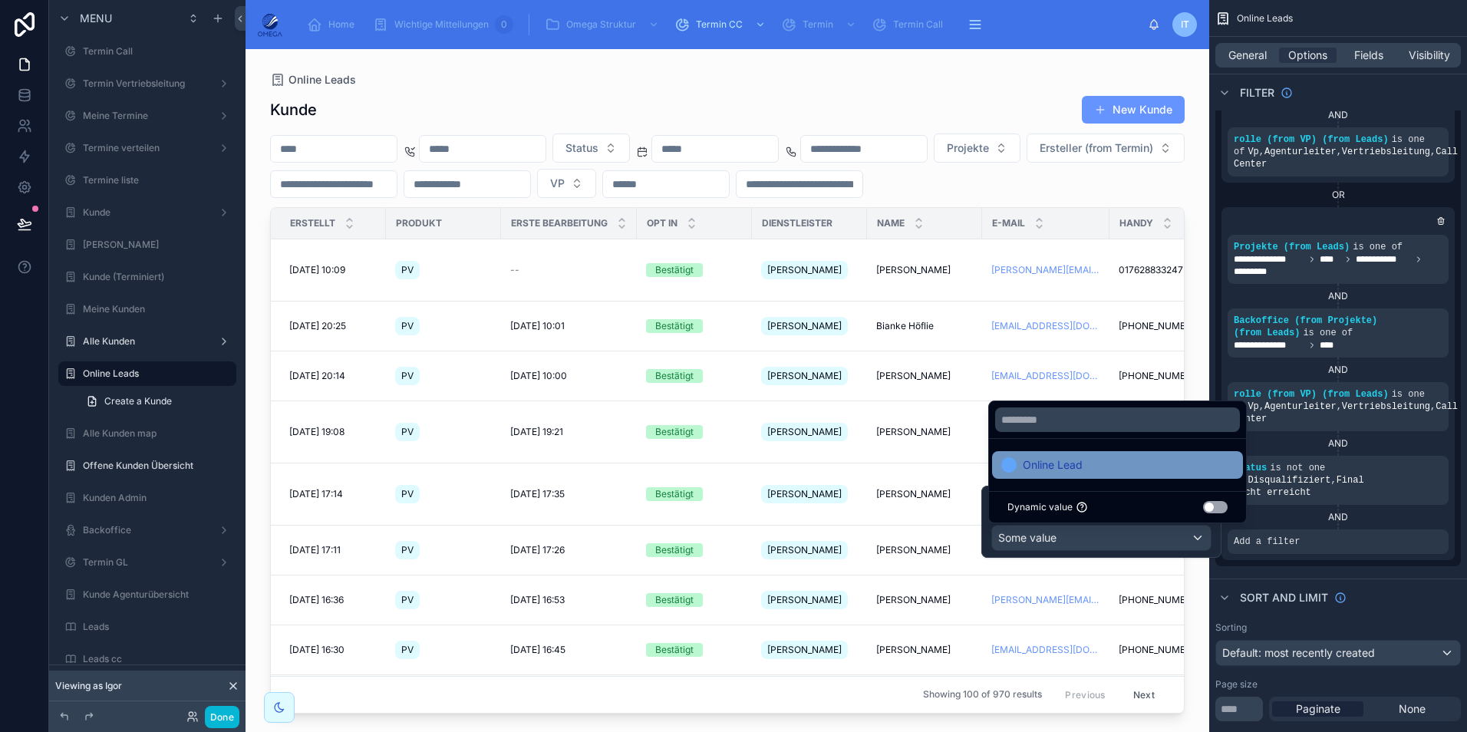
click at [1086, 465] on div "Online Lead" at bounding box center [1117, 465] width 233 height 18
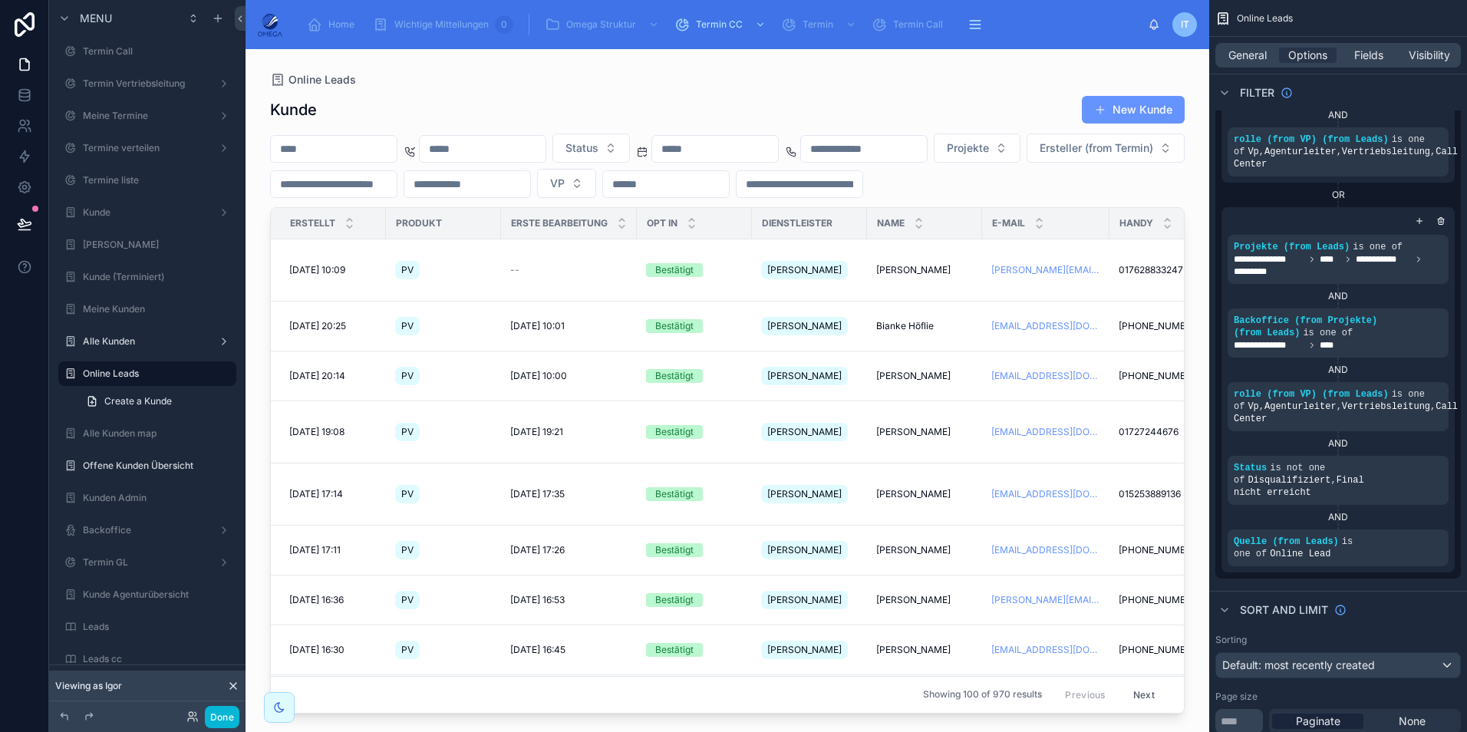
click at [1303, 189] on div "OR" at bounding box center [1338, 195] width 233 height 12
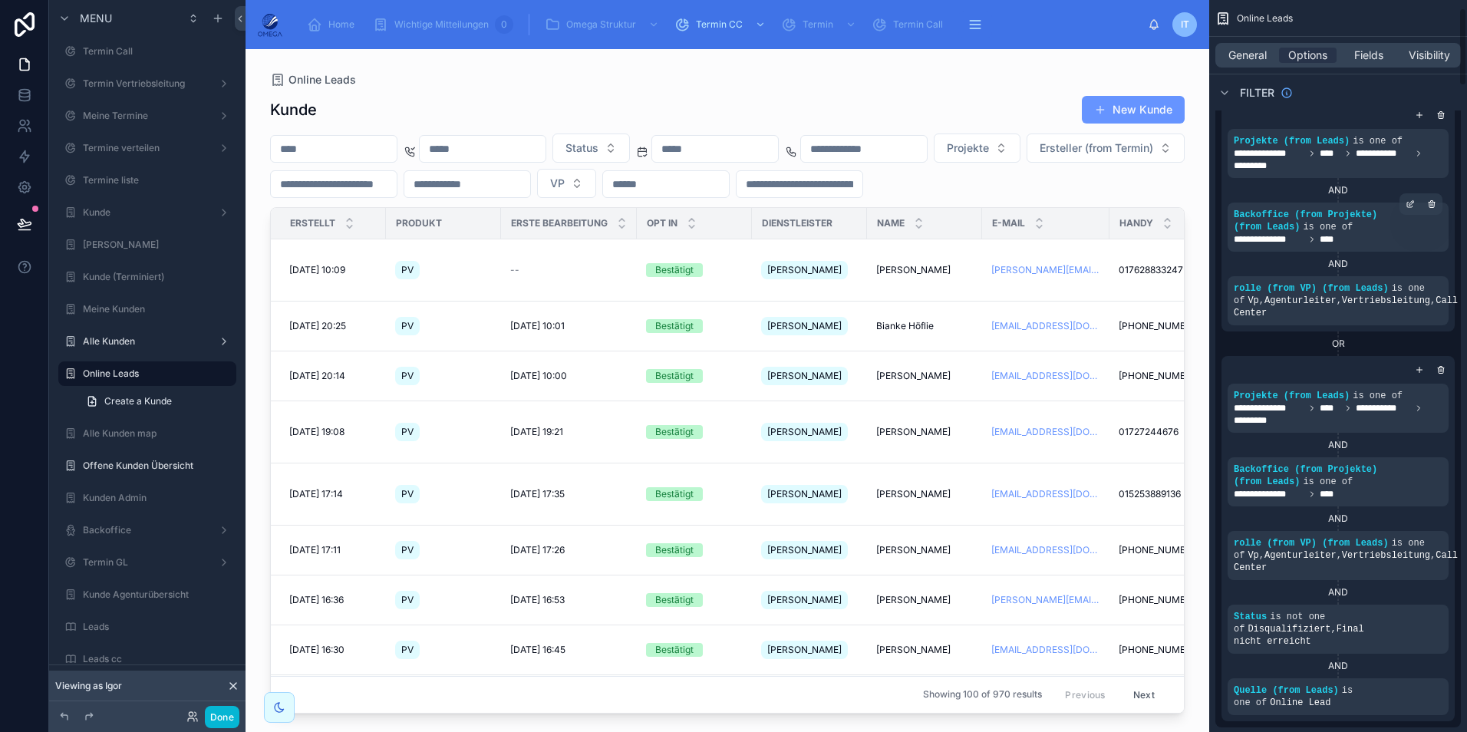
scroll to position [77, 0]
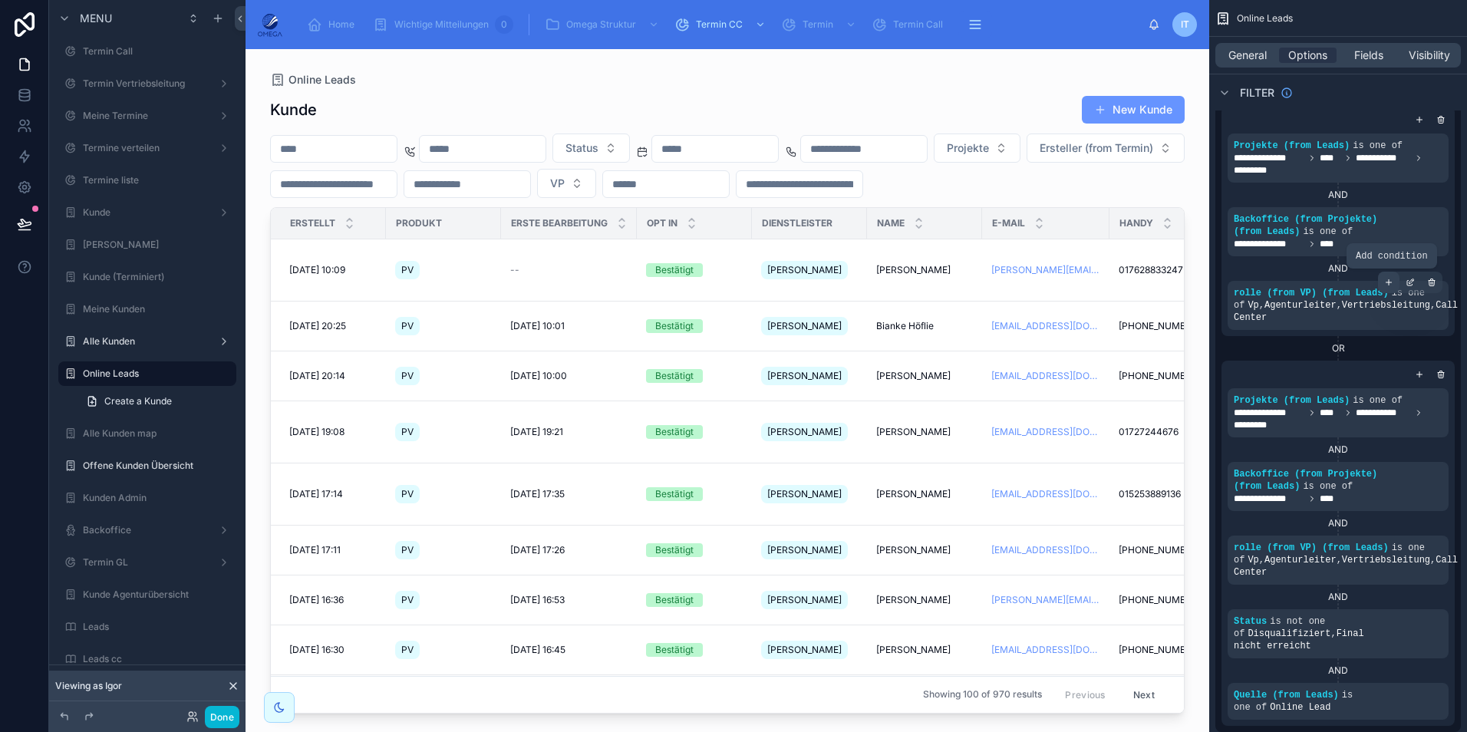
click at [1387, 283] on icon "scrollable content" at bounding box center [1388, 282] width 9 height 9
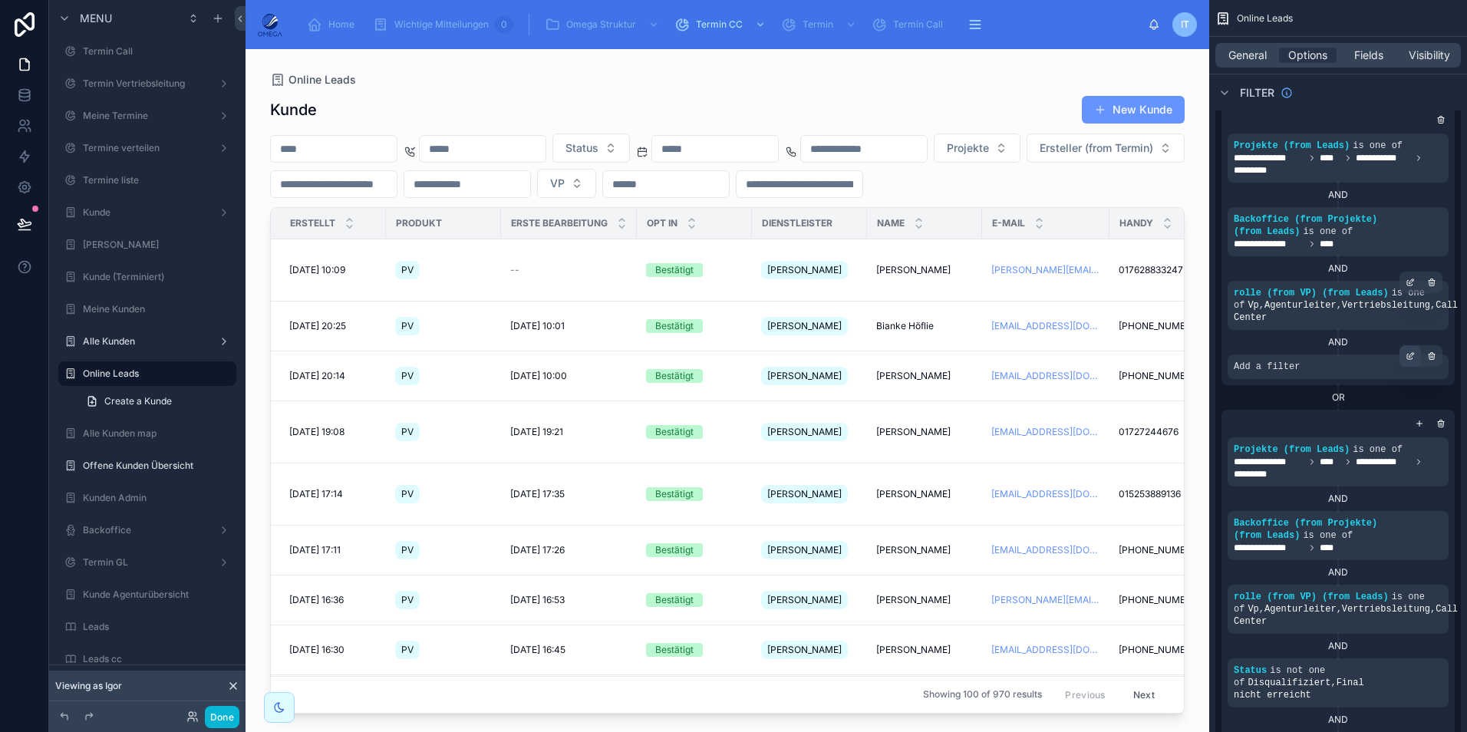
click at [1412, 356] on icon "scrollable content" at bounding box center [1412, 354] width 5 height 5
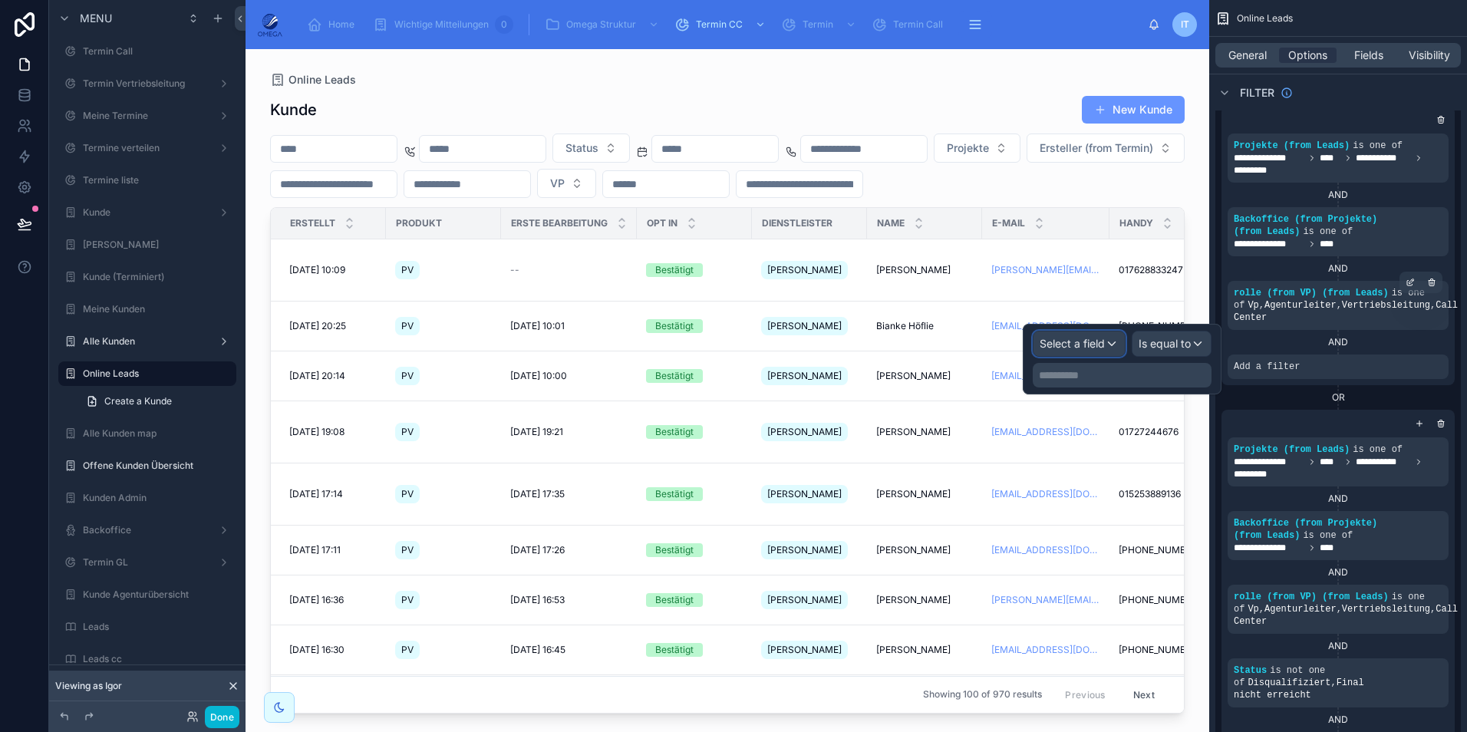
click at [1101, 343] on span "Select a field" at bounding box center [1072, 343] width 65 height 13
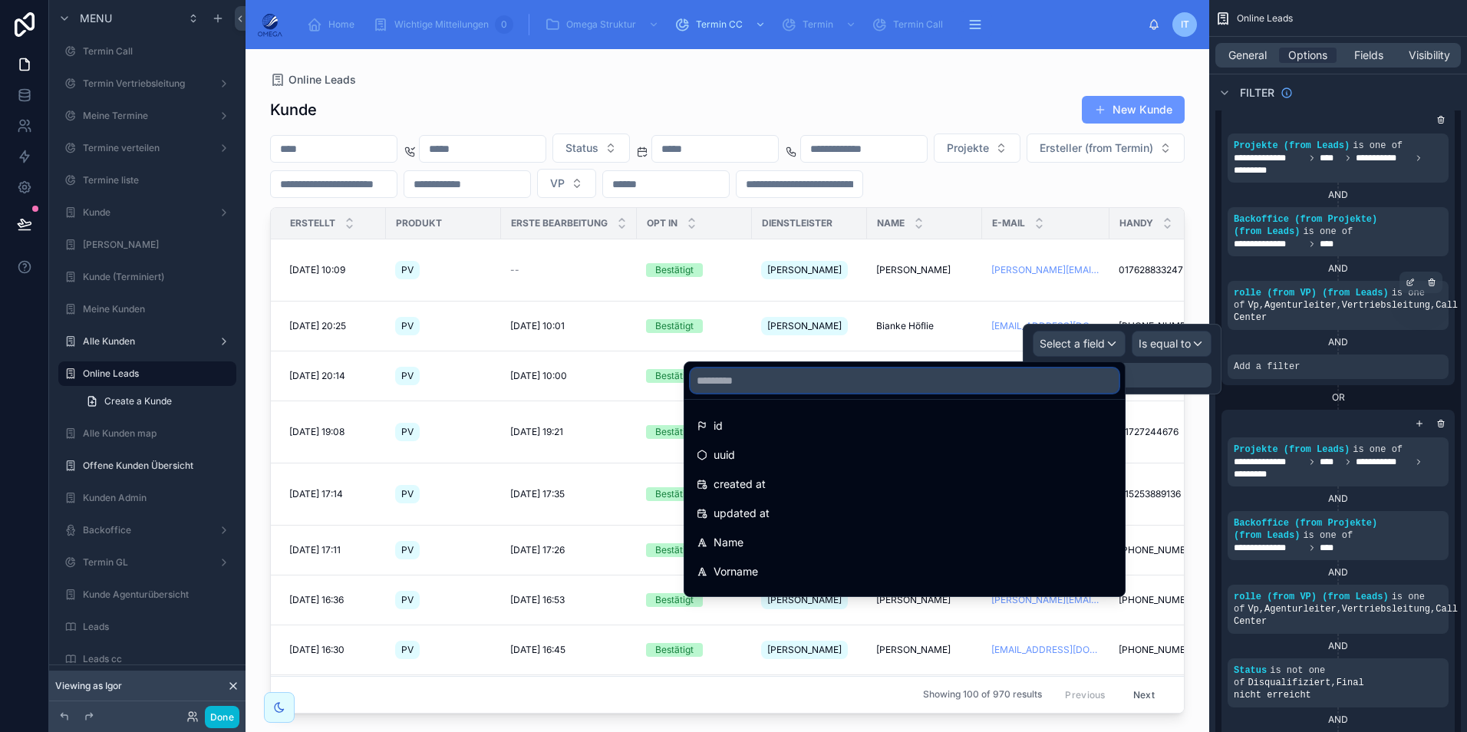
click at [833, 381] on input "text" at bounding box center [905, 380] width 428 height 25
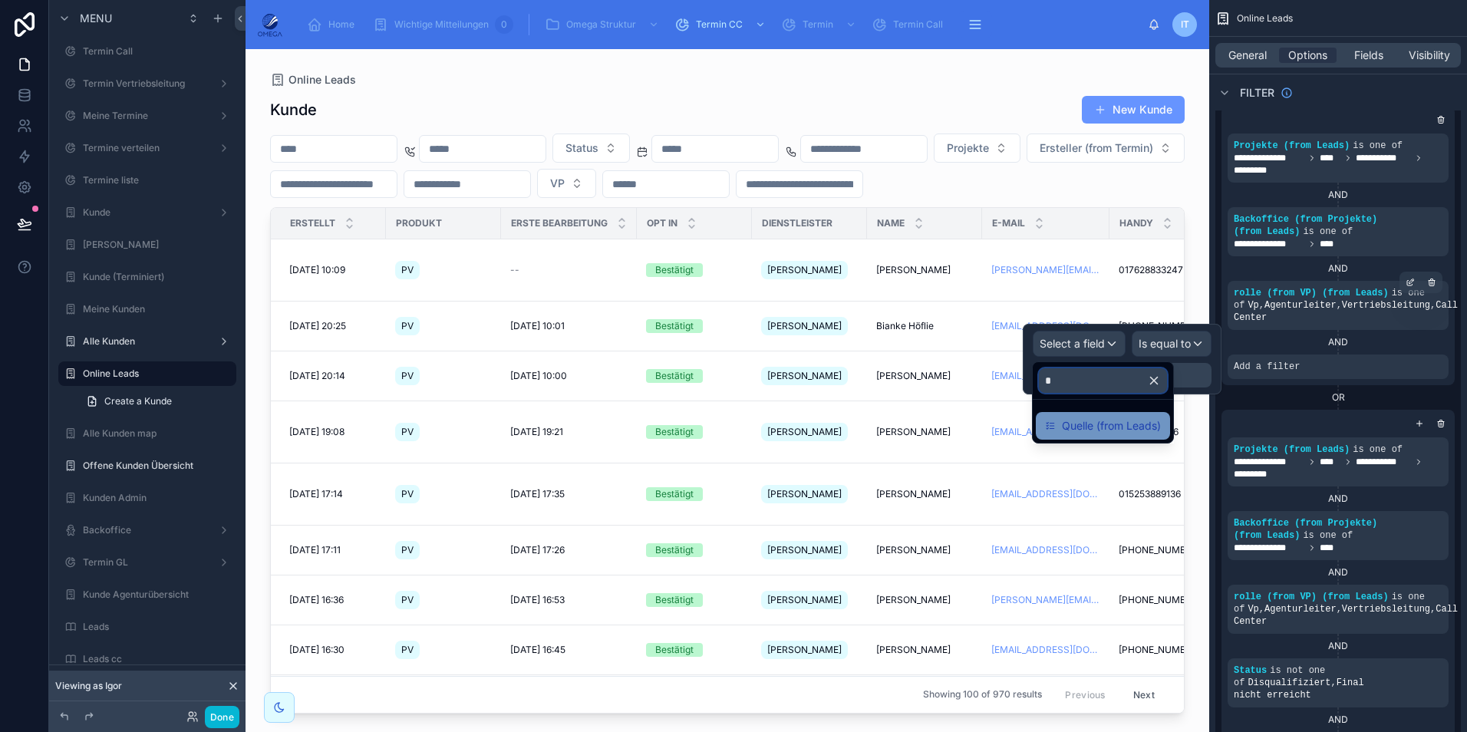
type input "*"
click at [1077, 431] on span "Quelle (from Leads)" at bounding box center [1111, 426] width 99 height 18
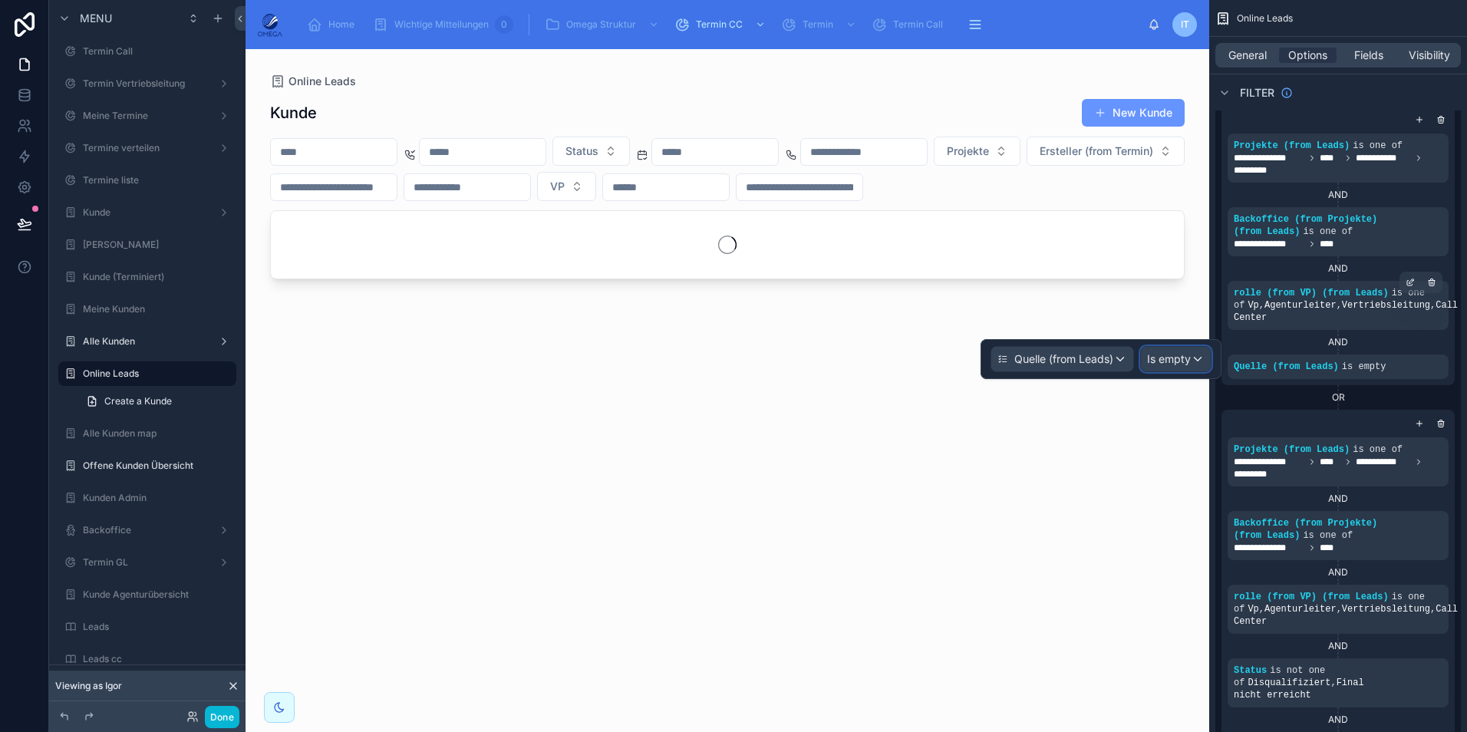
click at [1166, 364] on span "Is empty" at bounding box center [1169, 358] width 44 height 15
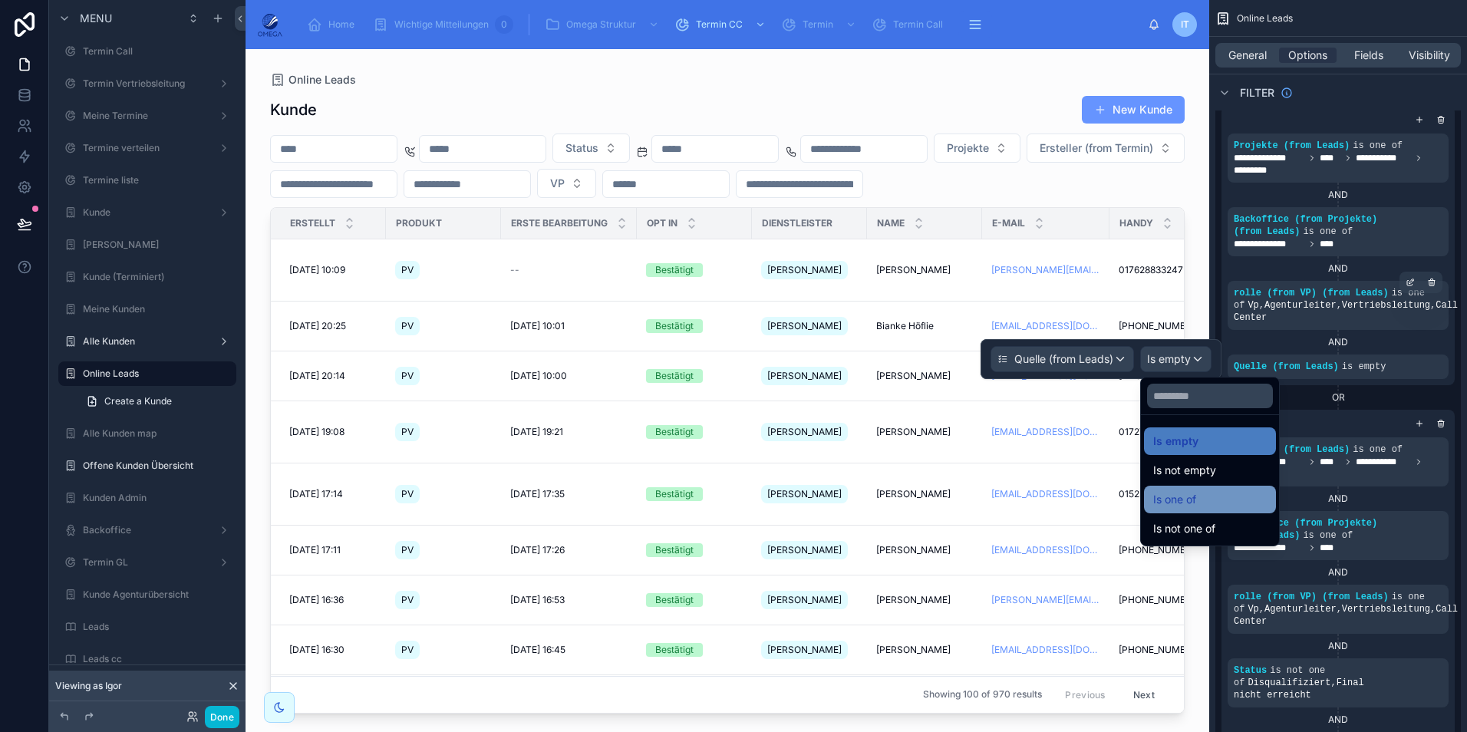
click at [1198, 494] on div "Is one of" at bounding box center [1210, 499] width 114 height 18
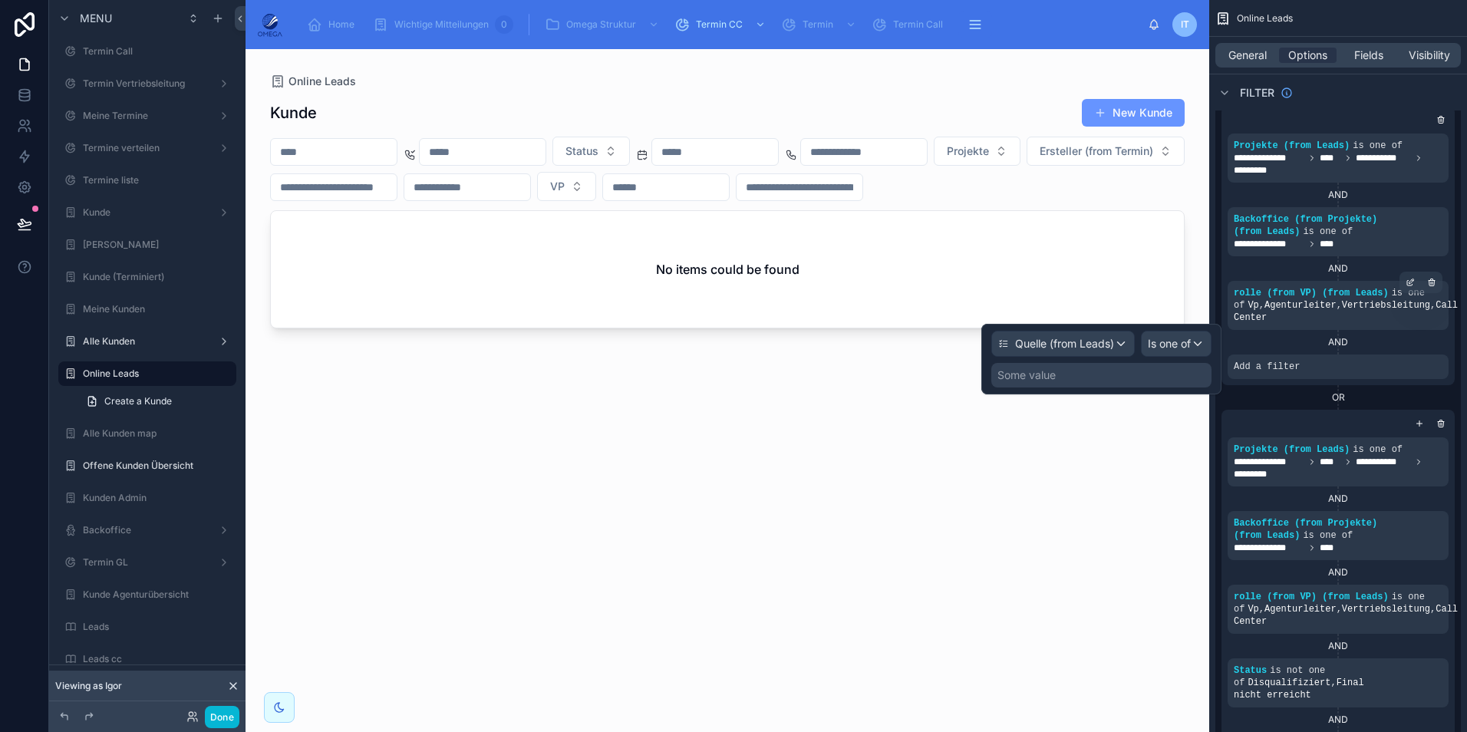
click at [1047, 375] on div "Some value" at bounding box center [1027, 375] width 58 height 15
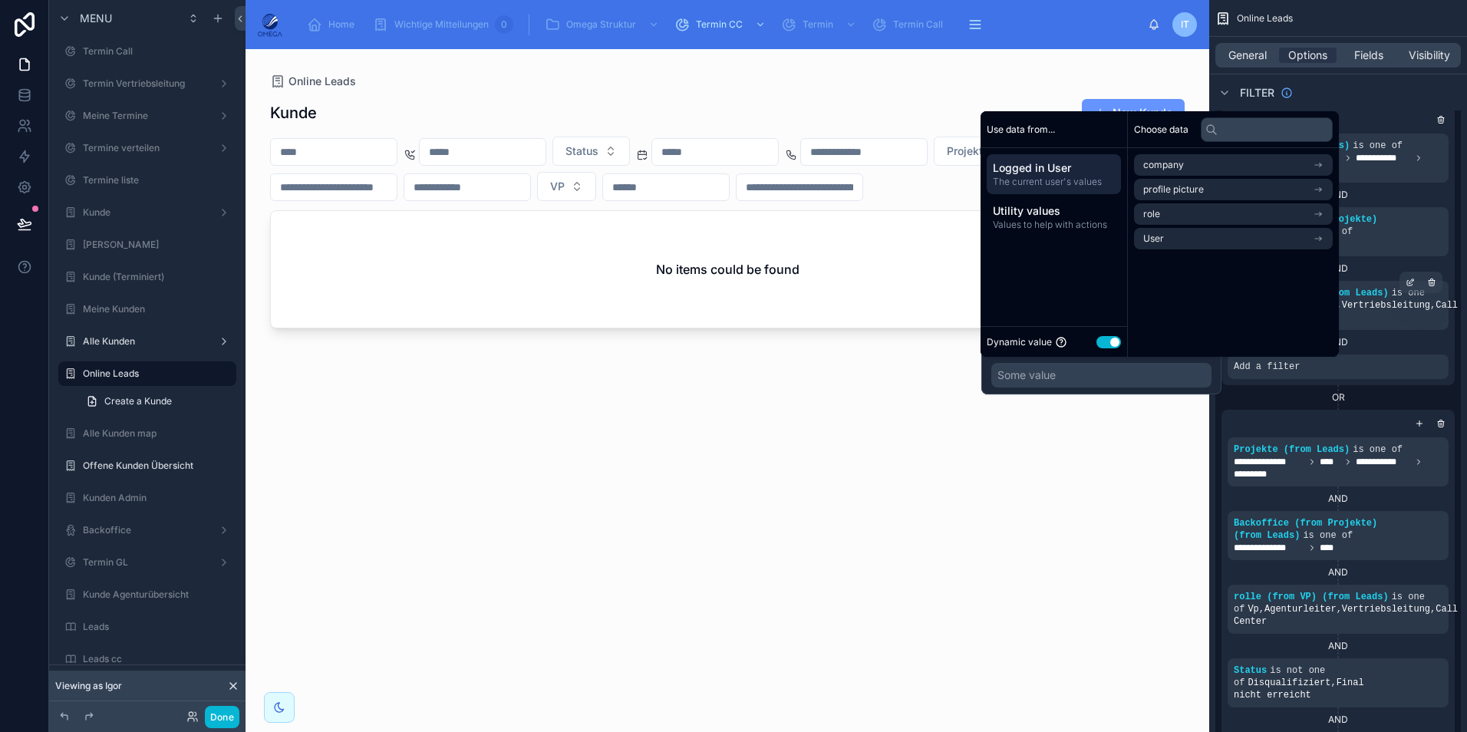
click at [1112, 341] on button "Use setting" at bounding box center [1109, 342] width 25 height 12
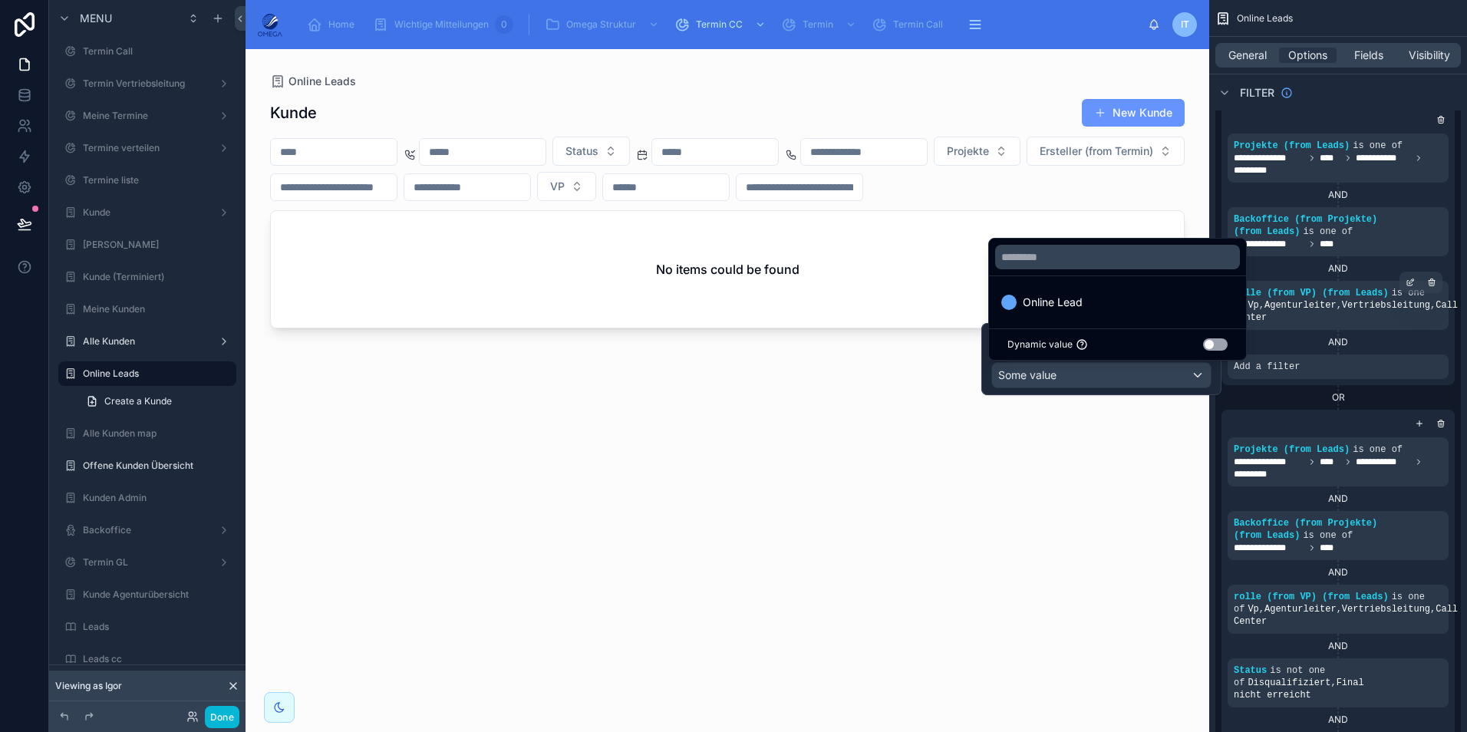
click at [1107, 305] on div "Online Lead" at bounding box center [1117, 302] width 233 height 18
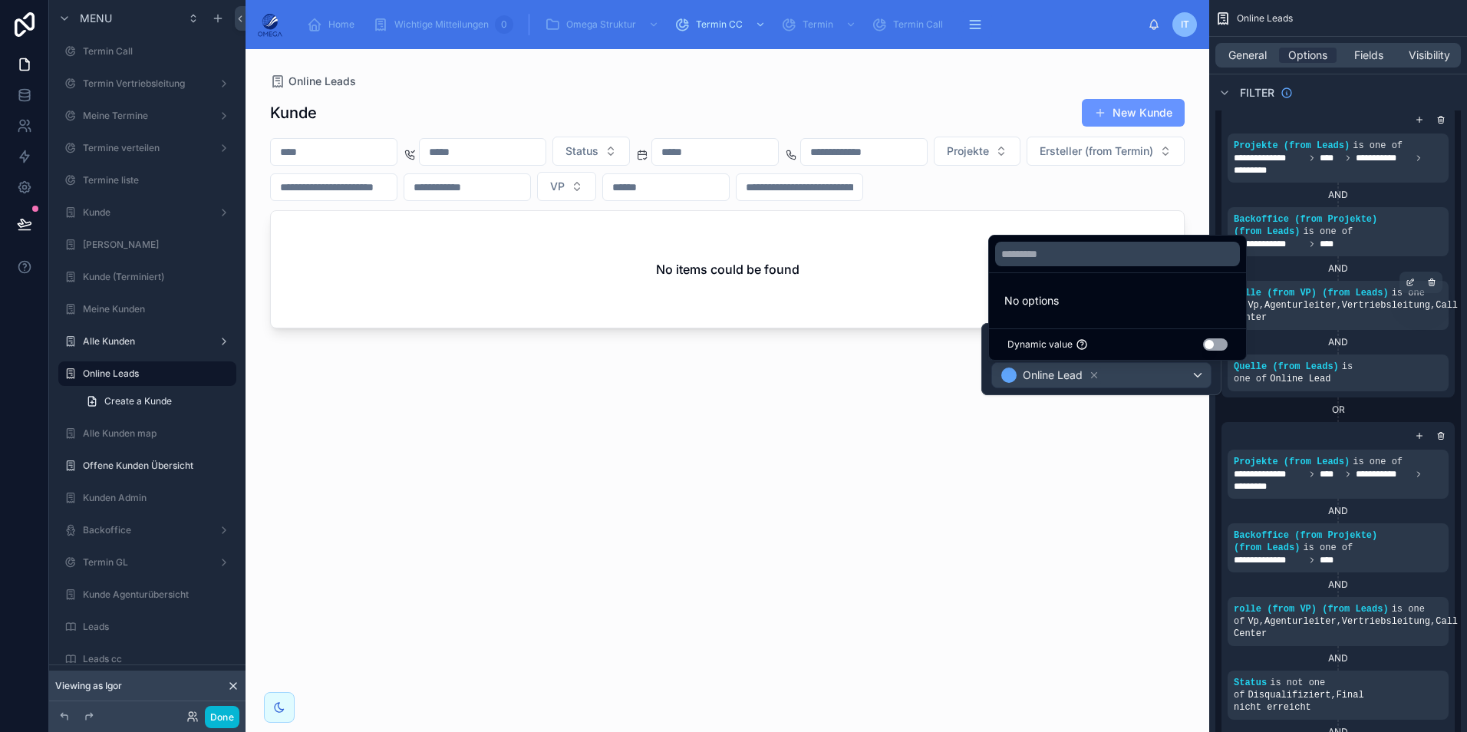
click at [1301, 339] on div "AND" at bounding box center [1338, 342] width 221 height 12
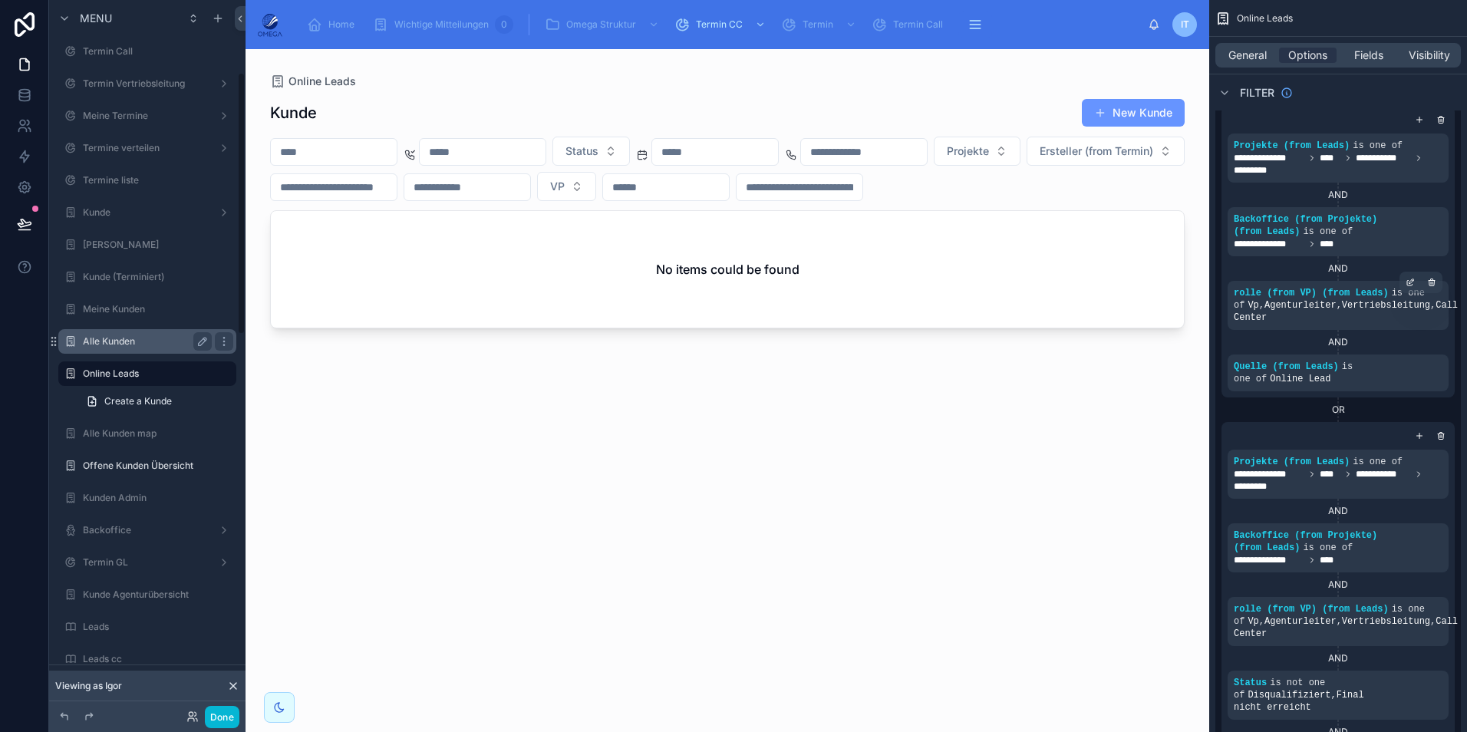
click at [120, 339] on label "Alle Kunden" at bounding box center [144, 341] width 123 height 12
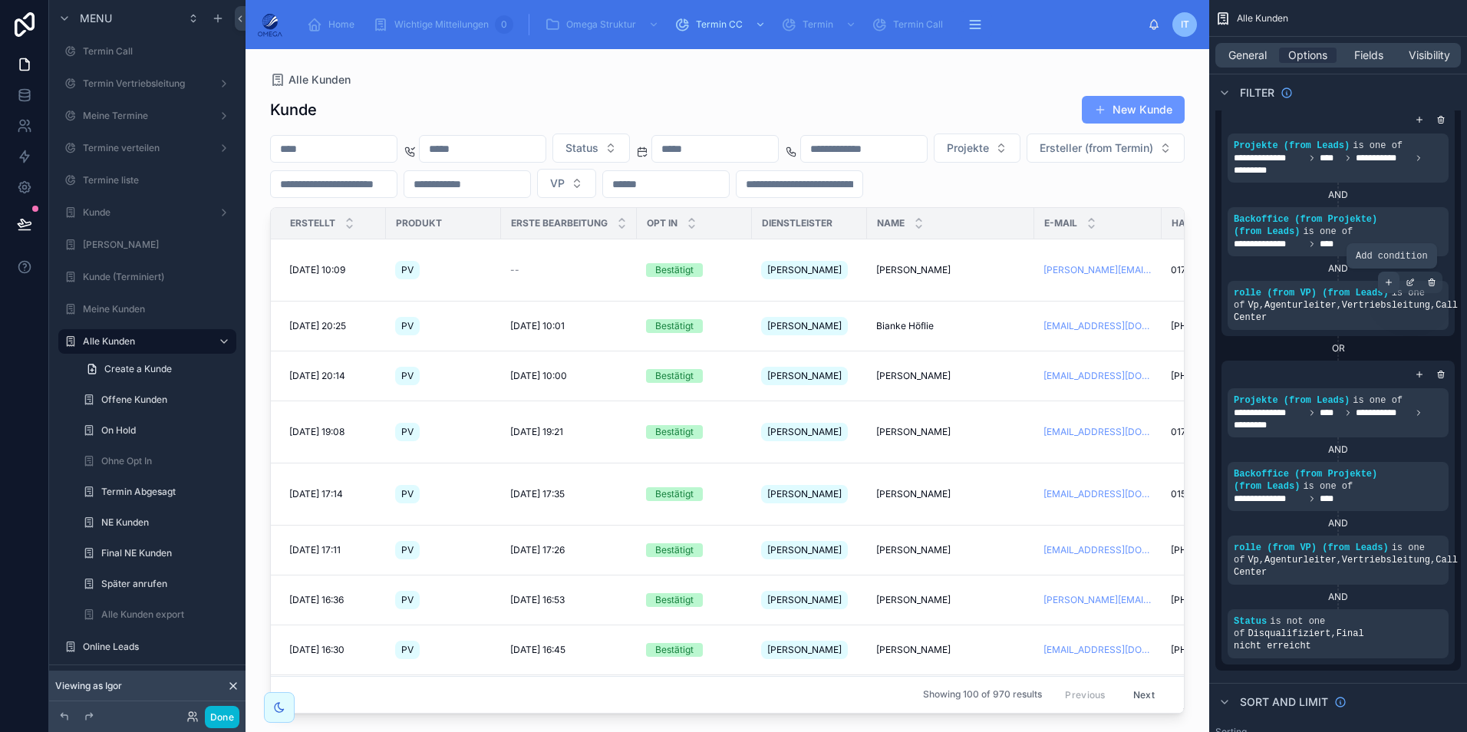
click at [1387, 285] on icon "scrollable content" at bounding box center [1388, 282] width 9 height 9
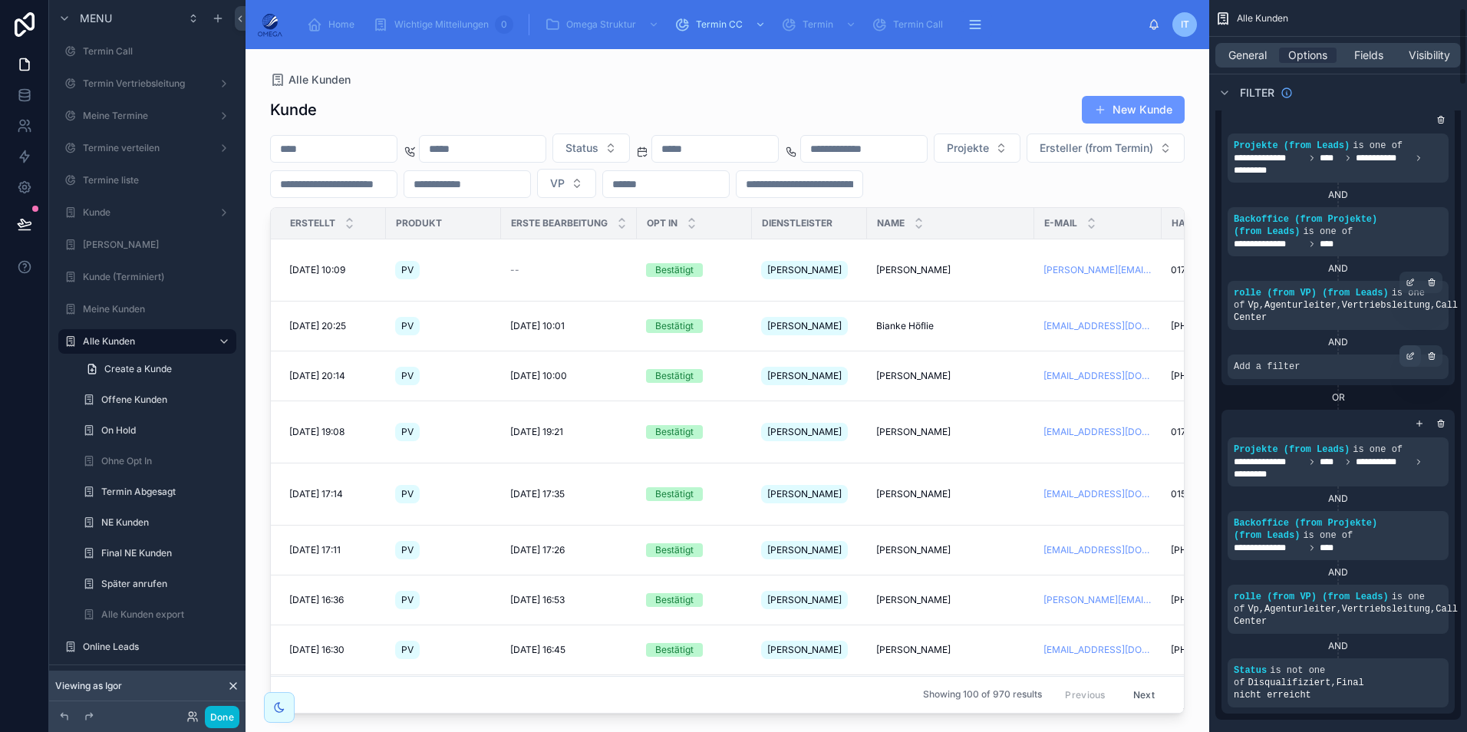
click at [1407, 360] on icon "scrollable content" at bounding box center [1410, 355] width 9 height 9
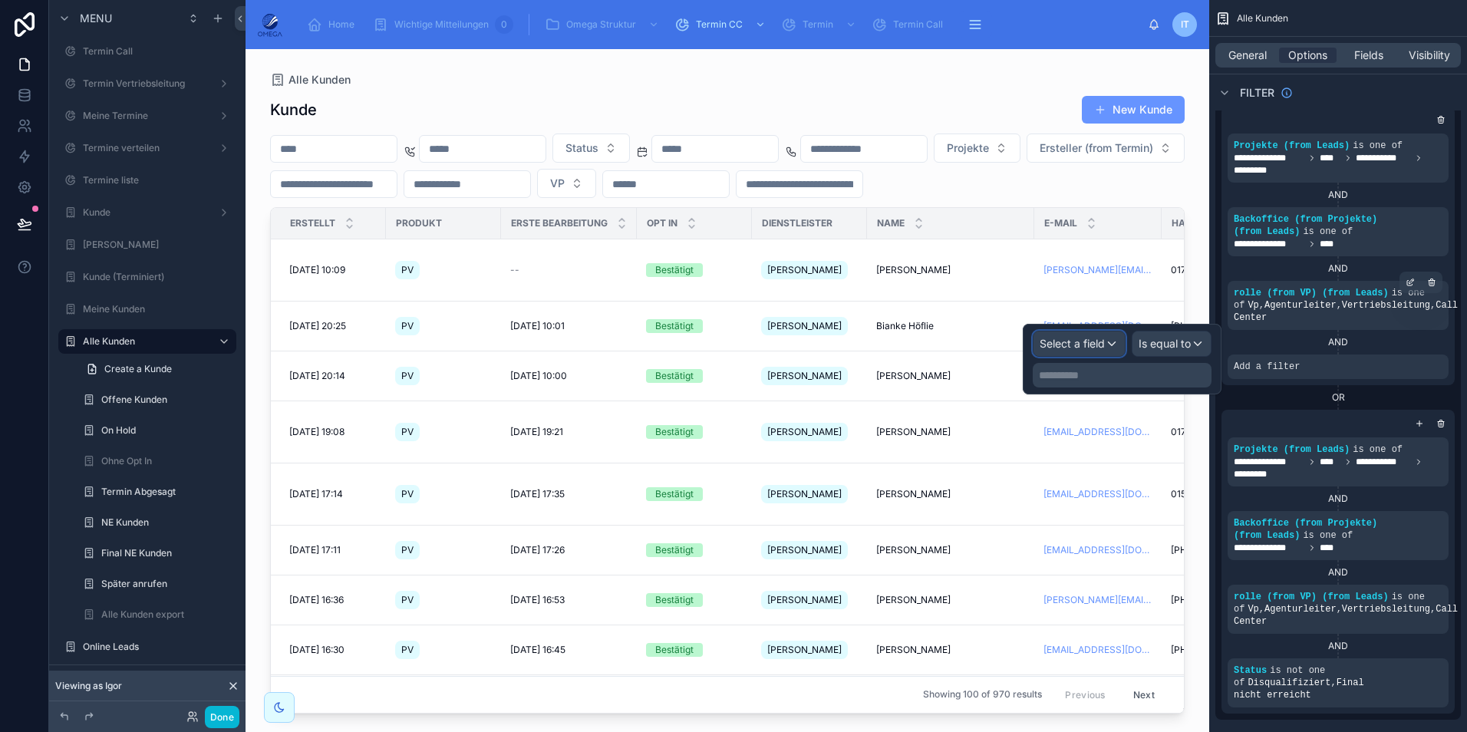
click at [1107, 344] on div "Select a field" at bounding box center [1079, 343] width 91 height 25
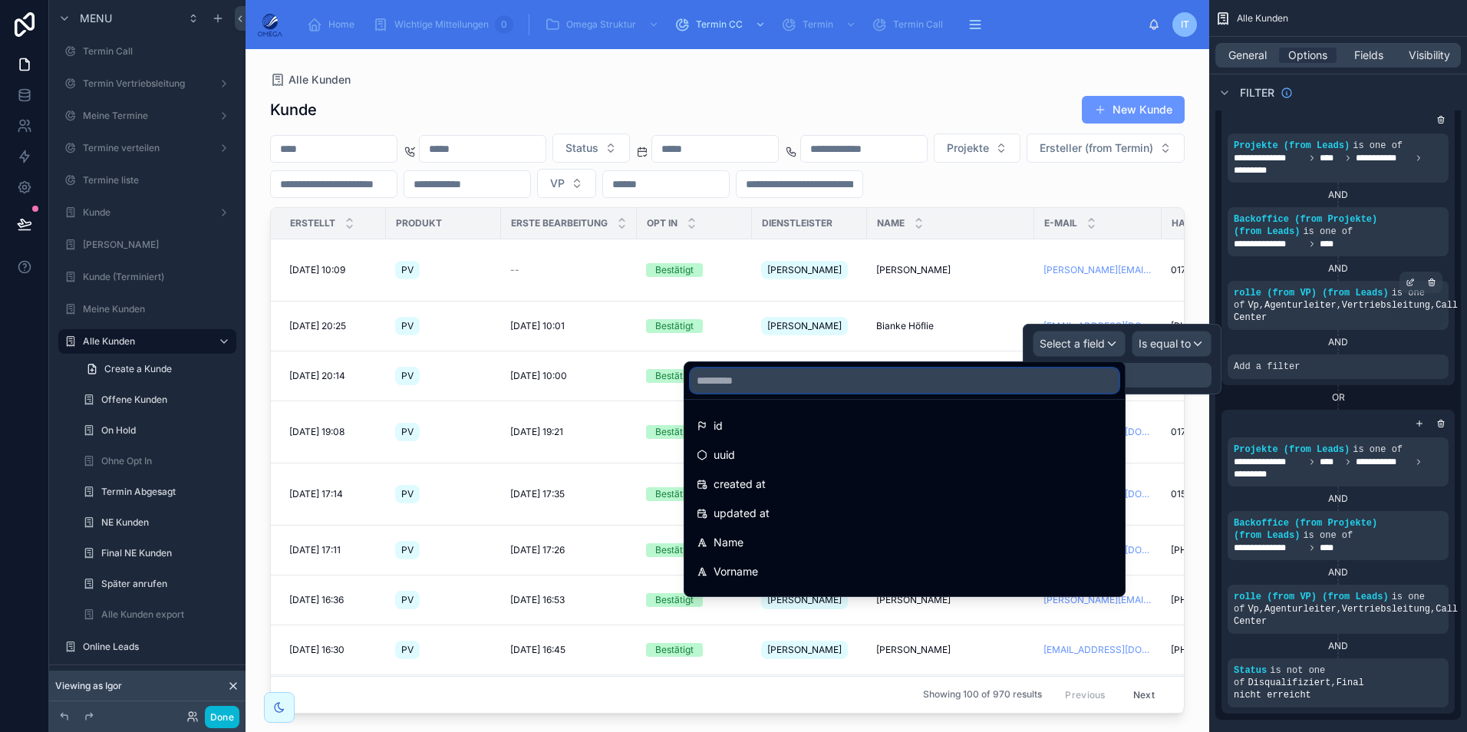
click at [853, 384] on input "text" at bounding box center [905, 380] width 428 height 25
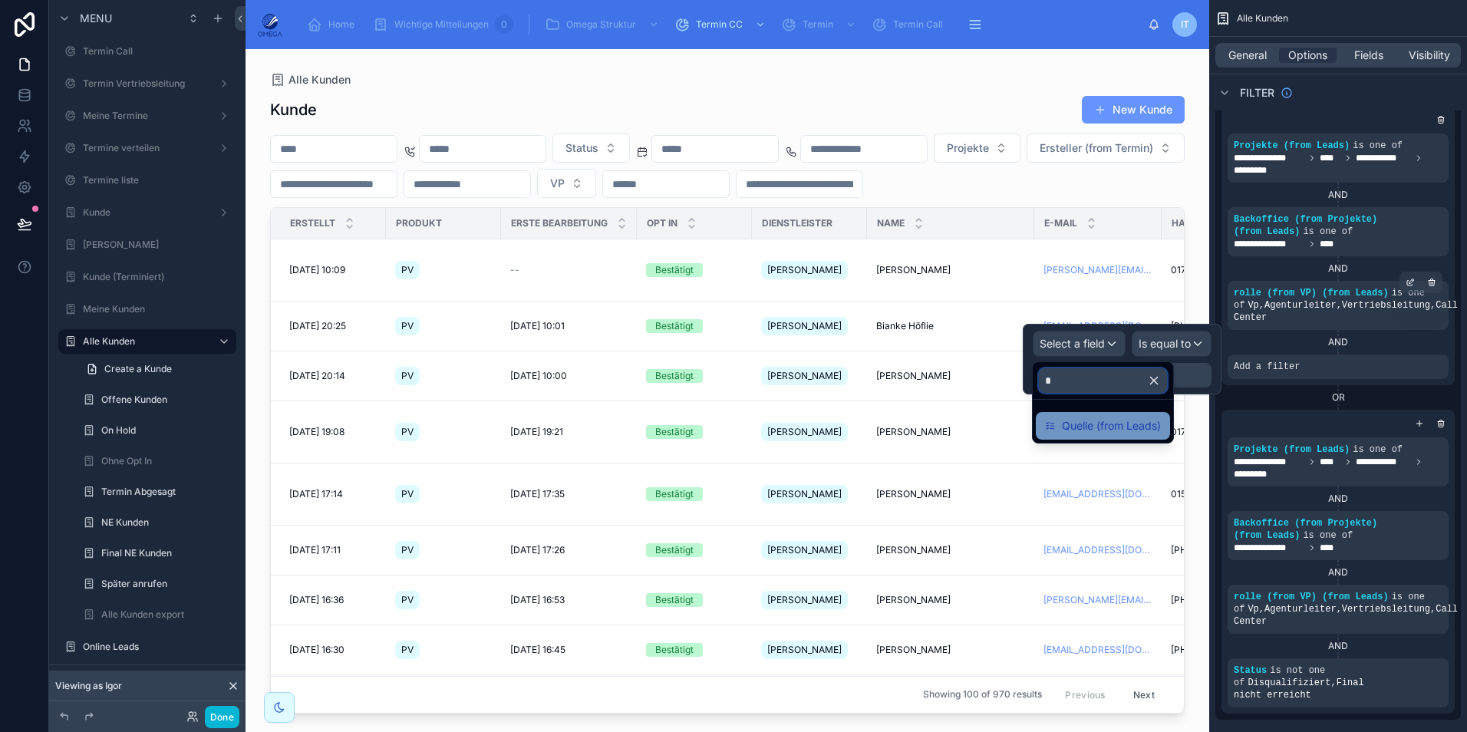
type input "*"
click at [1086, 433] on span "Quelle (from Leads)" at bounding box center [1111, 426] width 99 height 18
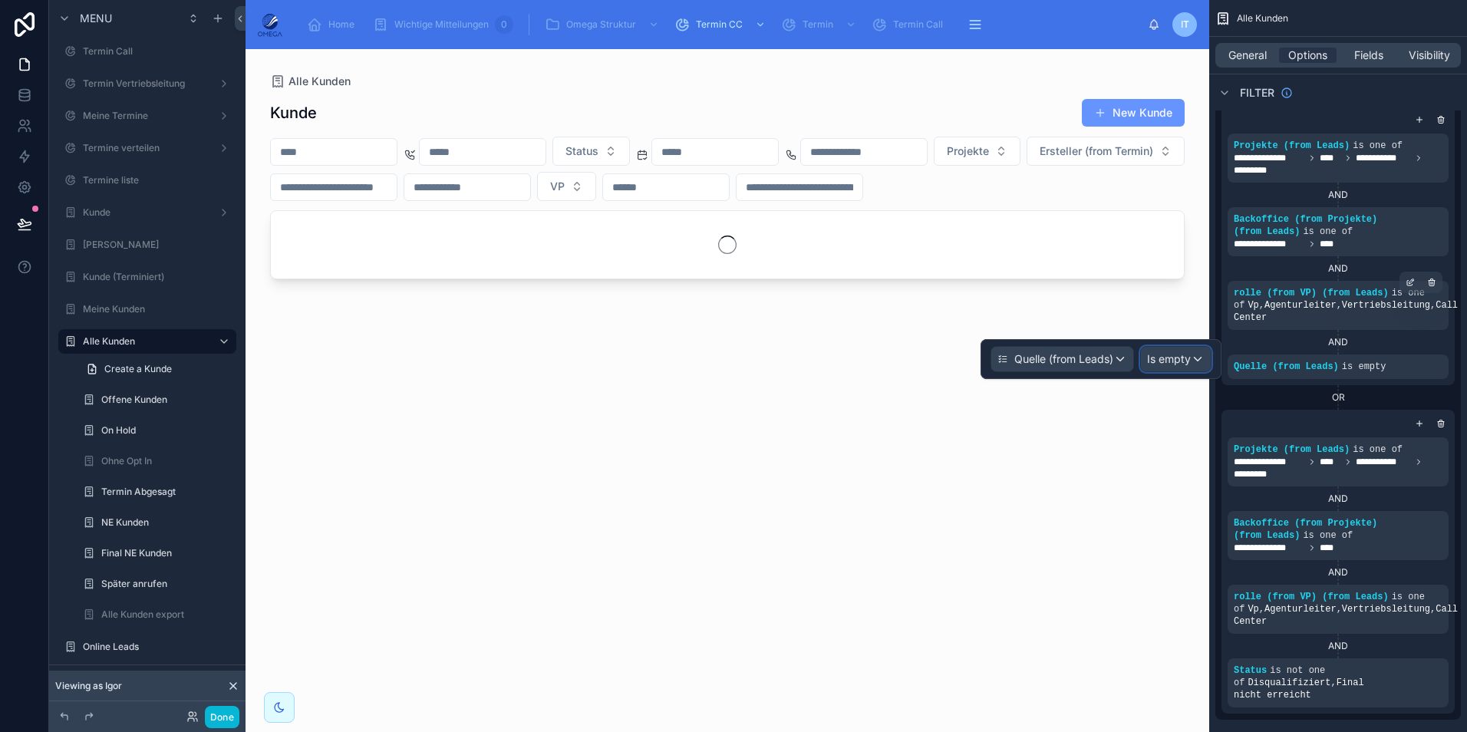
click at [1167, 362] on span "Is empty" at bounding box center [1169, 358] width 44 height 15
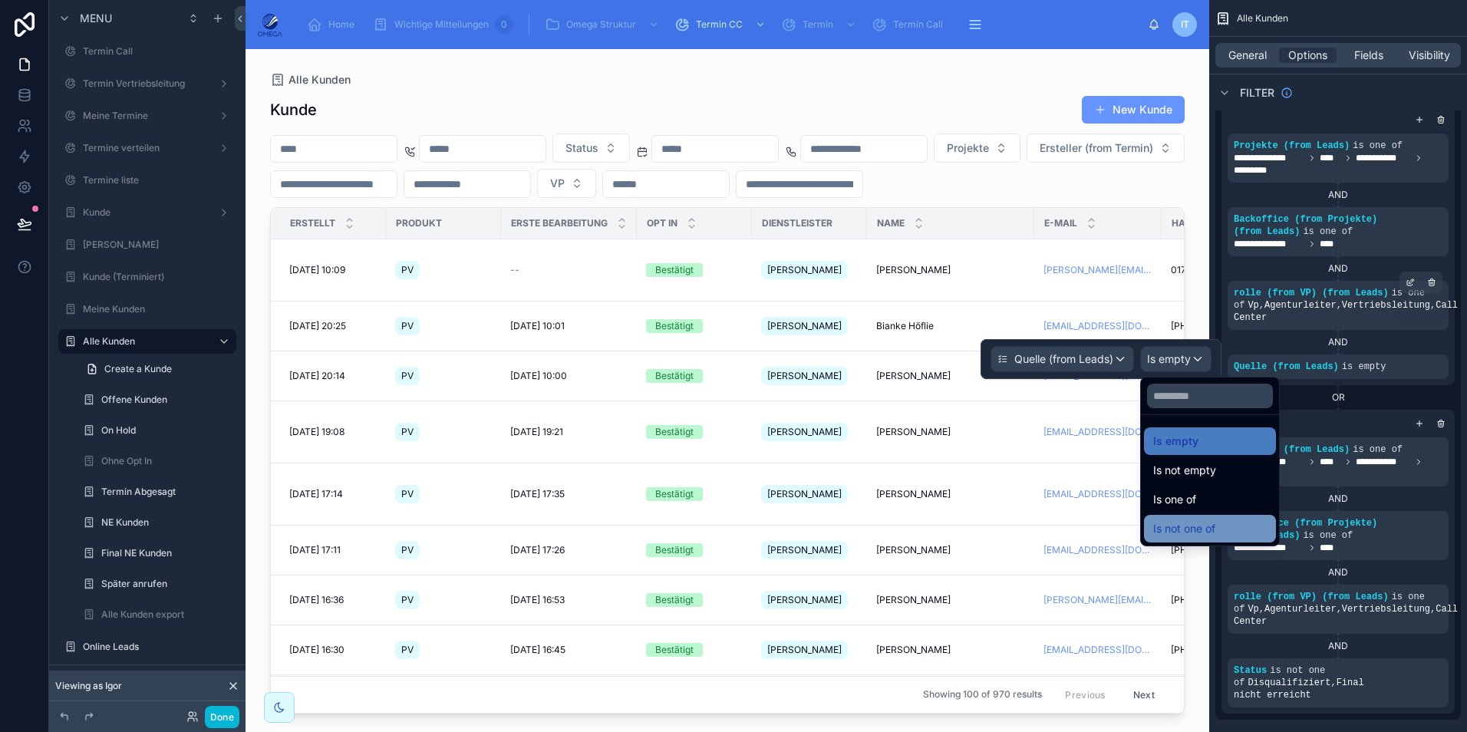
click at [1231, 528] on div "Is not one of" at bounding box center [1210, 528] width 114 height 18
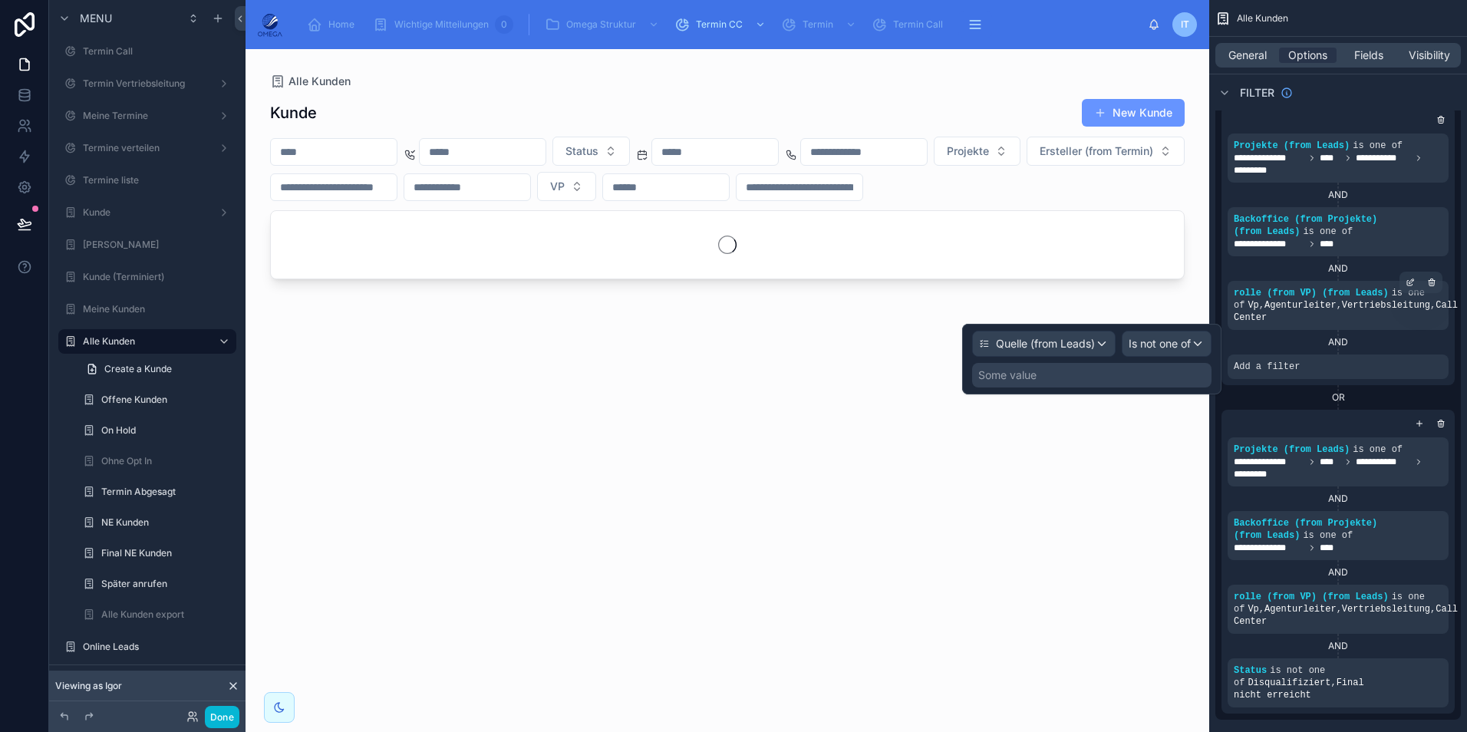
drag, startPoint x: 1074, startPoint y: 382, endPoint x: 1067, endPoint y: 375, distance: 10.3
click at [1073, 382] on div "Some value" at bounding box center [1091, 375] width 239 height 25
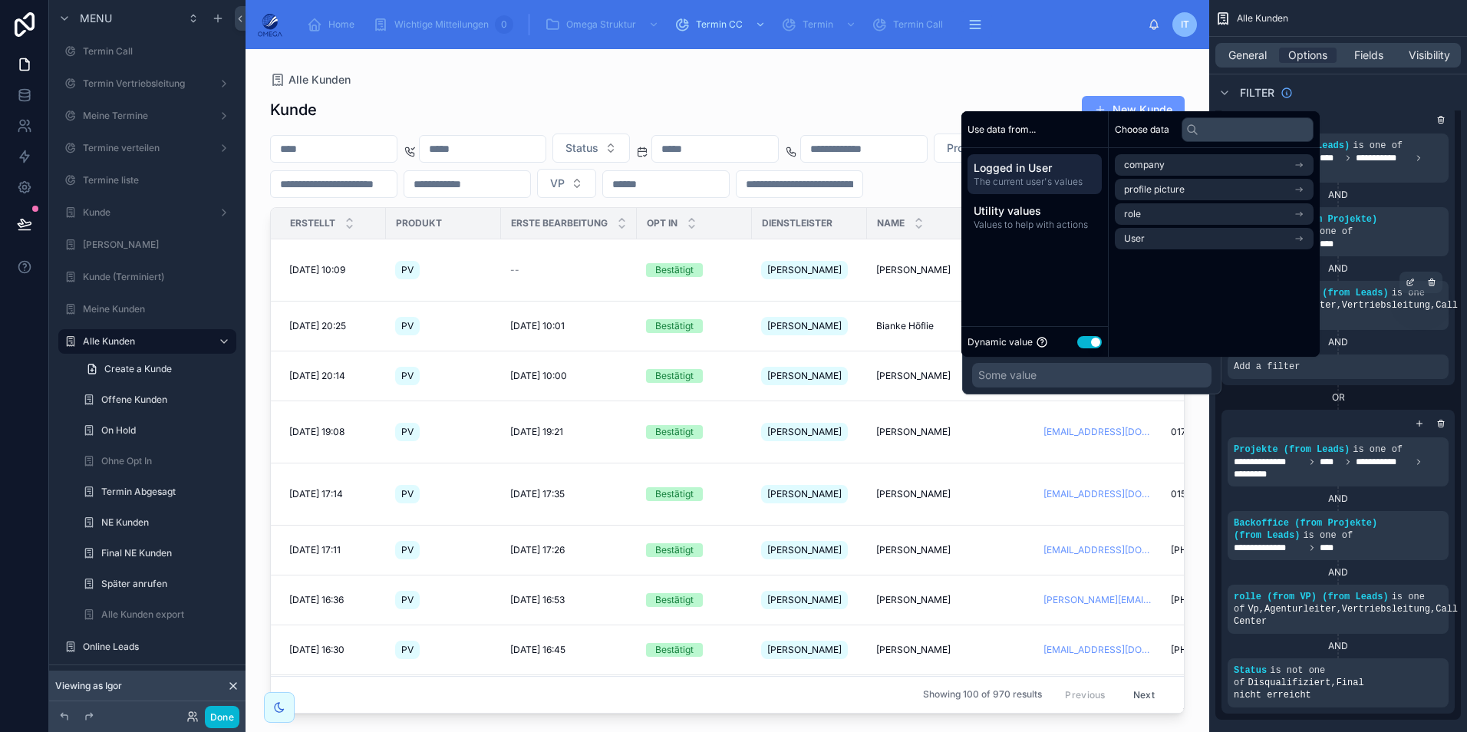
click at [1093, 338] on button "Use setting" at bounding box center [1089, 342] width 25 height 12
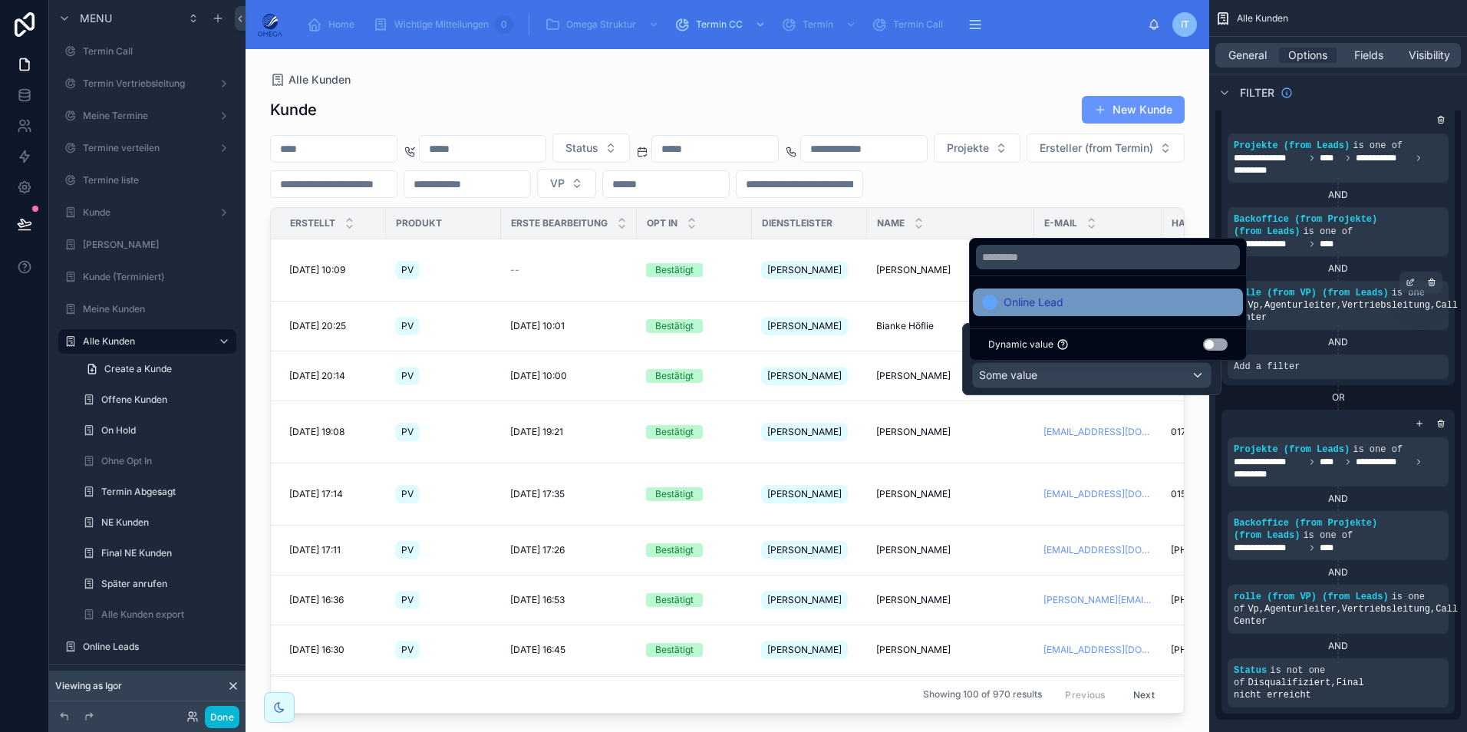
click at [1053, 310] on span "Online Lead" at bounding box center [1034, 302] width 60 height 18
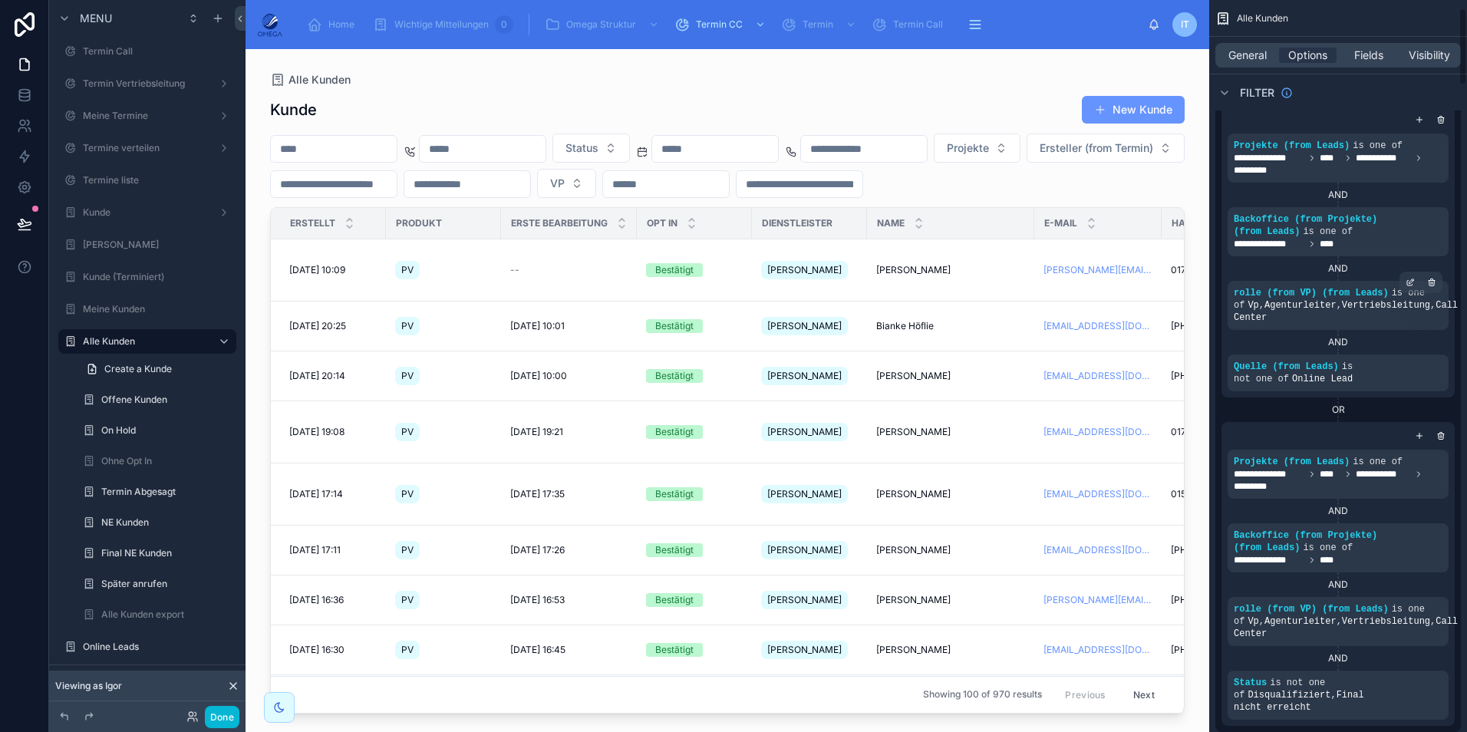
click at [1268, 407] on div "OR" at bounding box center [1338, 410] width 233 height 12
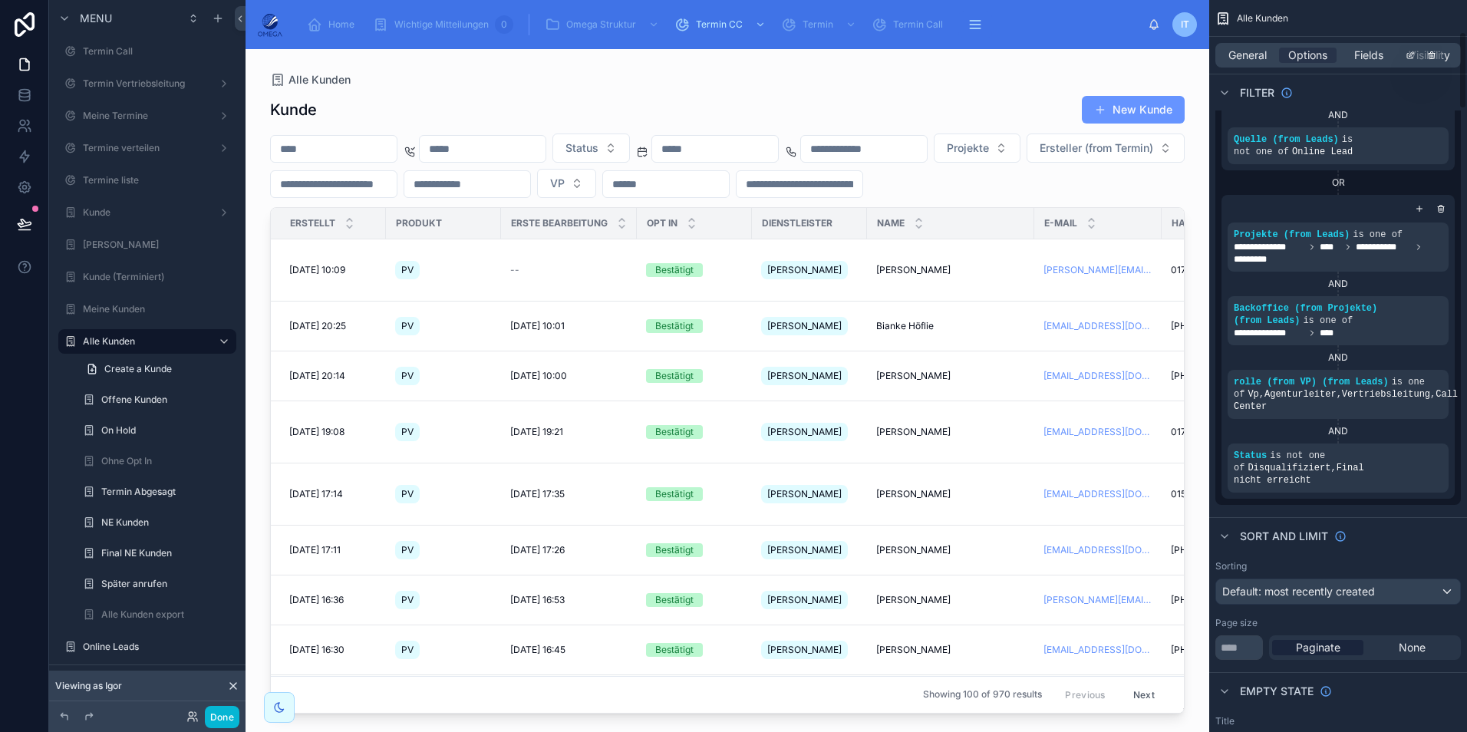
scroll to position [307, 0]
click at [1393, 447] on div "scrollable content" at bounding box center [1388, 441] width 21 height 21
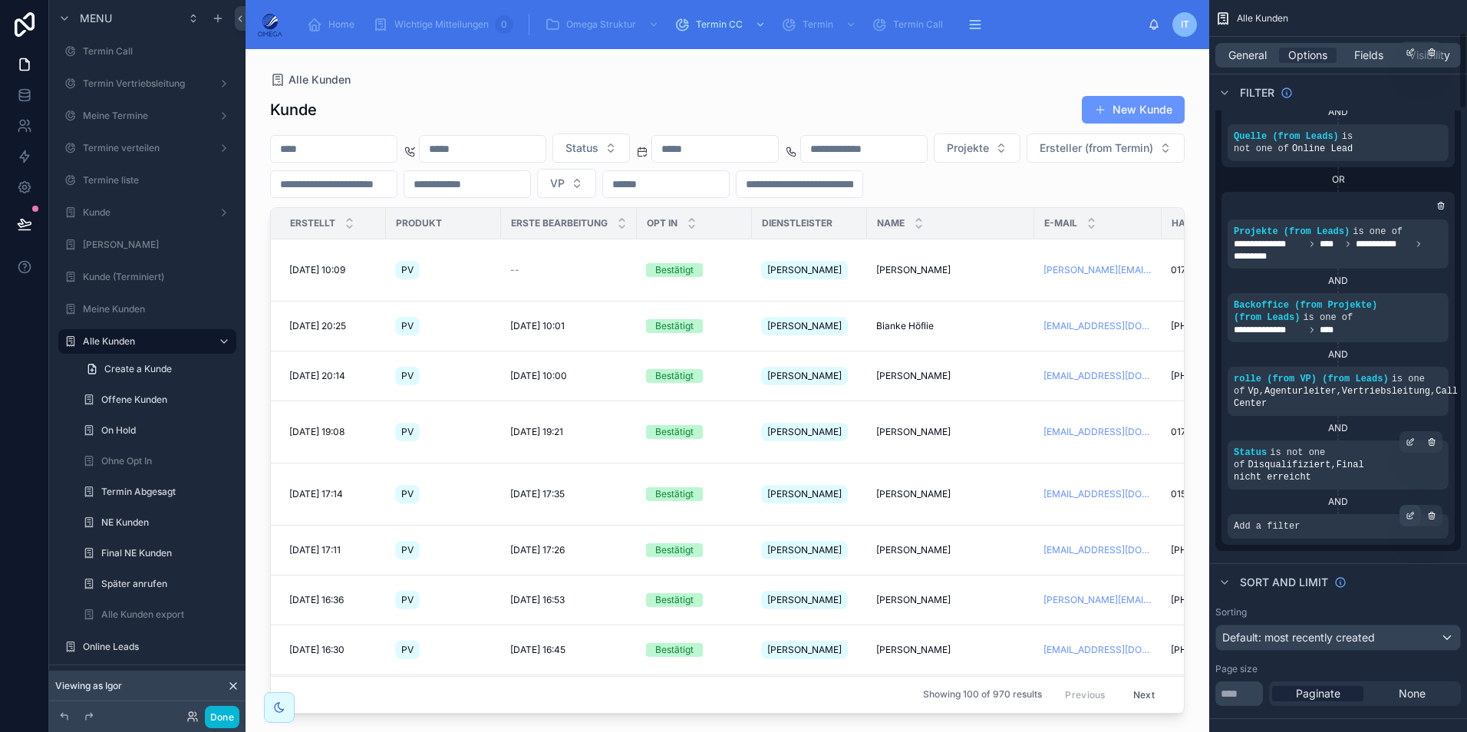
click at [1410, 512] on icon "scrollable content" at bounding box center [1412, 514] width 5 height 5
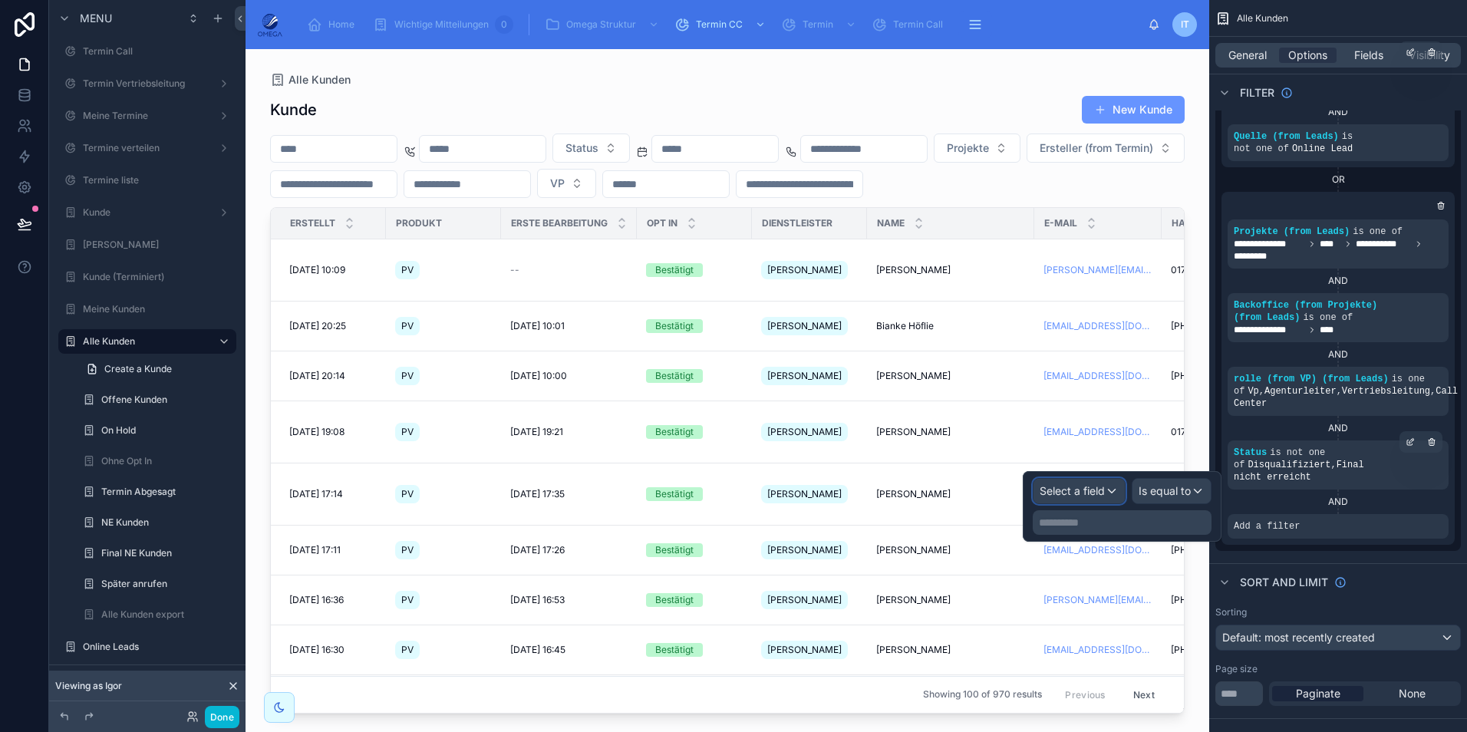
click at [1070, 493] on span "Select a field" at bounding box center [1072, 490] width 65 height 13
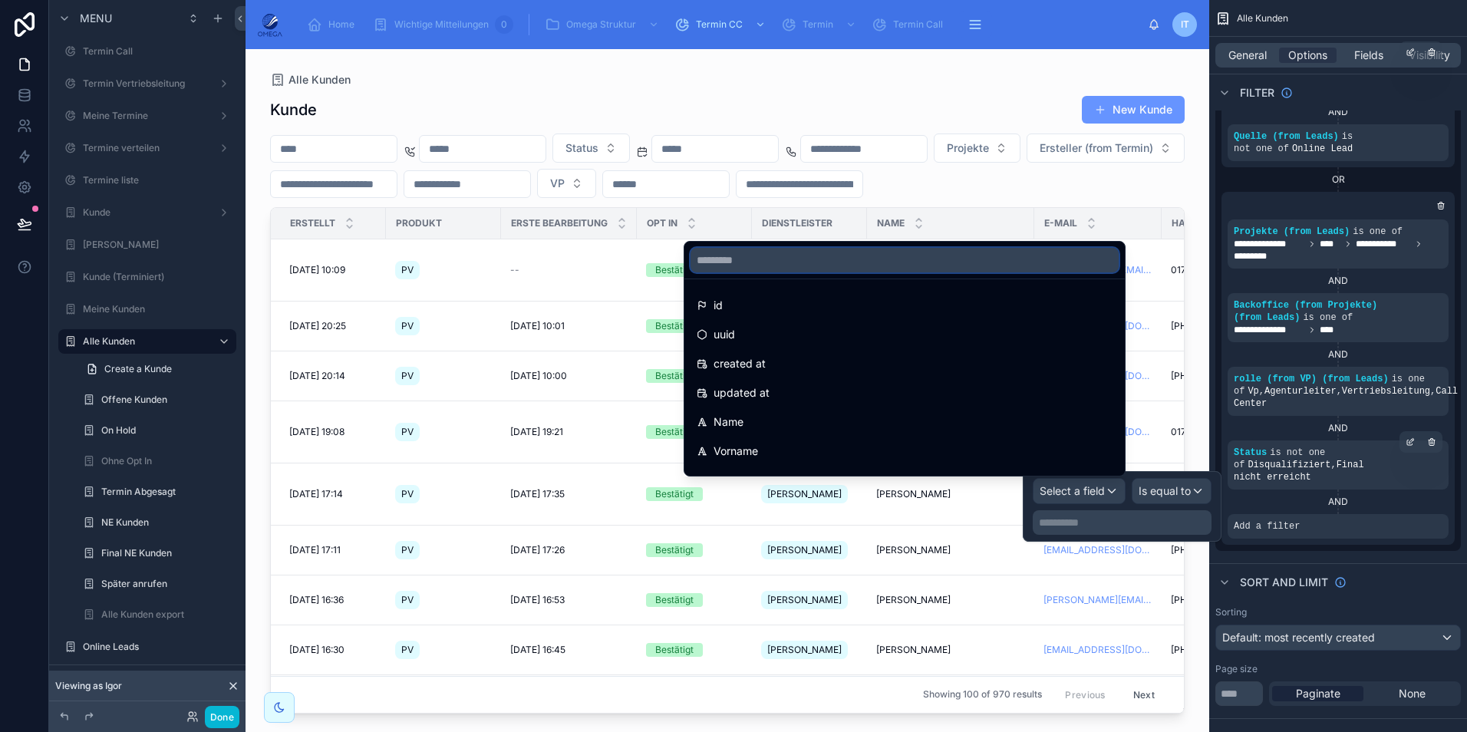
click at [817, 262] on input "text" at bounding box center [905, 260] width 428 height 25
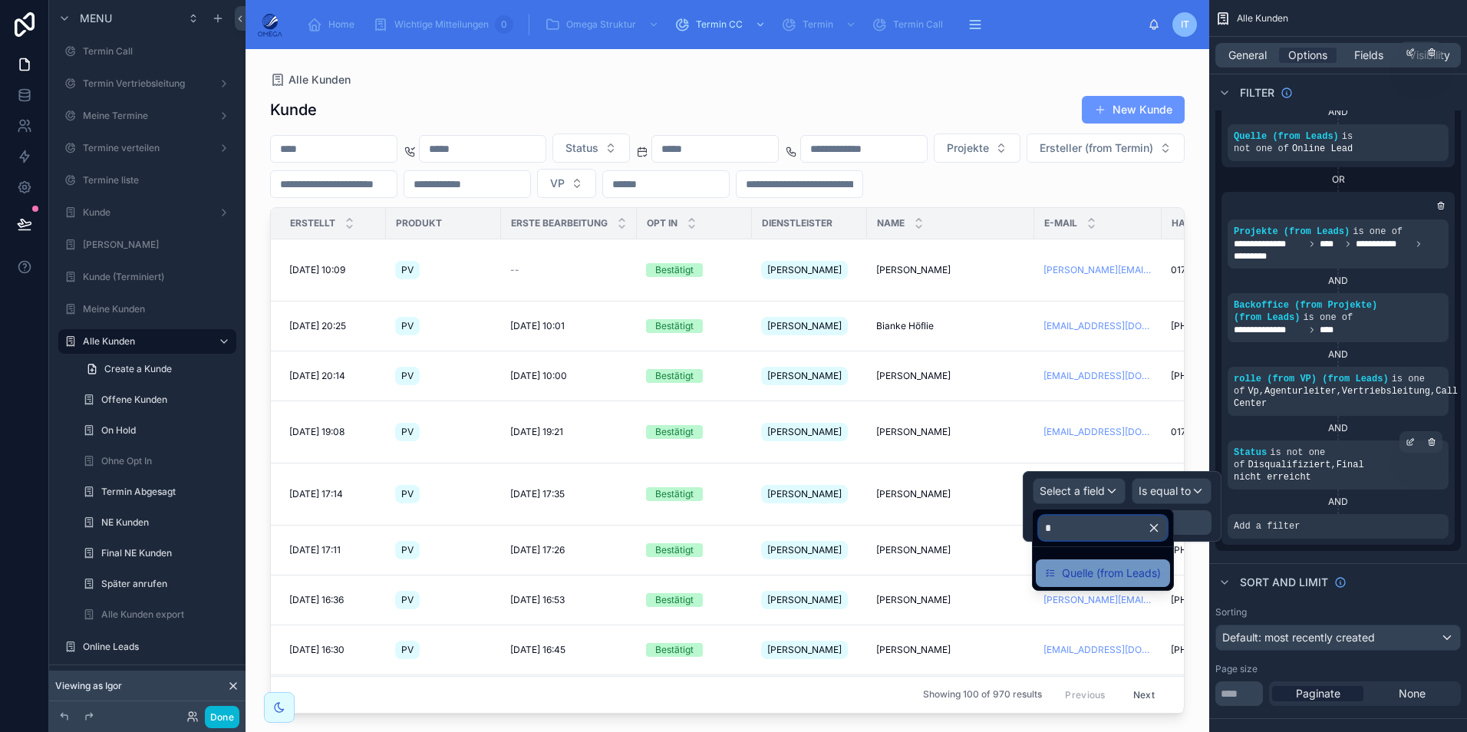
type input "*"
click at [1114, 573] on span "Quelle (from Leads)" at bounding box center [1111, 573] width 99 height 18
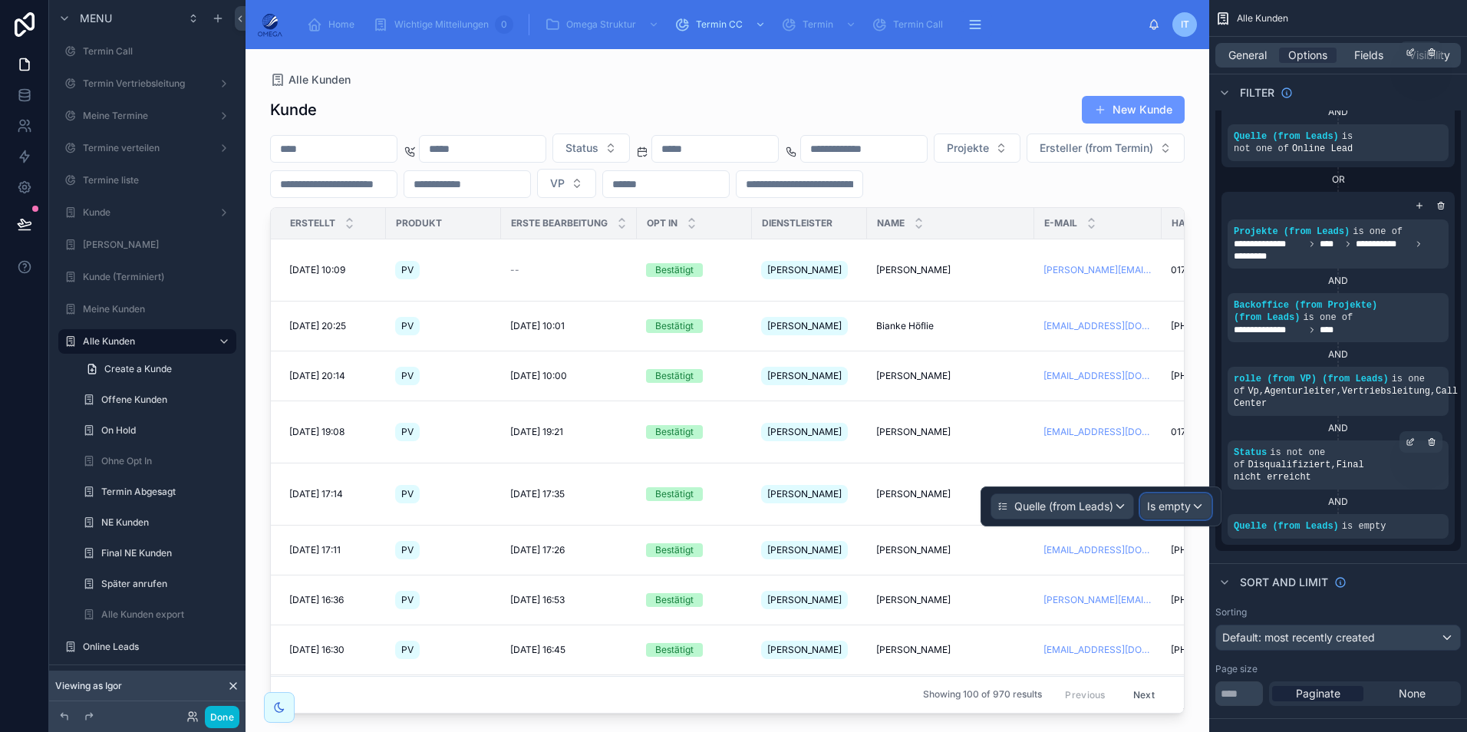
click at [1173, 504] on span "Is empty" at bounding box center [1169, 506] width 44 height 15
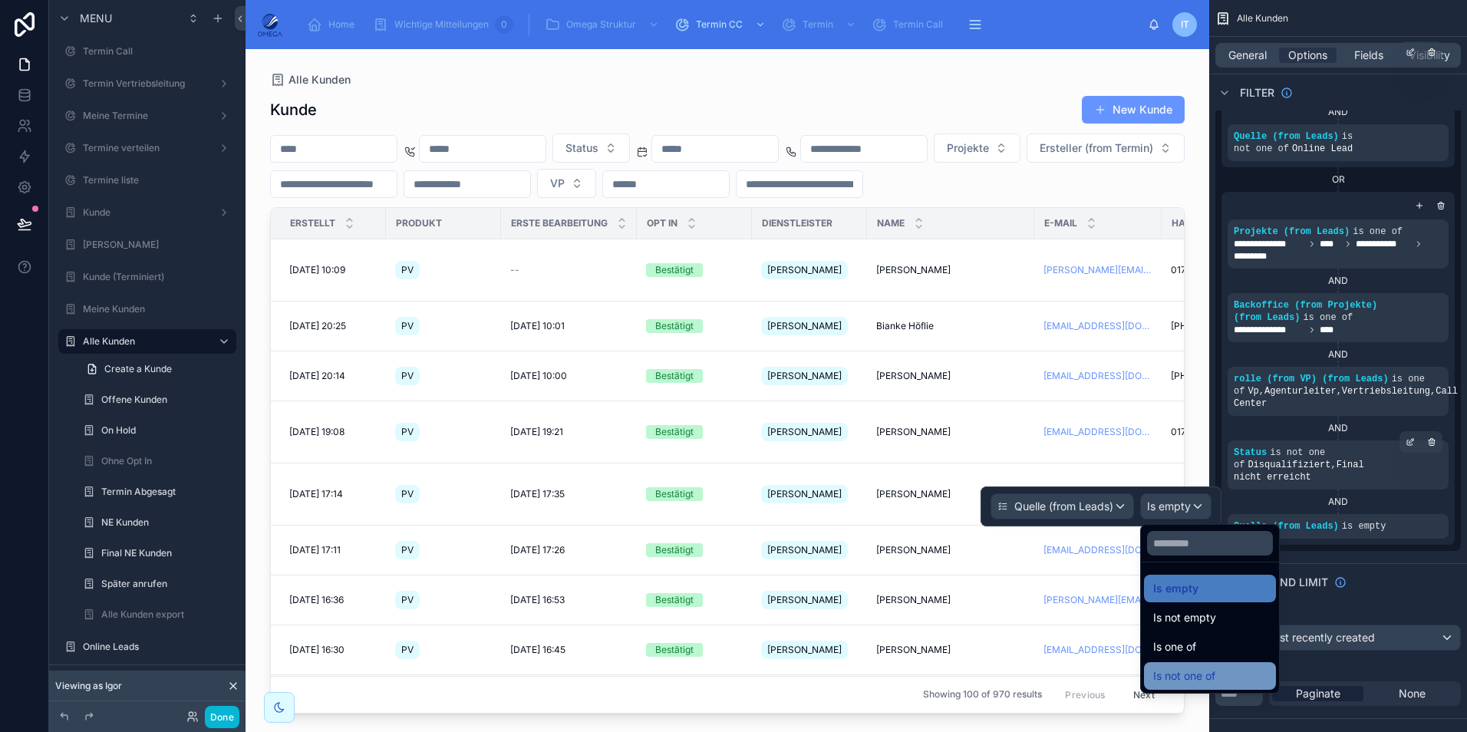
click at [1212, 668] on span "Is not one of" at bounding box center [1184, 676] width 62 height 18
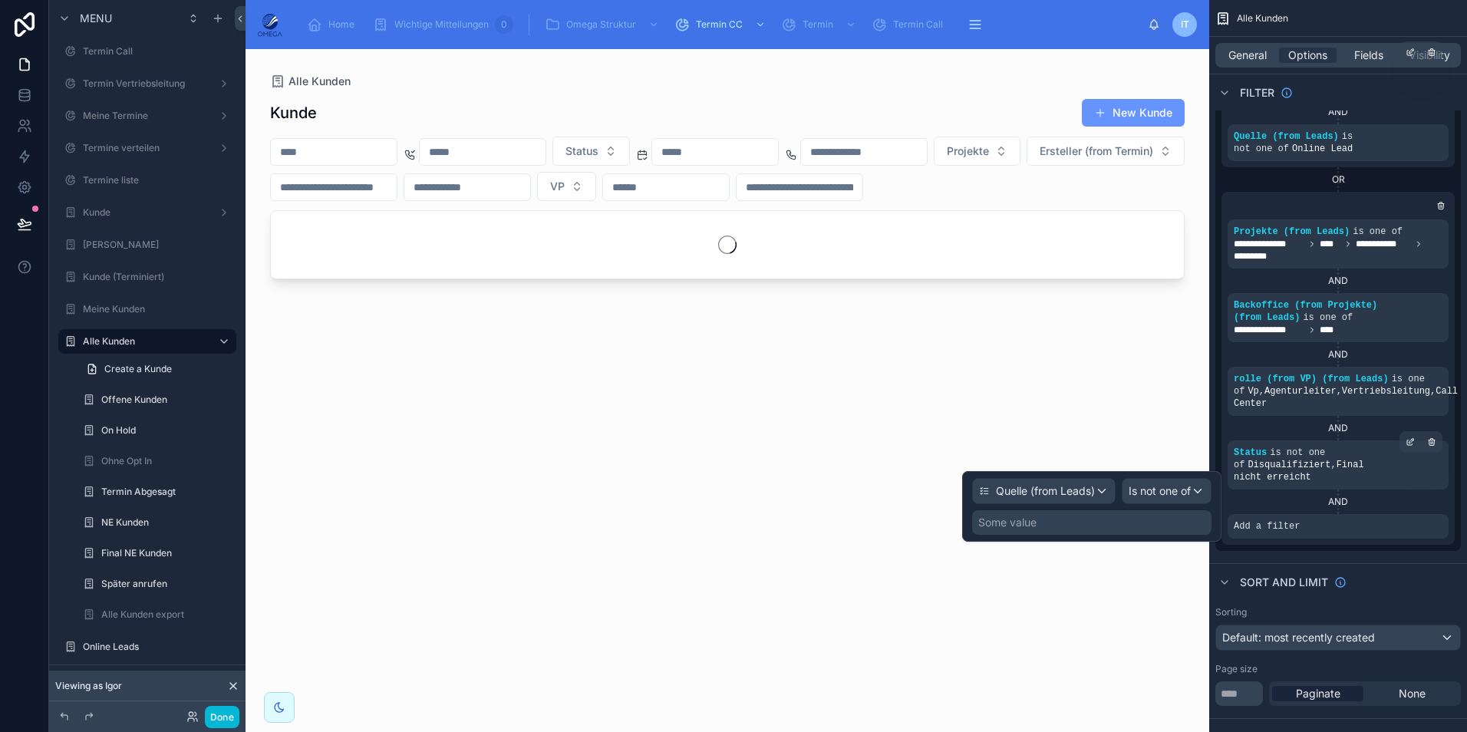
click at [1101, 520] on div "Some value" at bounding box center [1091, 522] width 239 height 25
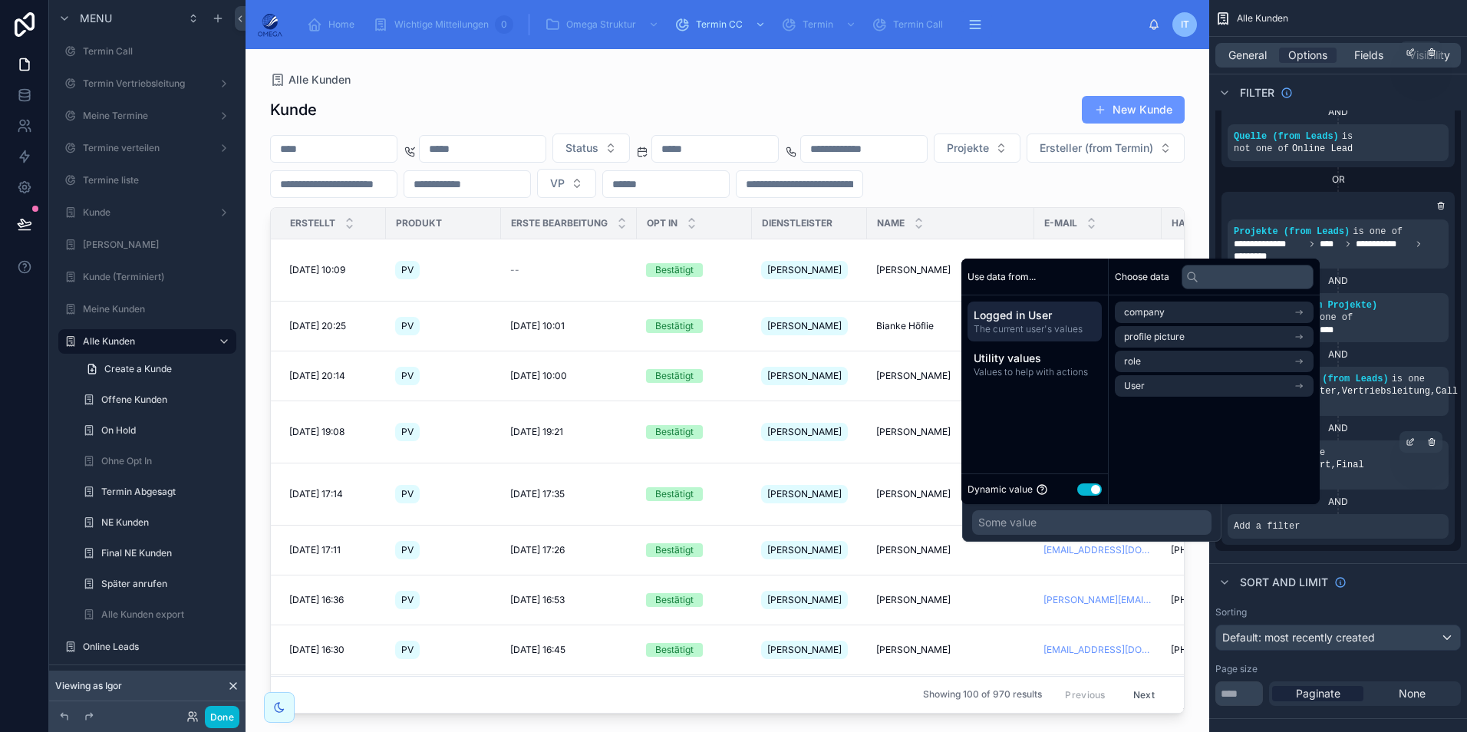
click at [1090, 490] on button "Use setting" at bounding box center [1089, 489] width 25 height 12
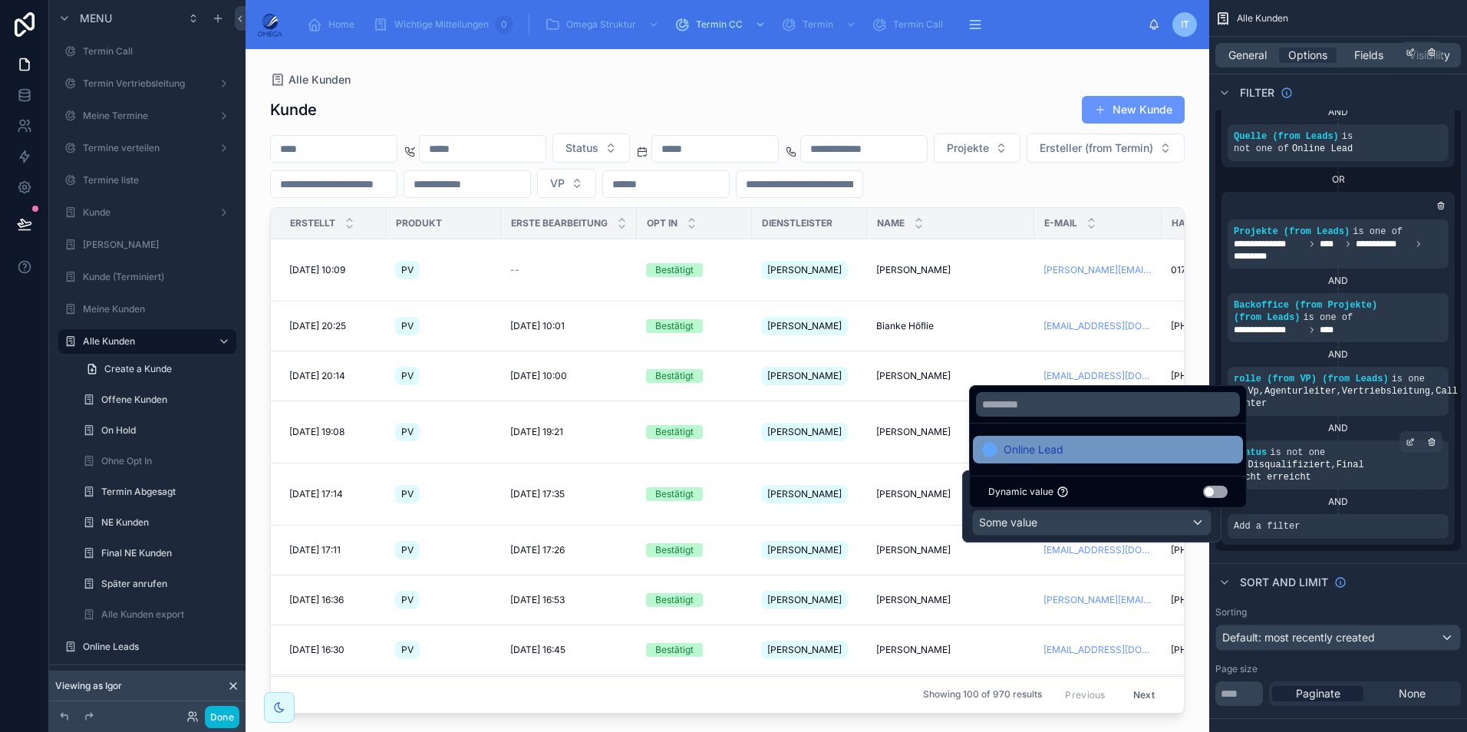
click at [1041, 447] on span "Online Lead" at bounding box center [1034, 449] width 60 height 18
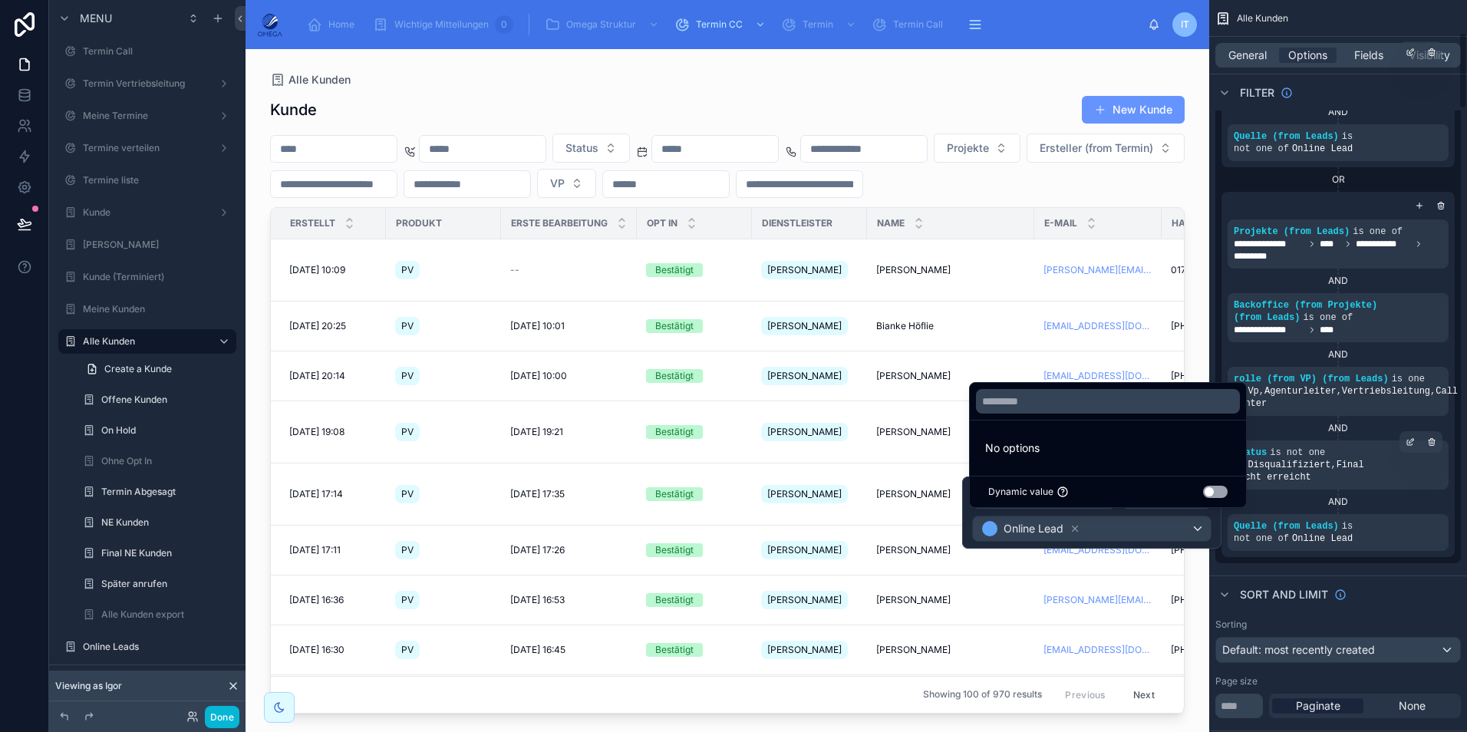
click at [1418, 556] on div "**********" at bounding box center [1338, 187] width 258 height 766
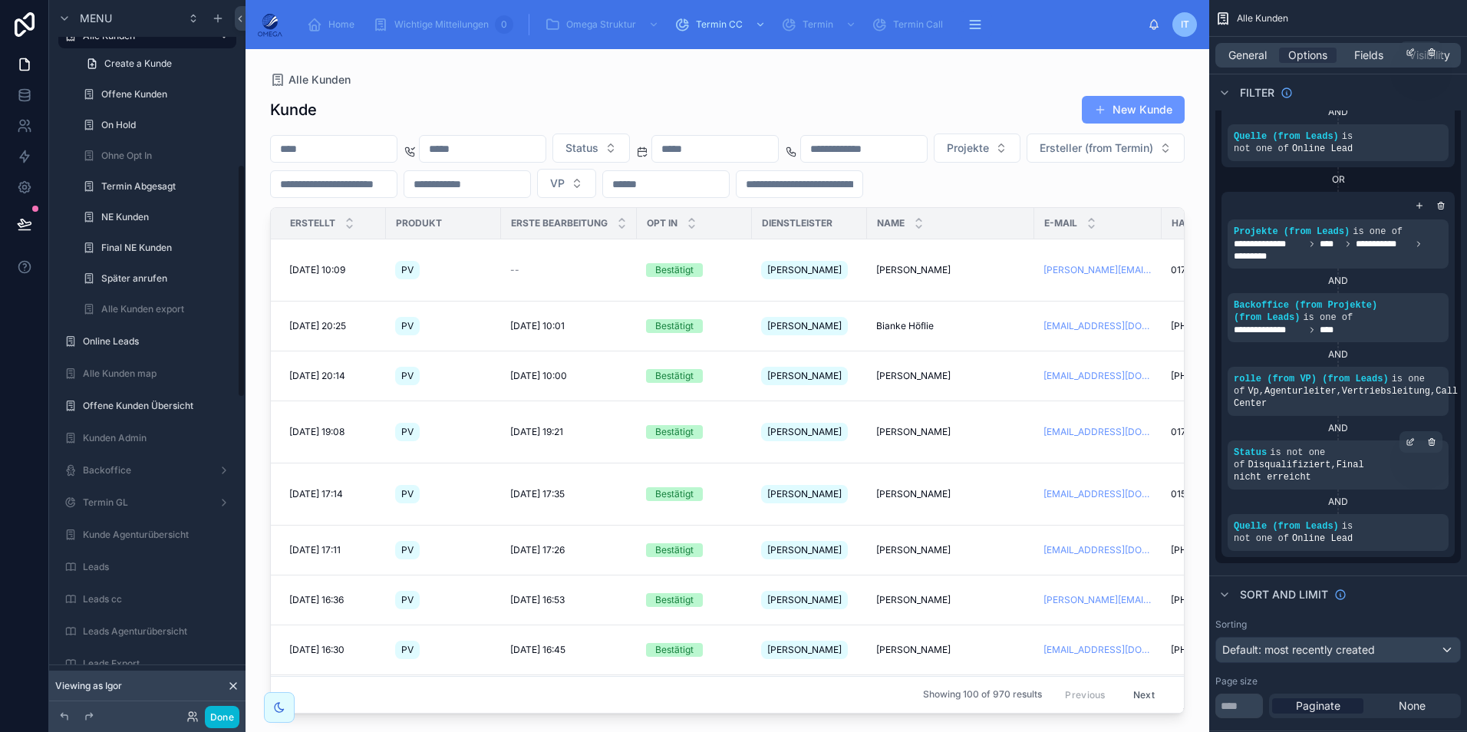
scroll to position [504, 0]
drag, startPoint x: 105, startPoint y: 345, endPoint x: 119, endPoint y: 345, distance: 13.8
click at [105, 345] on label "Online Leads" at bounding box center [158, 340] width 150 height 12
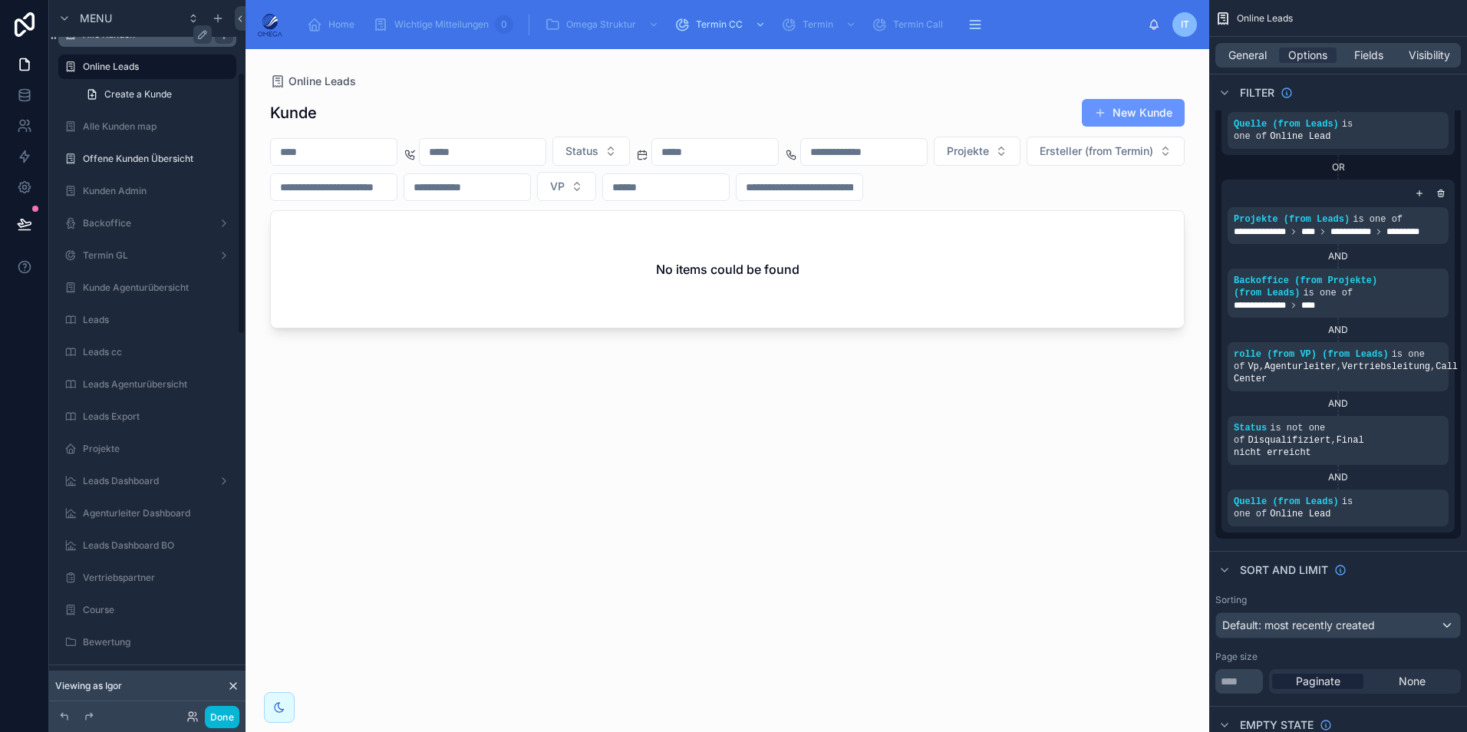
scroll to position [197, 0]
